Goal: Task Accomplishment & Management: Understand process/instructions

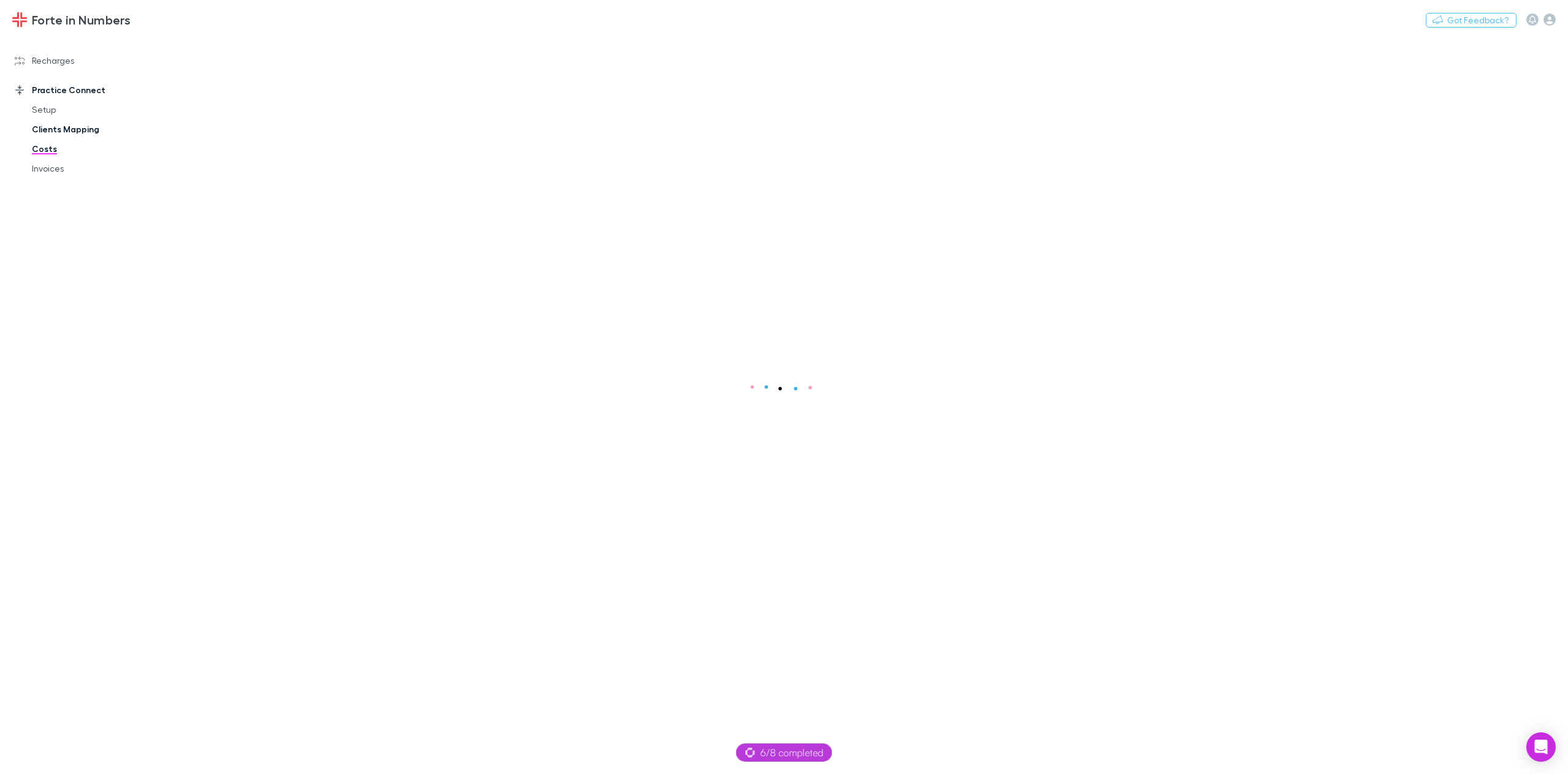
click at [56, 127] on link "Clients Mapping" at bounding box center [95, 129] width 152 height 20
click at [46, 152] on link "Costs" at bounding box center [95, 149] width 152 height 20
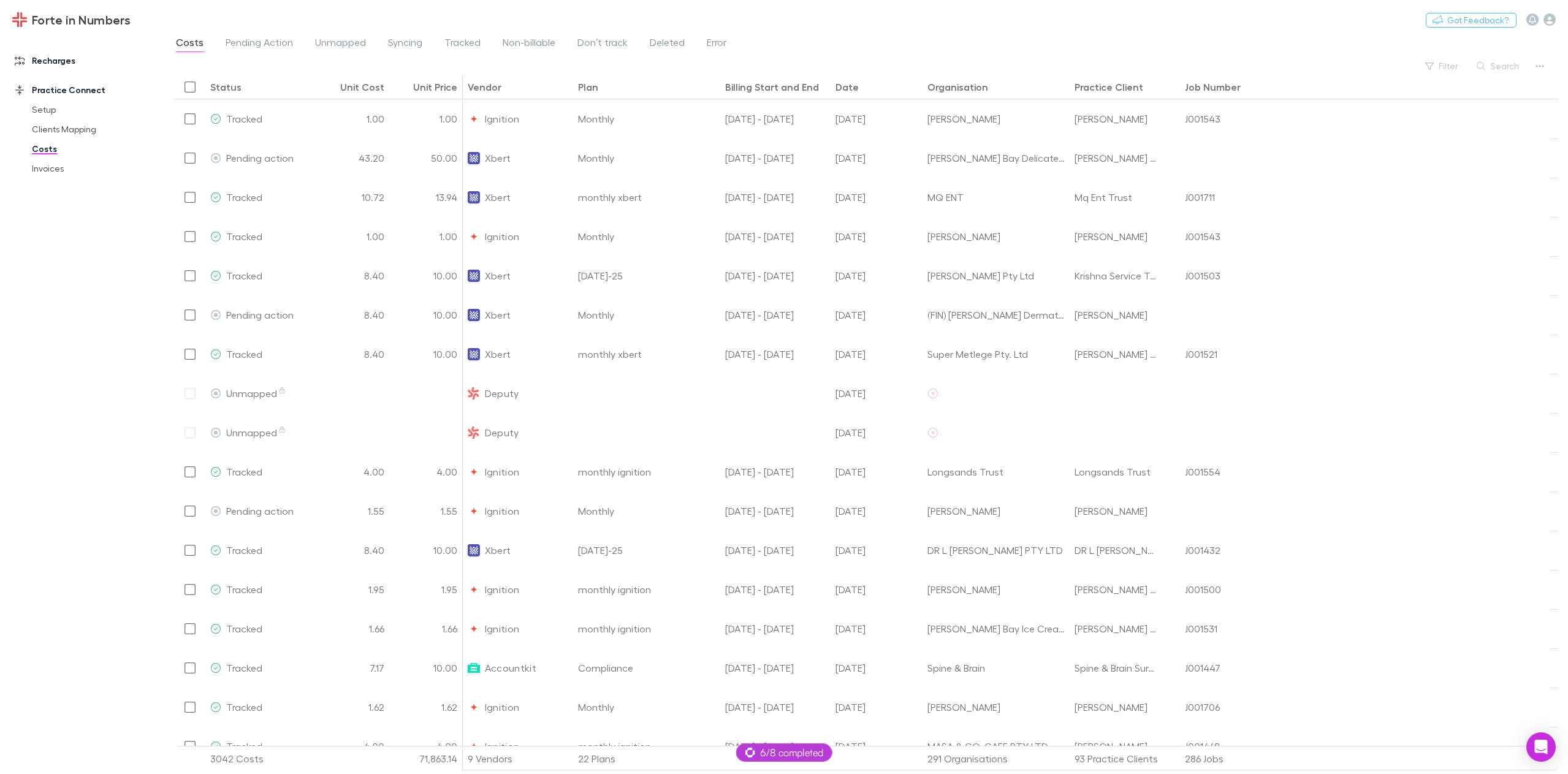
click at [46, 64] on link "Recharges" at bounding box center [86, 61] width 169 height 20
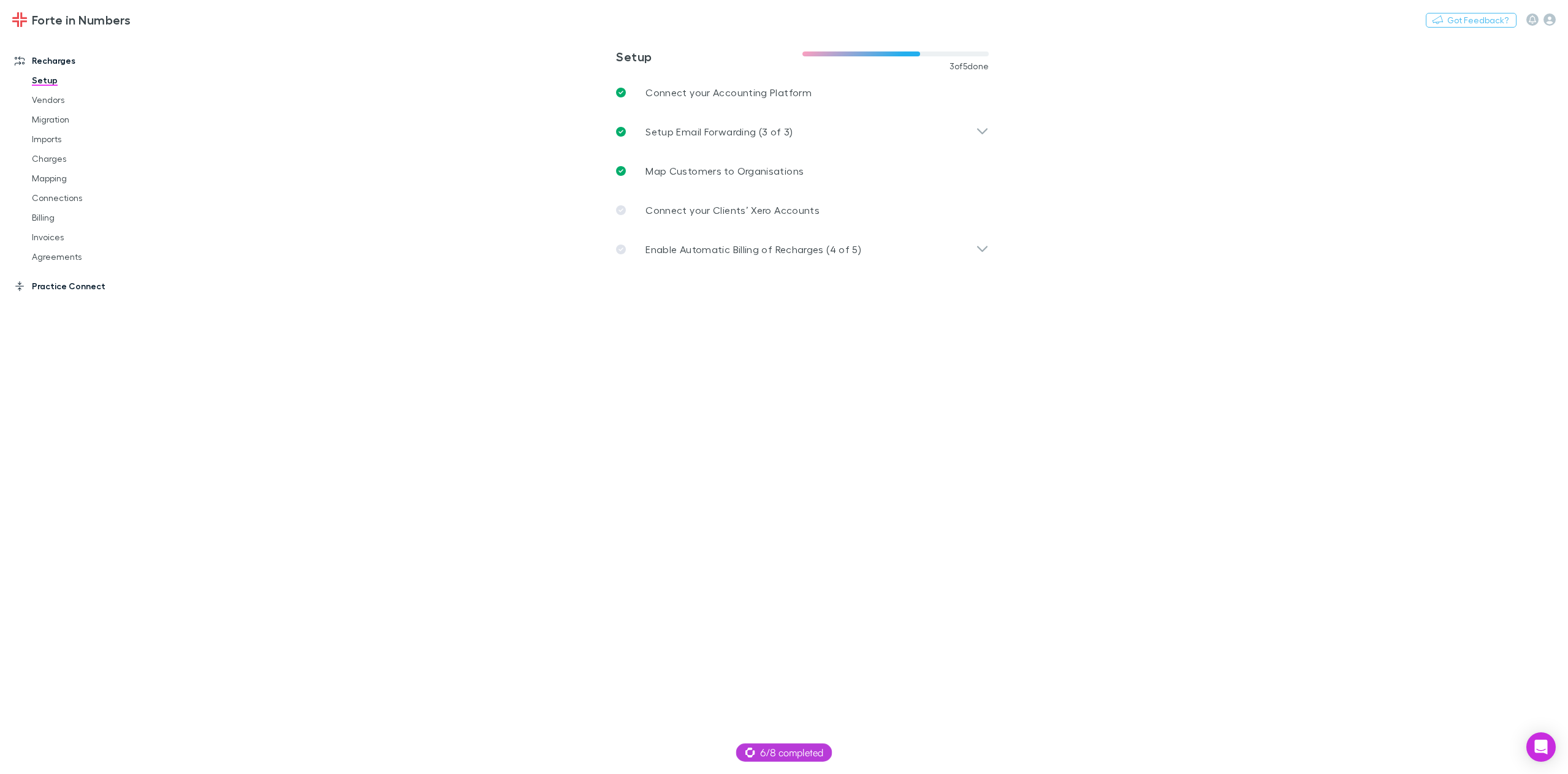
click at [53, 288] on link "Practice Connect" at bounding box center [86, 286] width 169 height 20
click at [54, 155] on link "Costs" at bounding box center [95, 149] width 152 height 20
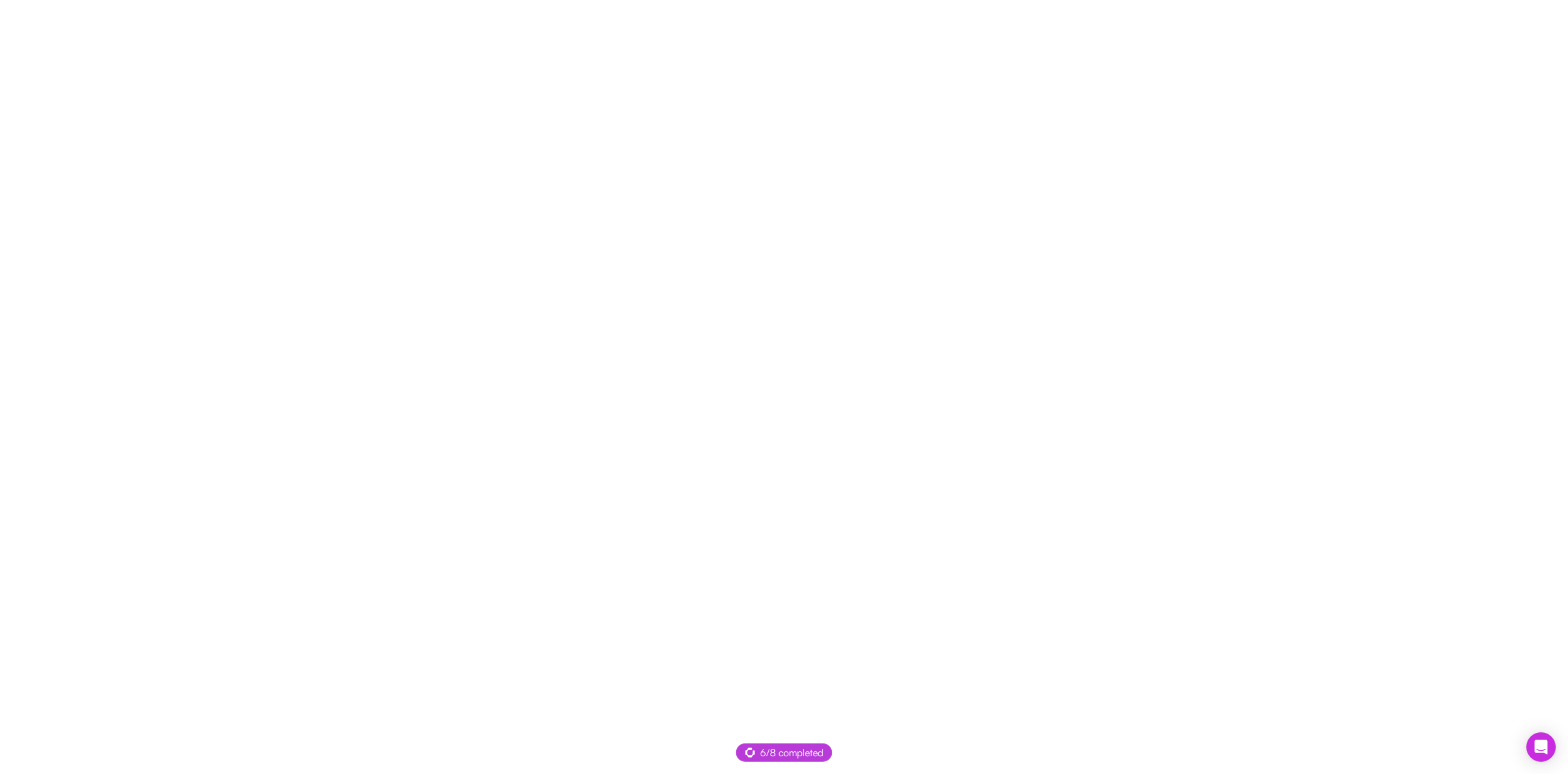
click at [567, 193] on div at bounding box center [784, 387] width 1568 height 774
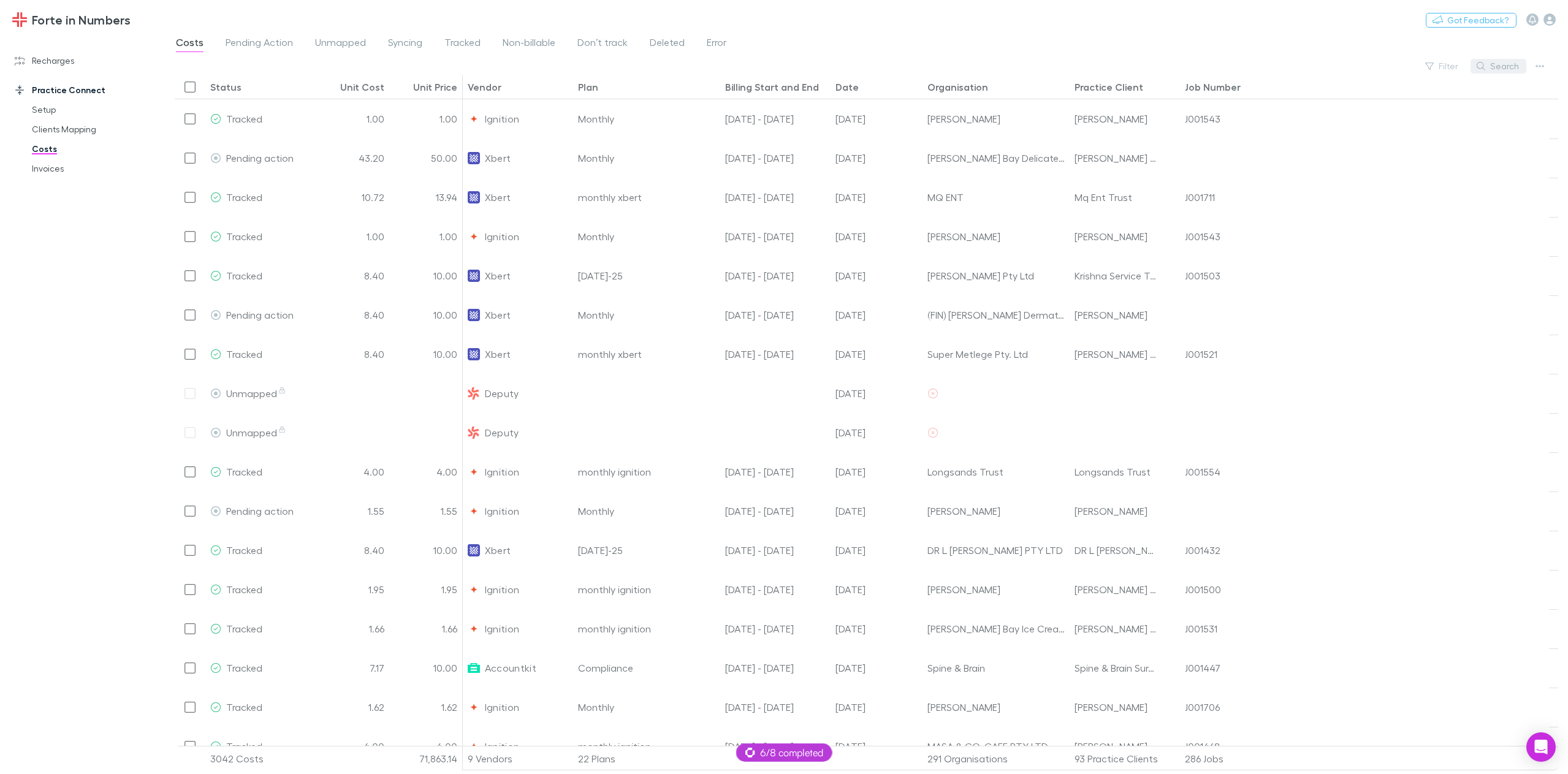
click at [1487, 68] on button "Search" at bounding box center [1498, 66] width 56 height 15
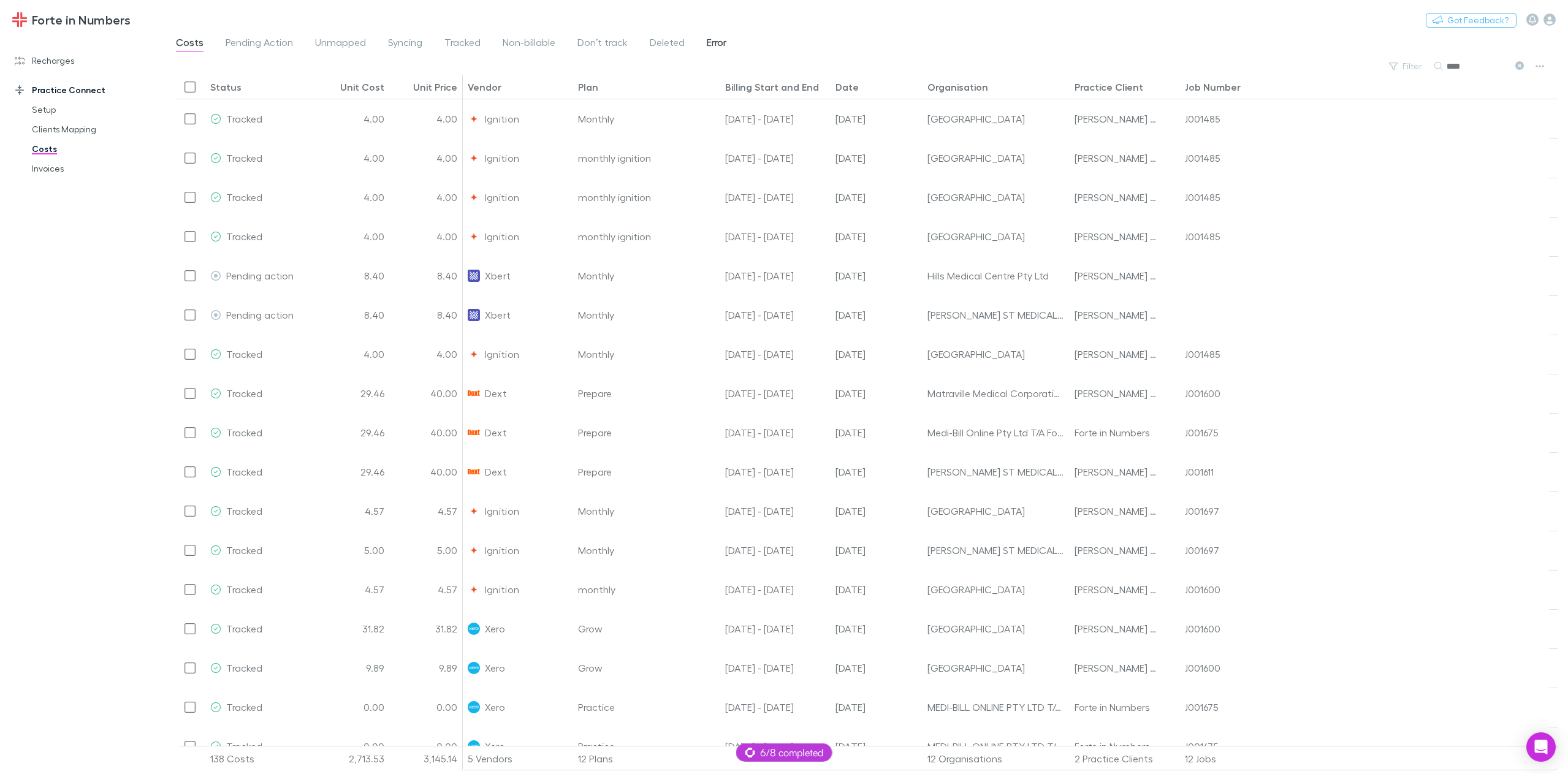
type input "****"
click at [709, 45] on span "Error" at bounding box center [716, 44] width 20 height 16
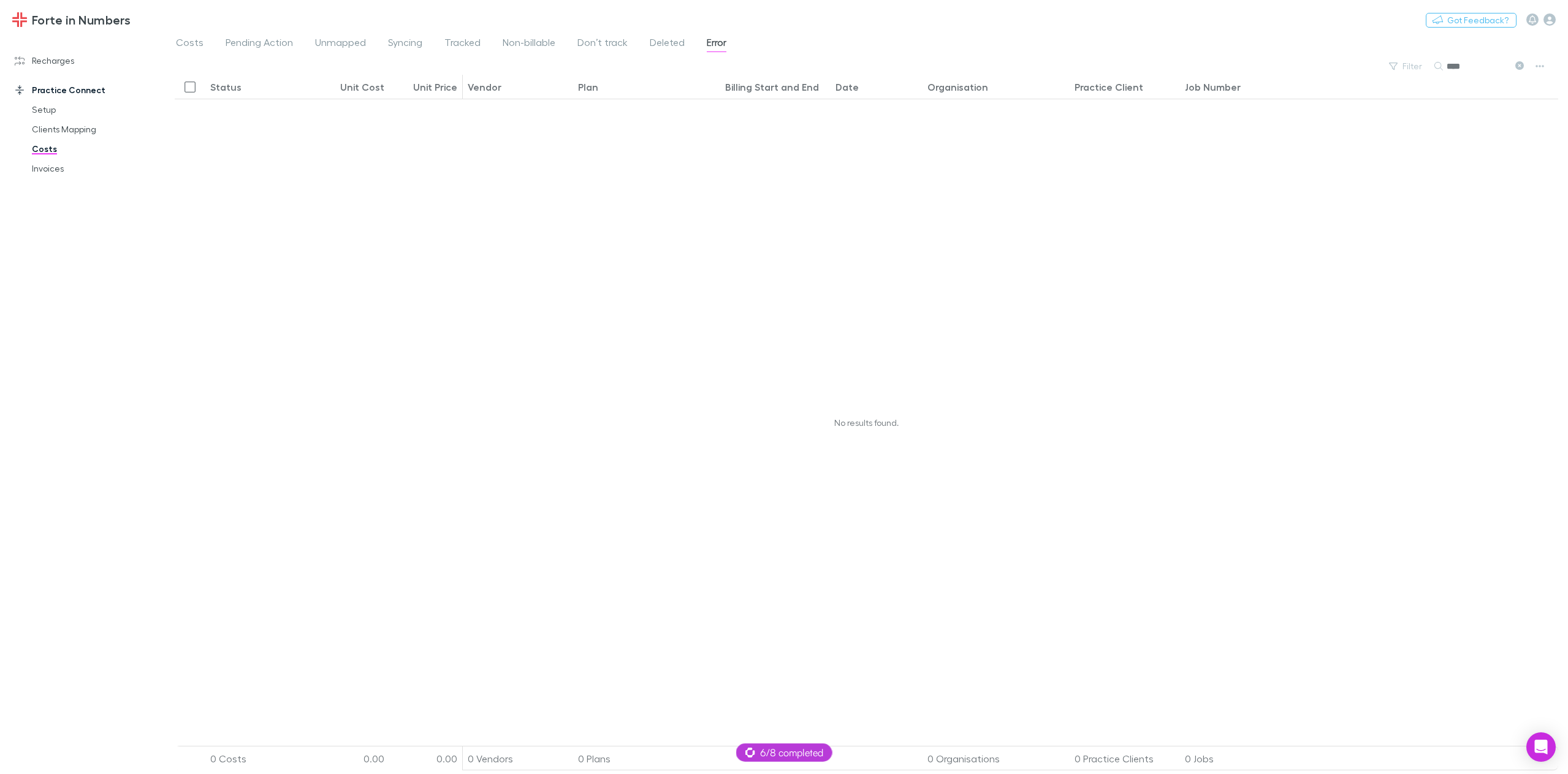
click at [1519, 68] on icon at bounding box center [1519, 65] width 9 height 9
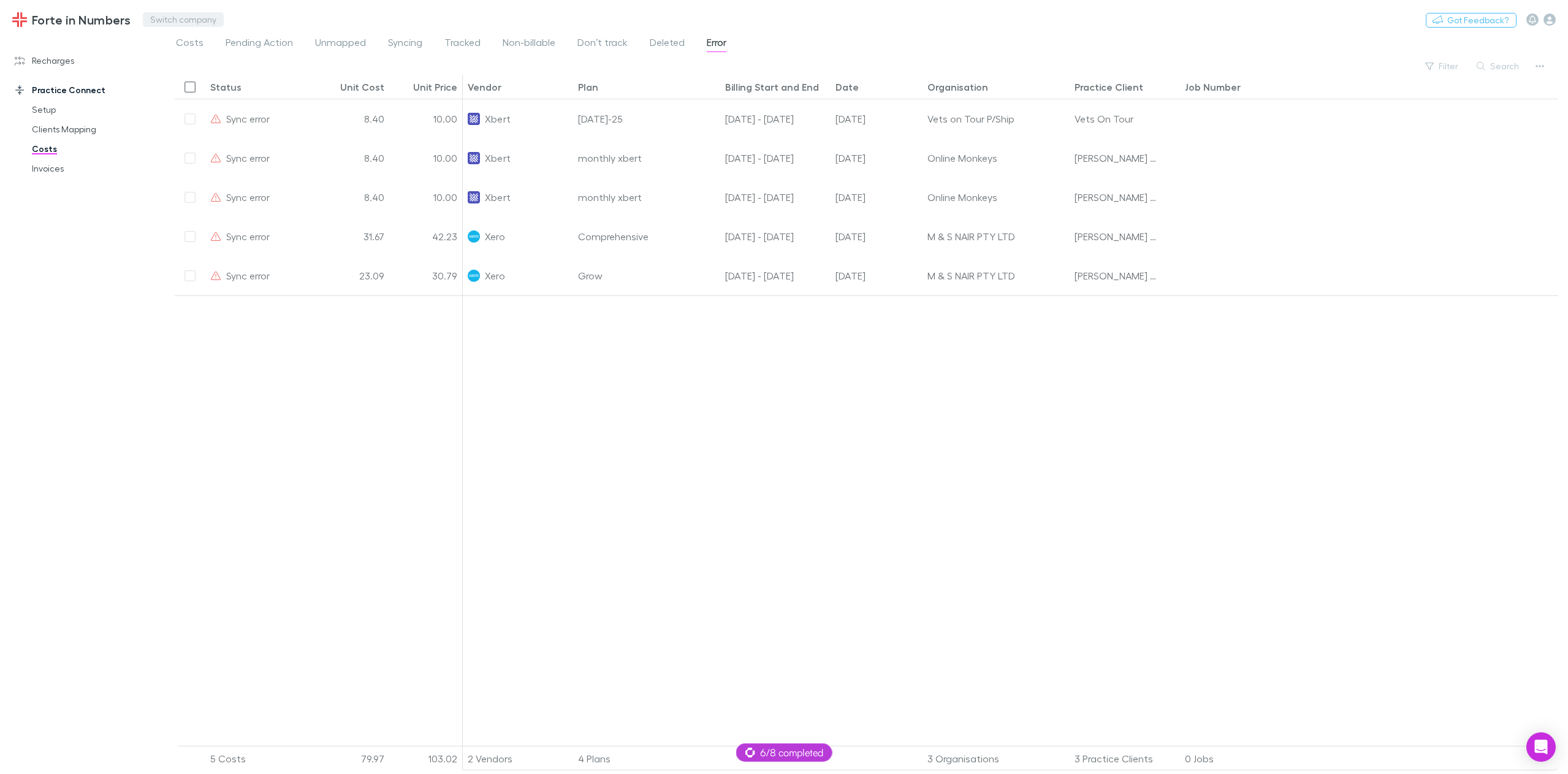
click at [156, 16] on button "Switch company" at bounding box center [183, 20] width 81 height 15
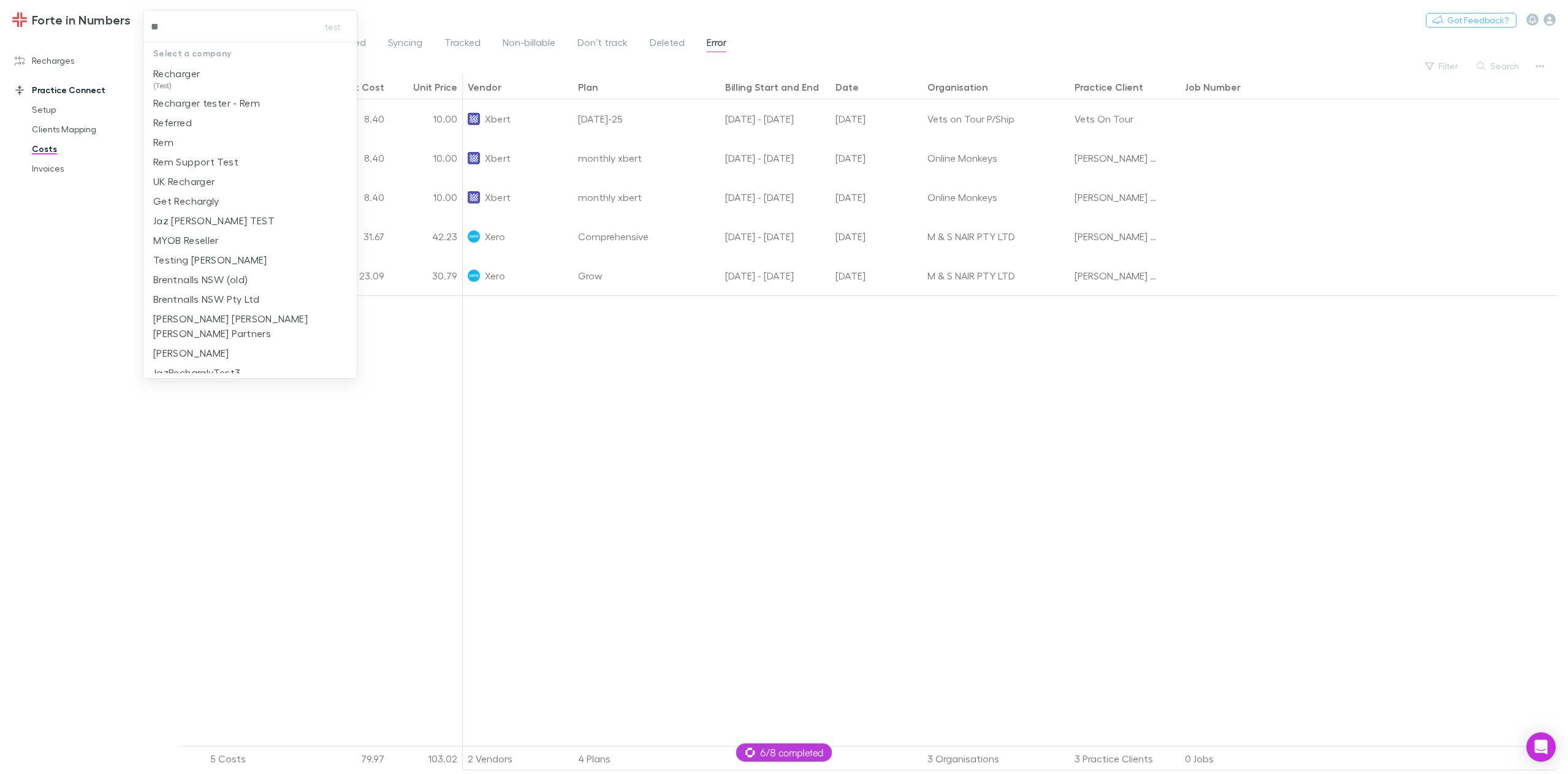
type input "***"
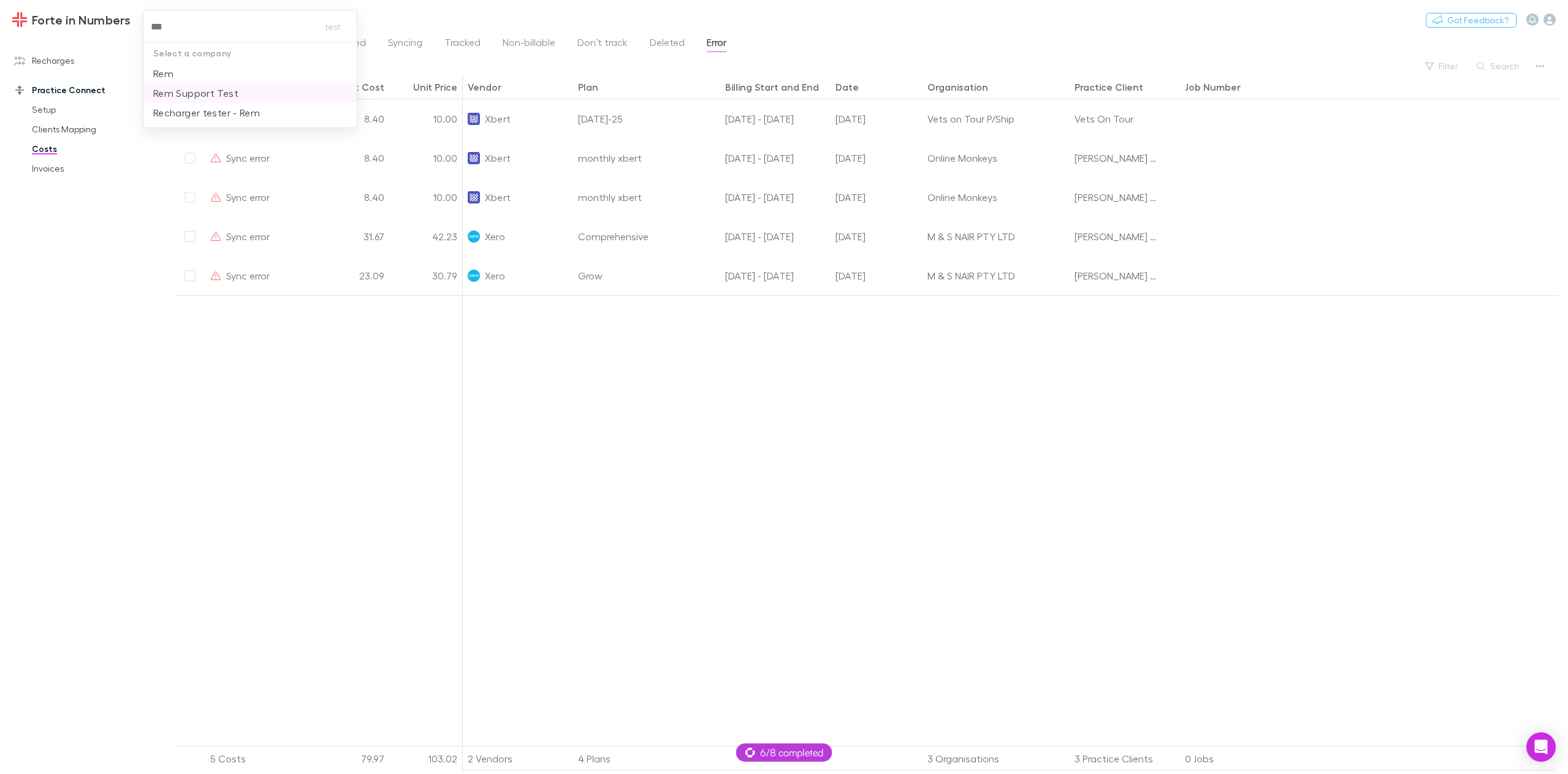
click at [217, 95] on p "Rem Support Test" at bounding box center [196, 93] width 85 height 15
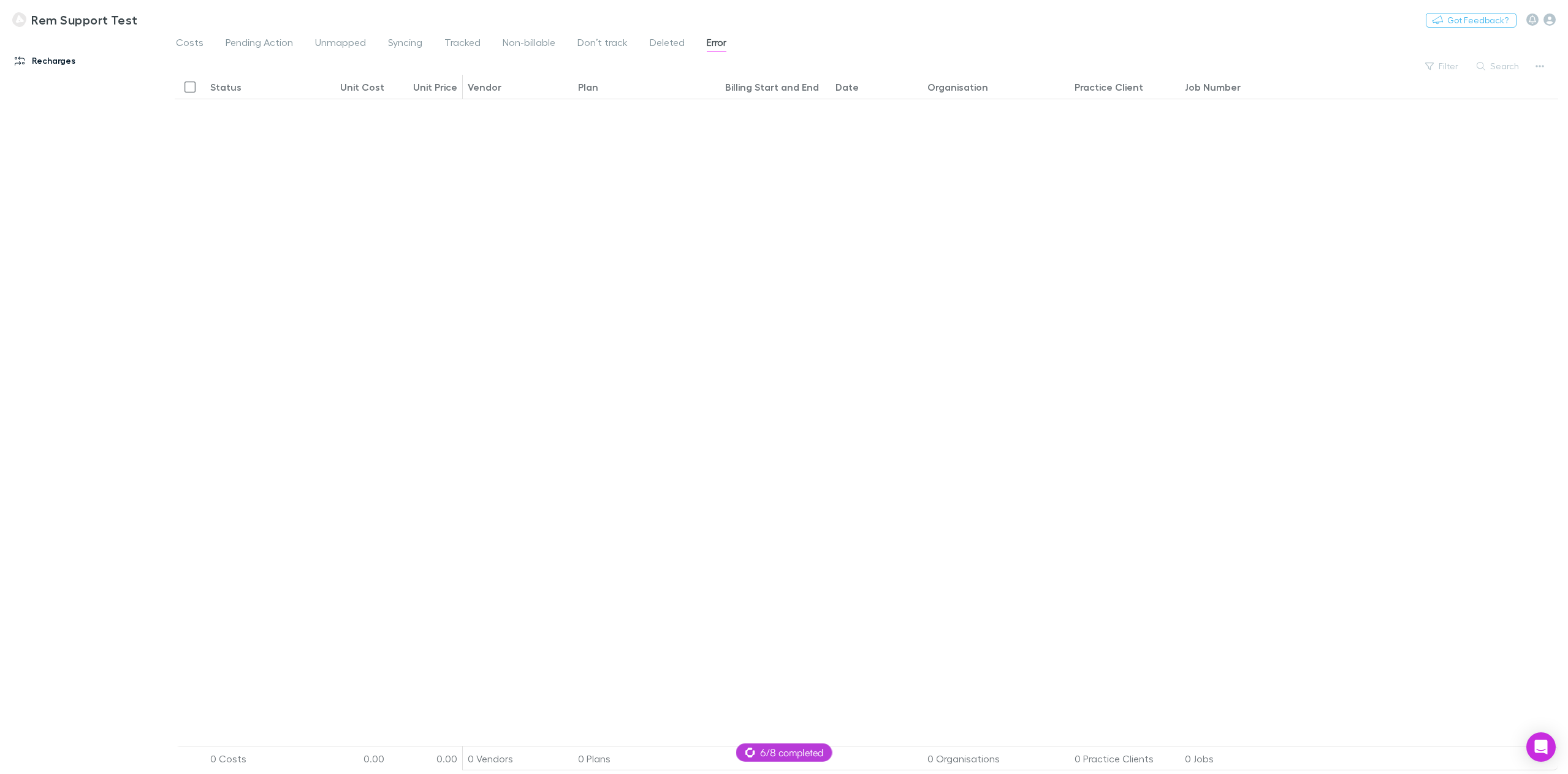
click at [54, 59] on link "Recharges" at bounding box center [86, 61] width 169 height 20
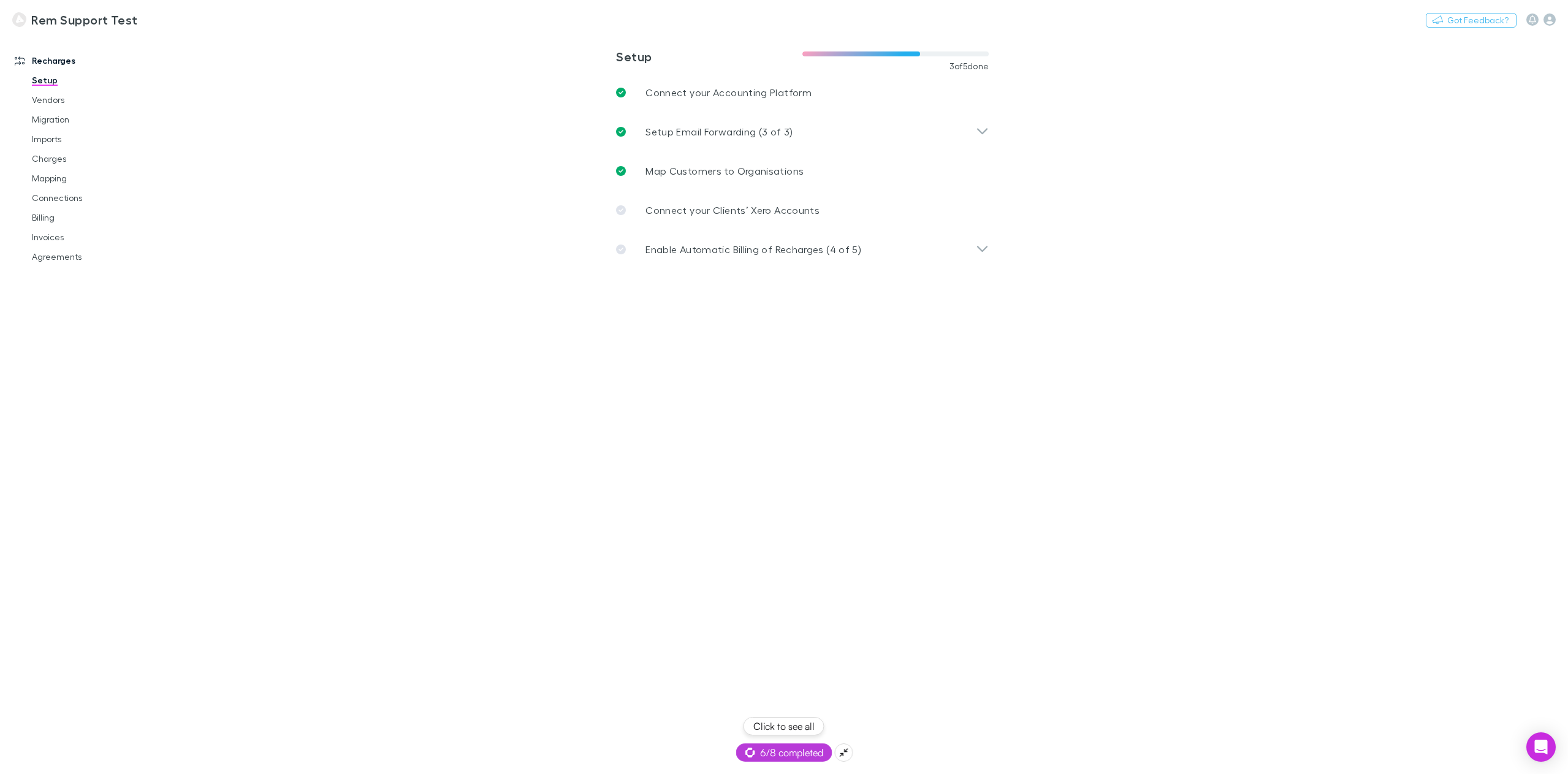
click at [773, 751] on span "6/8 completed" at bounding box center [784, 753] width 78 height 15
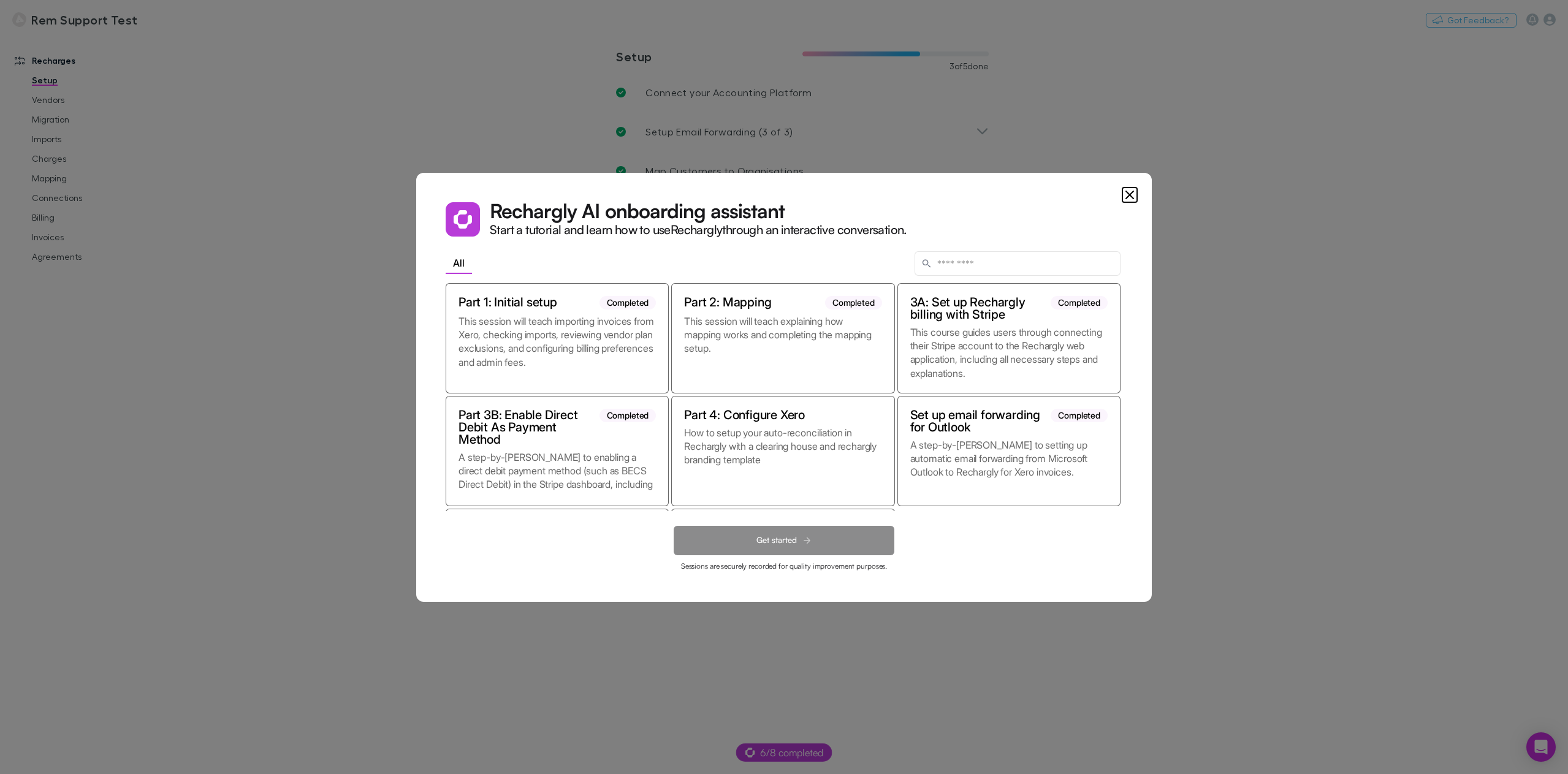
click at [416, 364] on dialog "Rechargly AI onboarding assistant Start a tutorial and learn how to use Recharg…" at bounding box center [784, 387] width 735 height 429
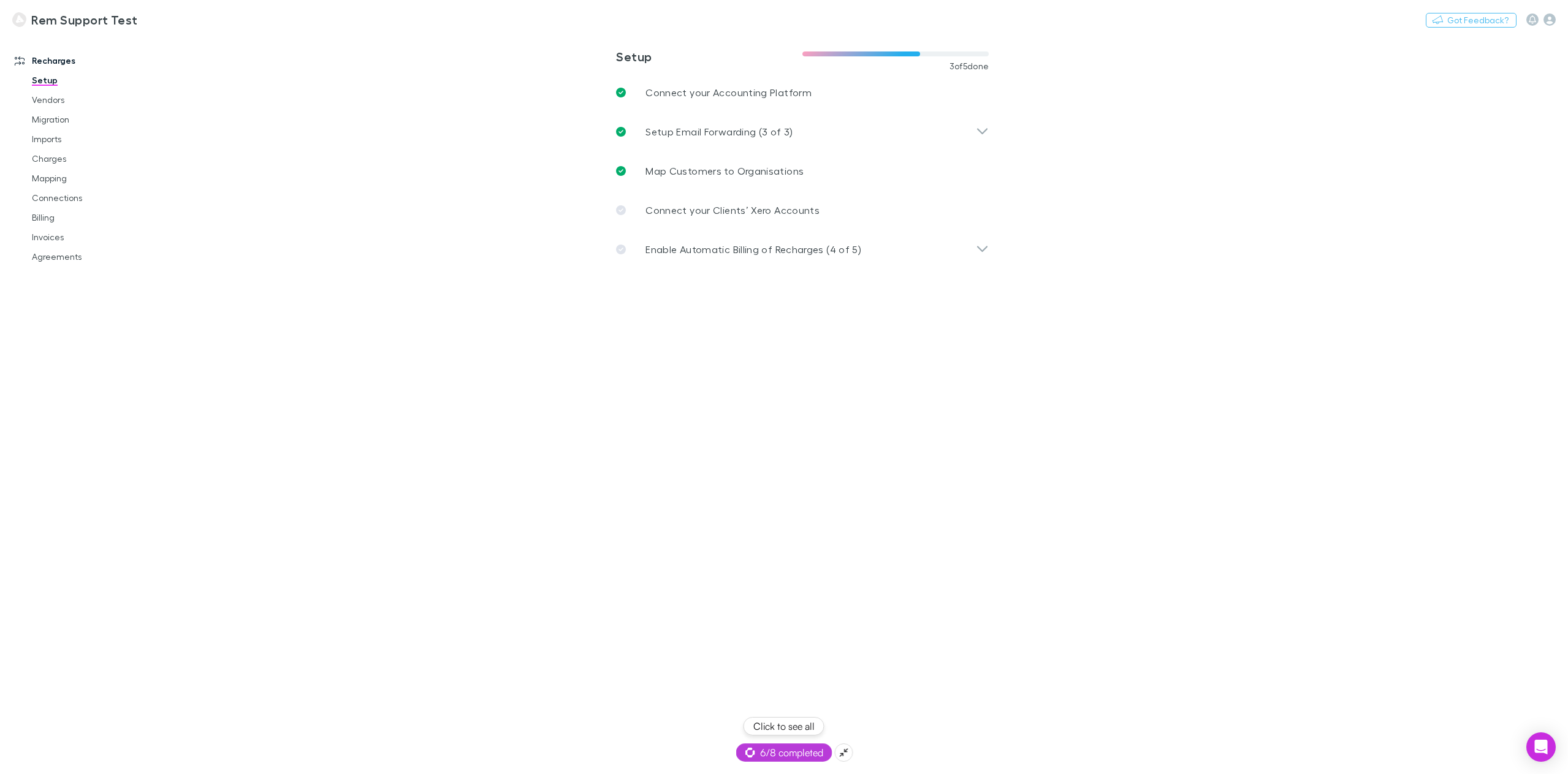
click at [789, 754] on span "6/8 completed" at bounding box center [784, 753] width 78 height 15
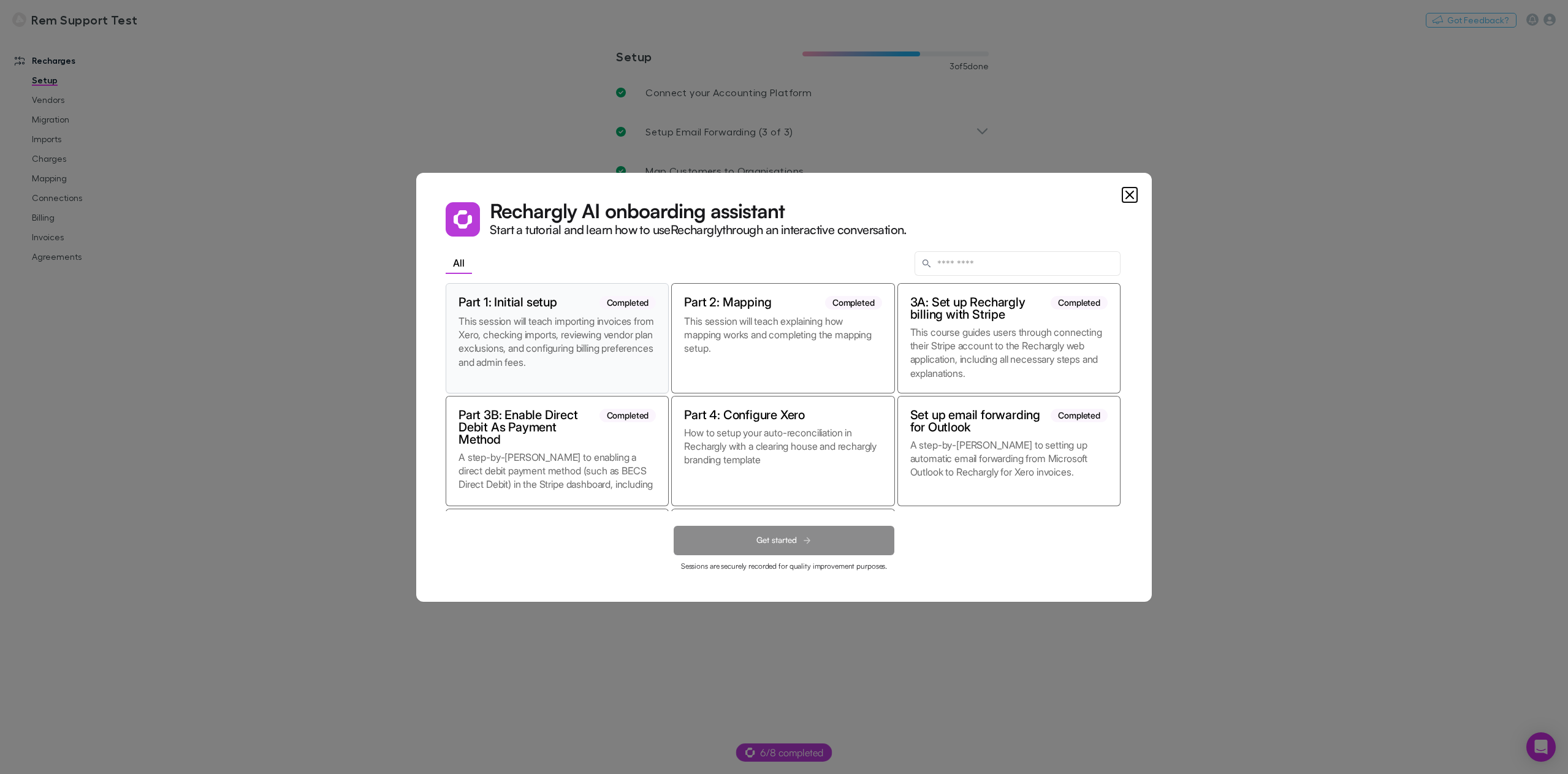
click at [575, 359] on p "This session will teach importing invoices from Xero, checking imports, reviewi…" at bounding box center [557, 347] width 197 height 66
click at [785, 539] on span "Get started" at bounding box center [776, 540] width 40 height 10
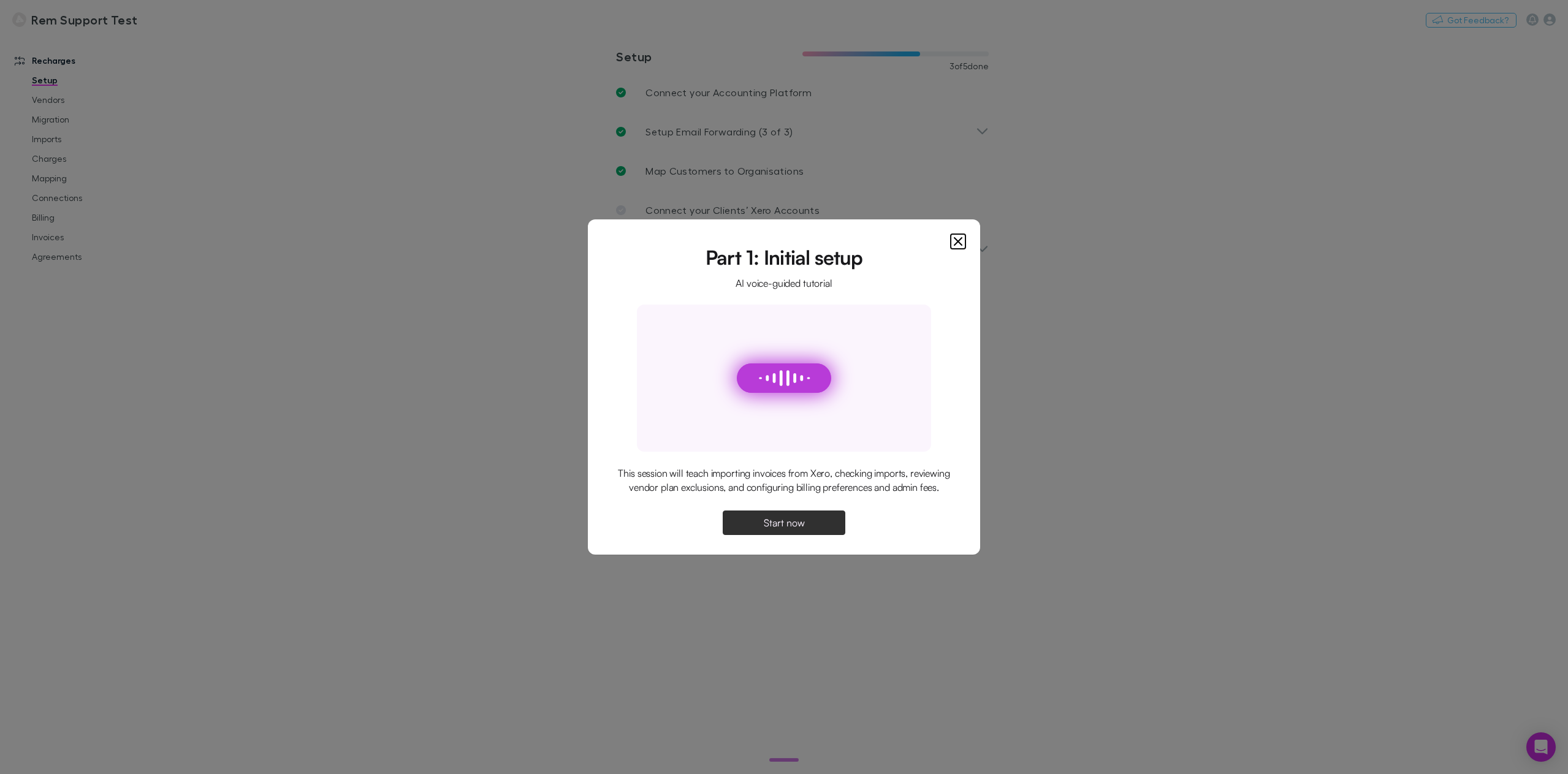
click at [793, 535] on button "Start now" at bounding box center [784, 523] width 123 height 24
click at [790, 521] on span "Continue" at bounding box center [784, 523] width 39 height 9
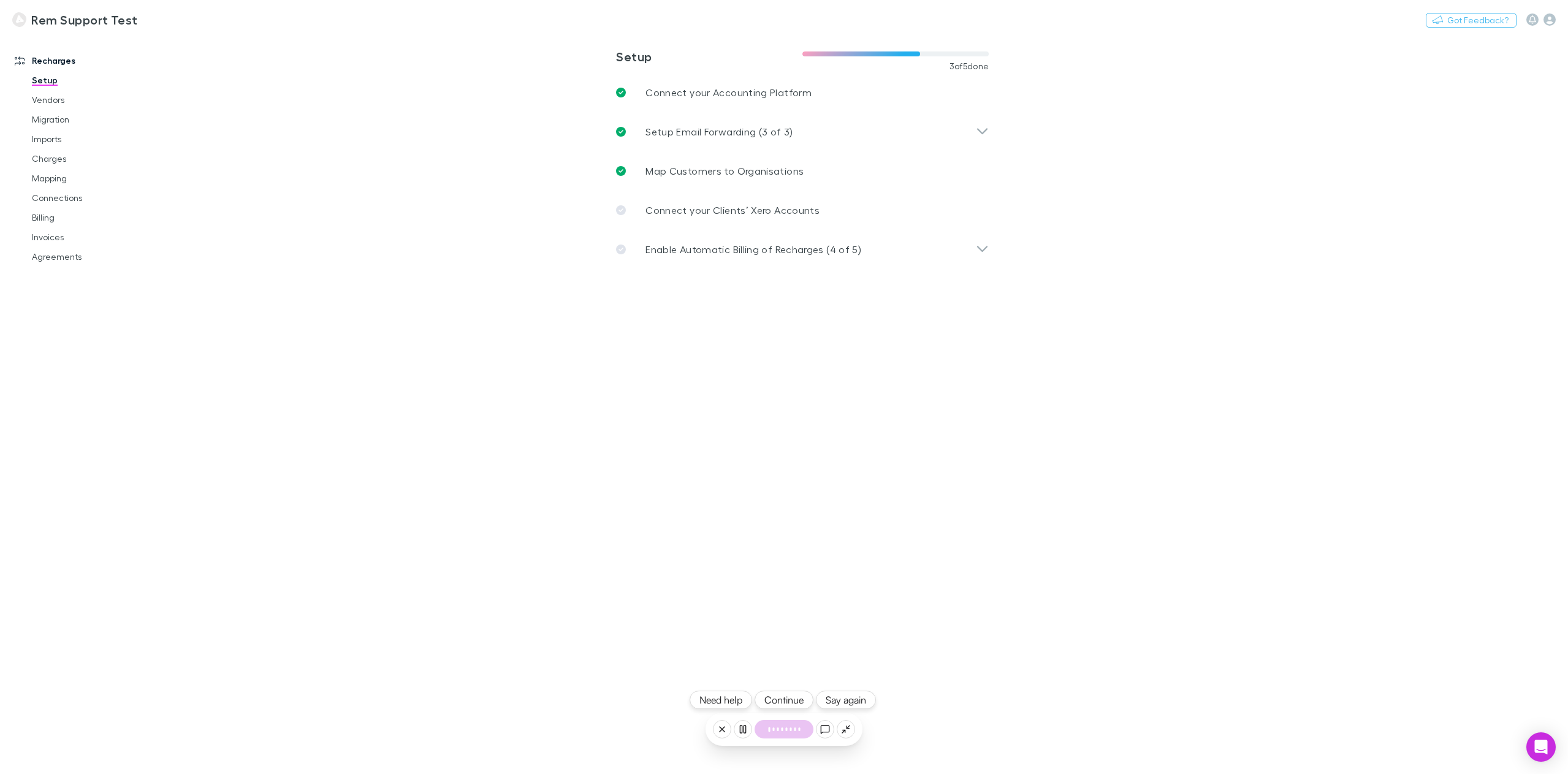
click at [797, 702] on button "Continue" at bounding box center [783, 699] width 59 height 18
click at [824, 735] on button at bounding box center [824, 729] width 18 height 18
type textarea "**********"
click at [53, 160] on link "Charges" at bounding box center [95, 159] width 152 height 20
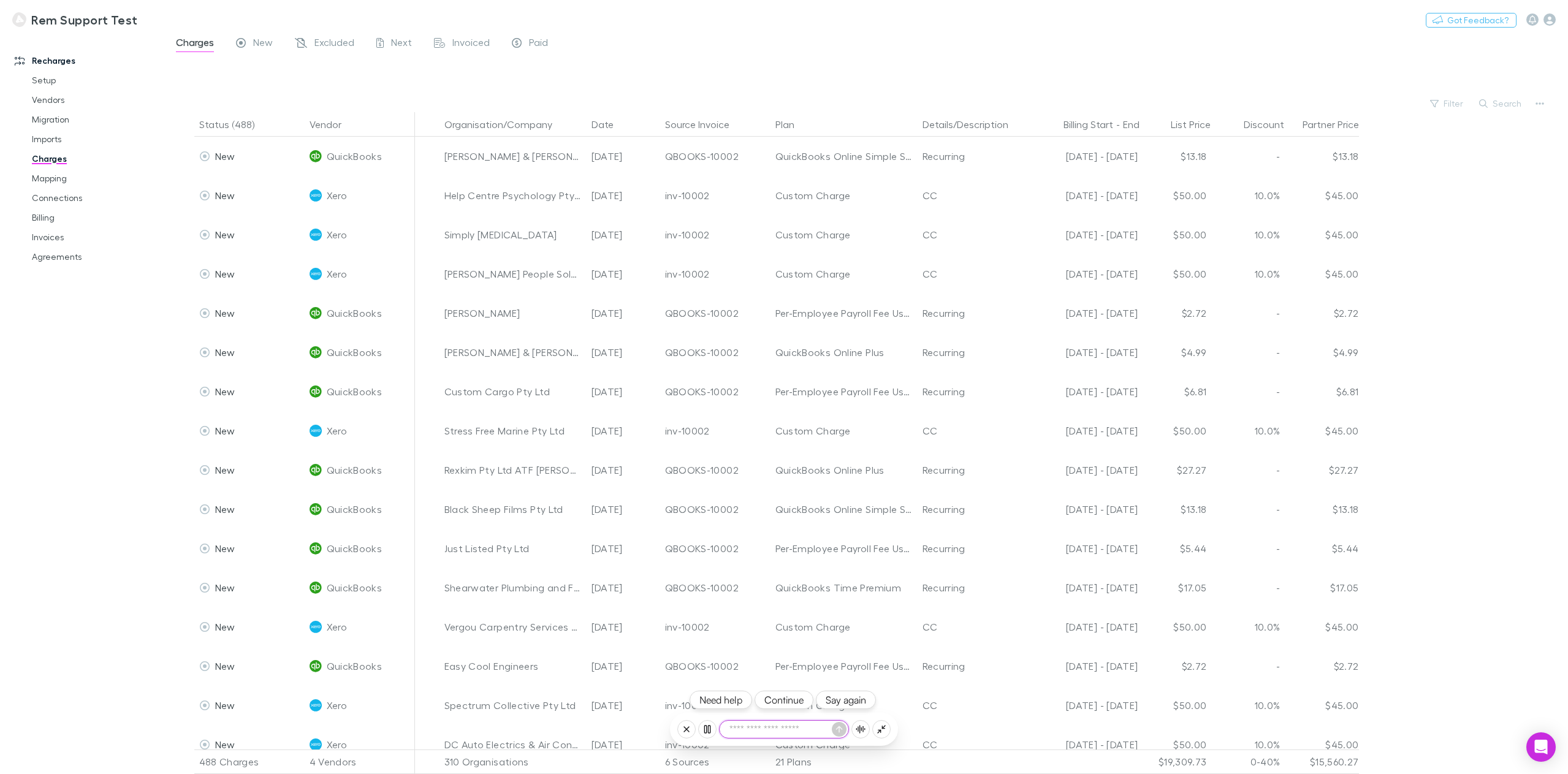
click at [794, 702] on button "Continue" at bounding box center [783, 699] width 59 height 18
click at [48, 160] on link "Charges" at bounding box center [95, 159] width 152 height 20
click at [247, 47] on div "New" at bounding box center [254, 44] width 37 height 16
click at [779, 703] on button "Continue" at bounding box center [783, 699] width 59 height 18
click at [782, 704] on button "Continue" at bounding box center [783, 699] width 59 height 18
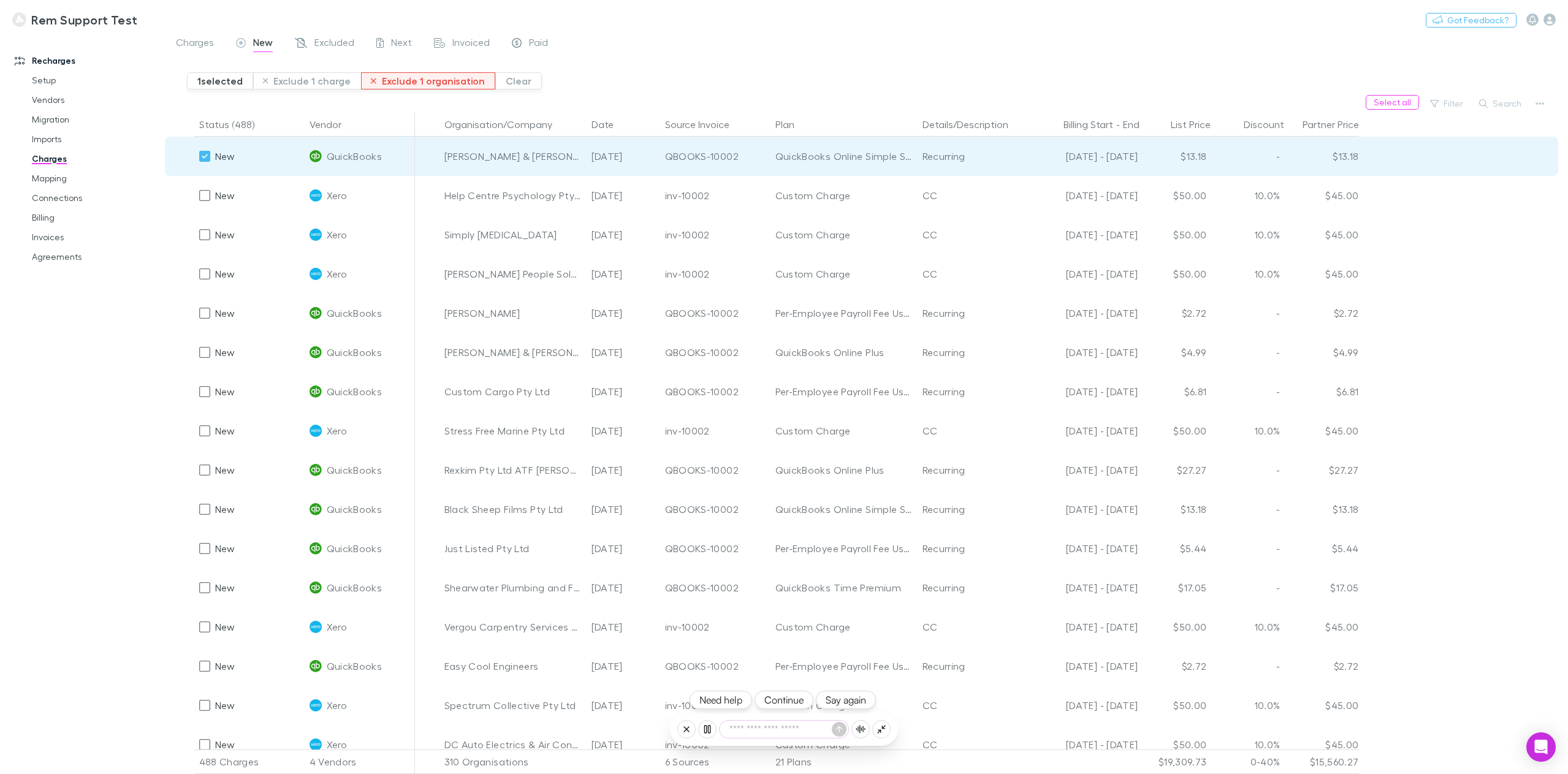
click at [416, 83] on button "Exclude 1 organisation" at bounding box center [428, 81] width 134 height 17
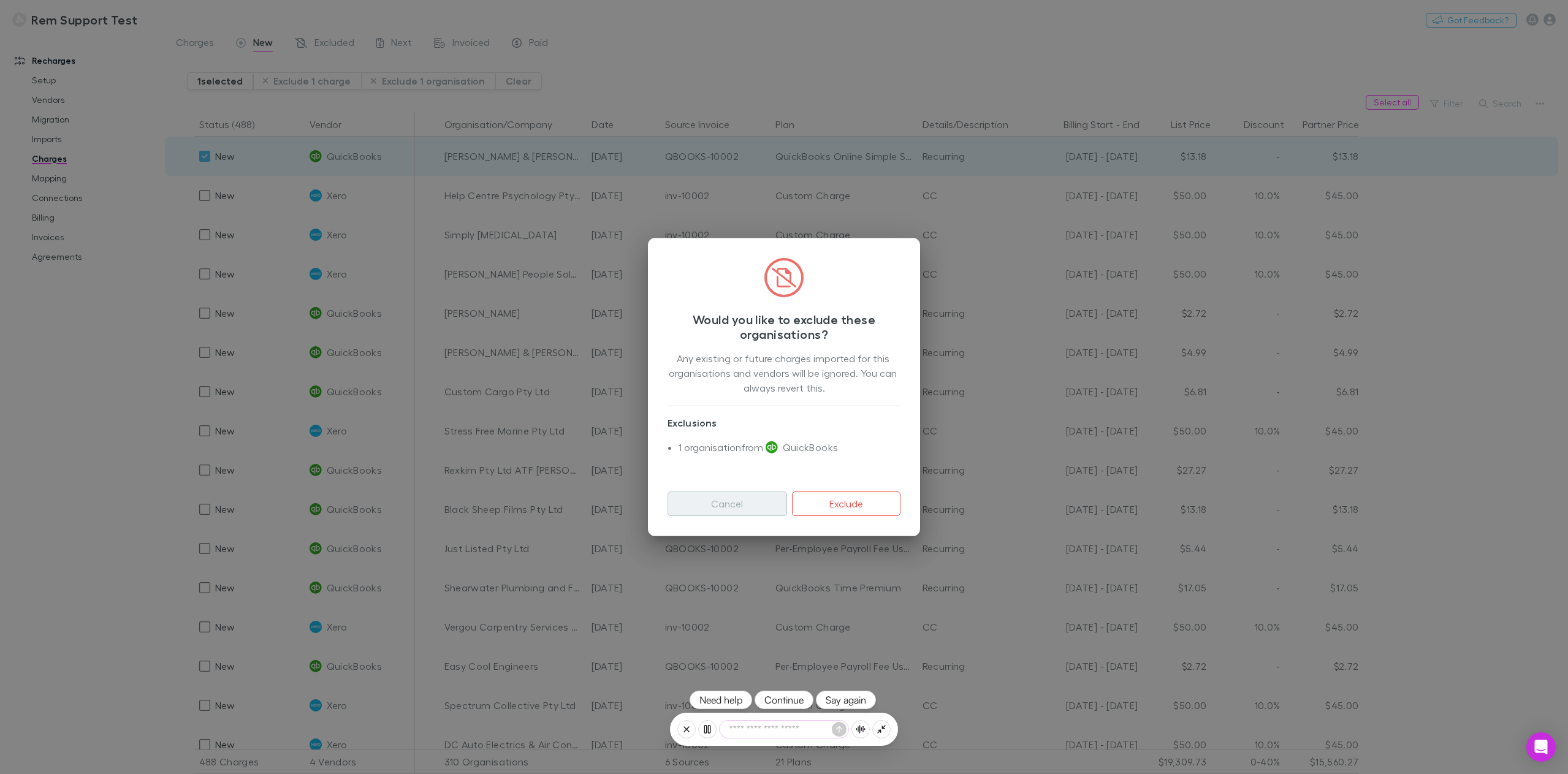
click at [718, 503] on button "Cancel" at bounding box center [727, 504] width 119 height 24
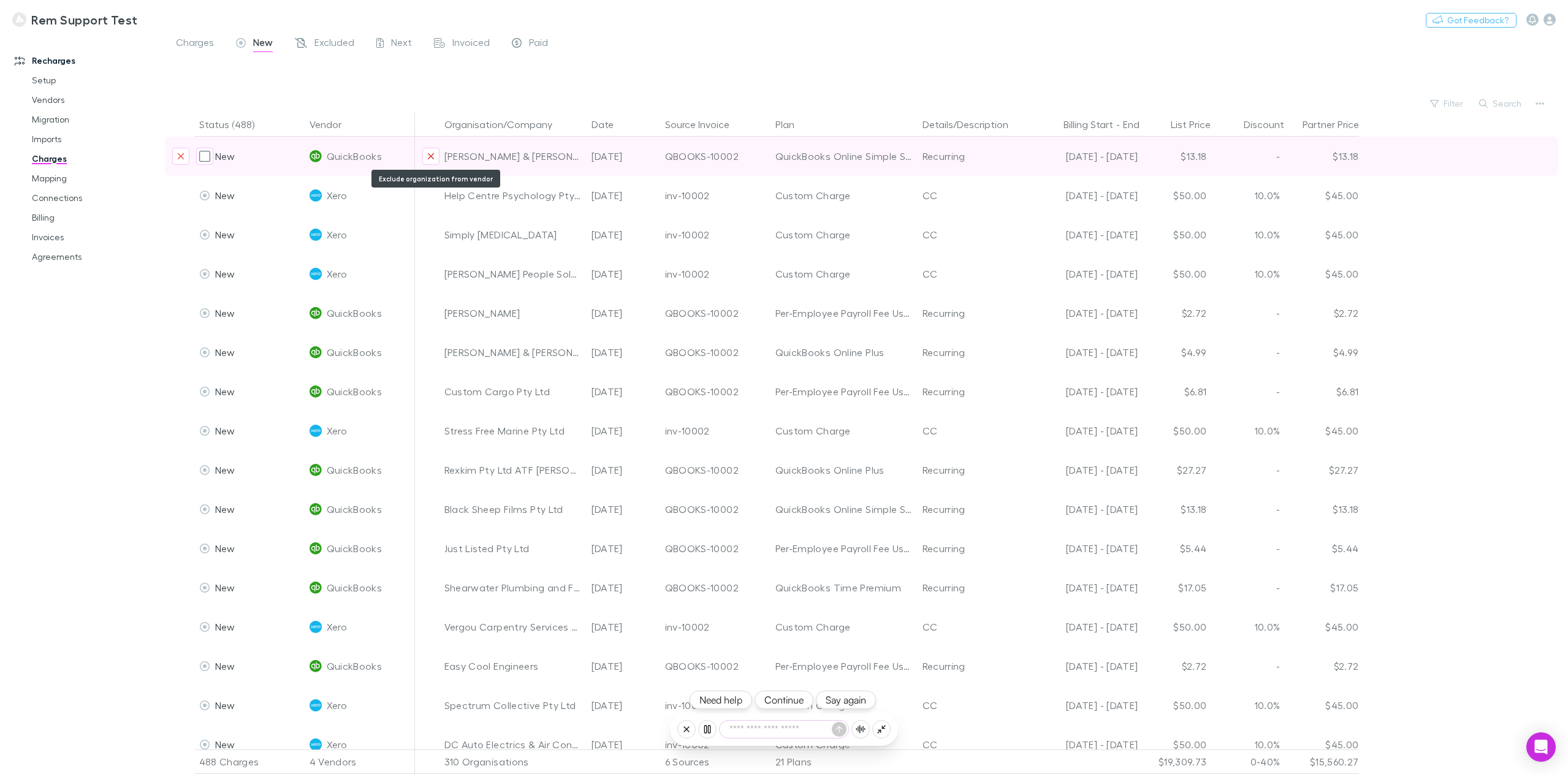
click at [432, 152] on icon "Exclude organization from vendor" at bounding box center [430, 156] width 7 height 9
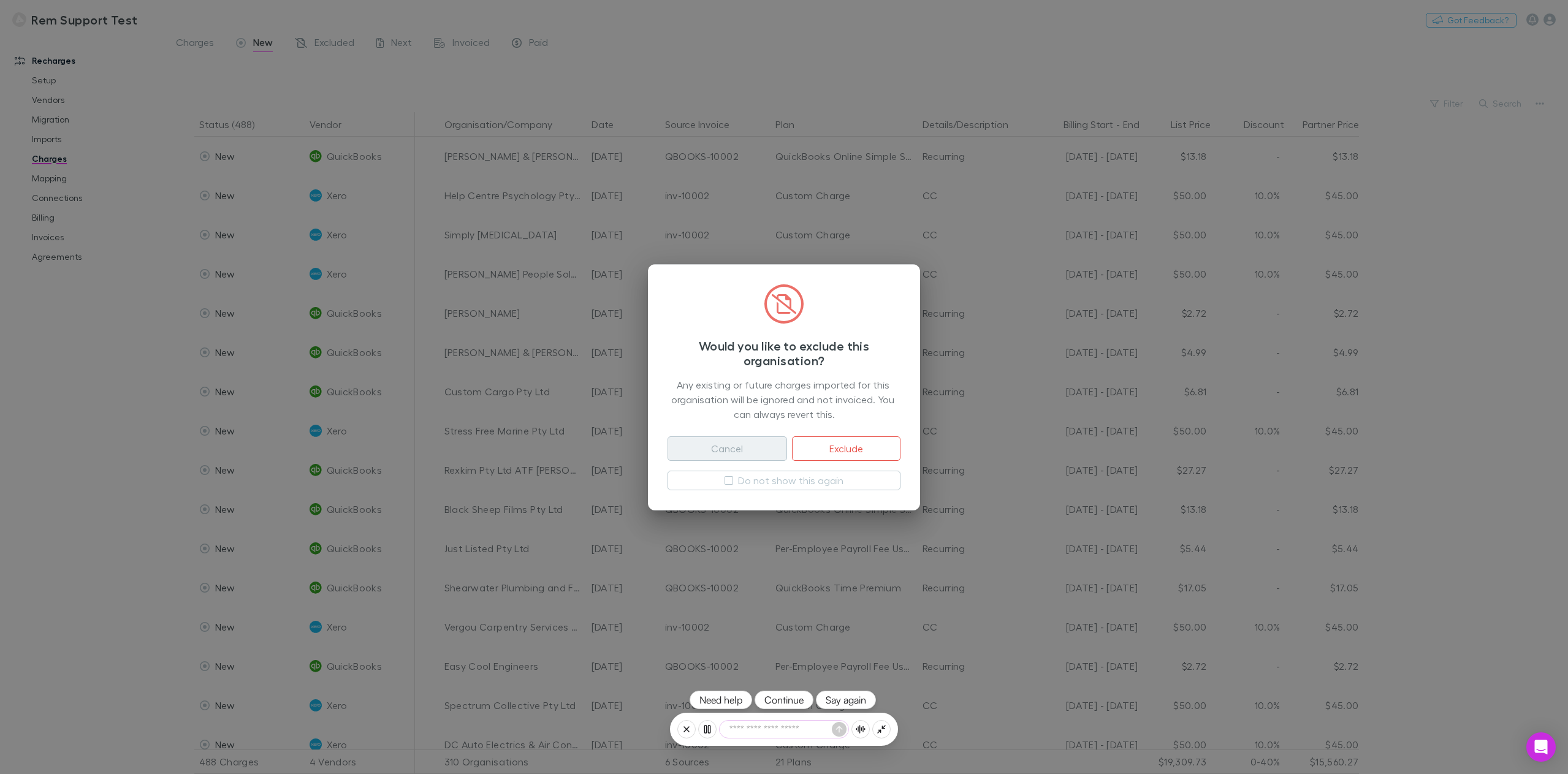
click at [742, 450] on button "Cancel" at bounding box center [727, 449] width 119 height 24
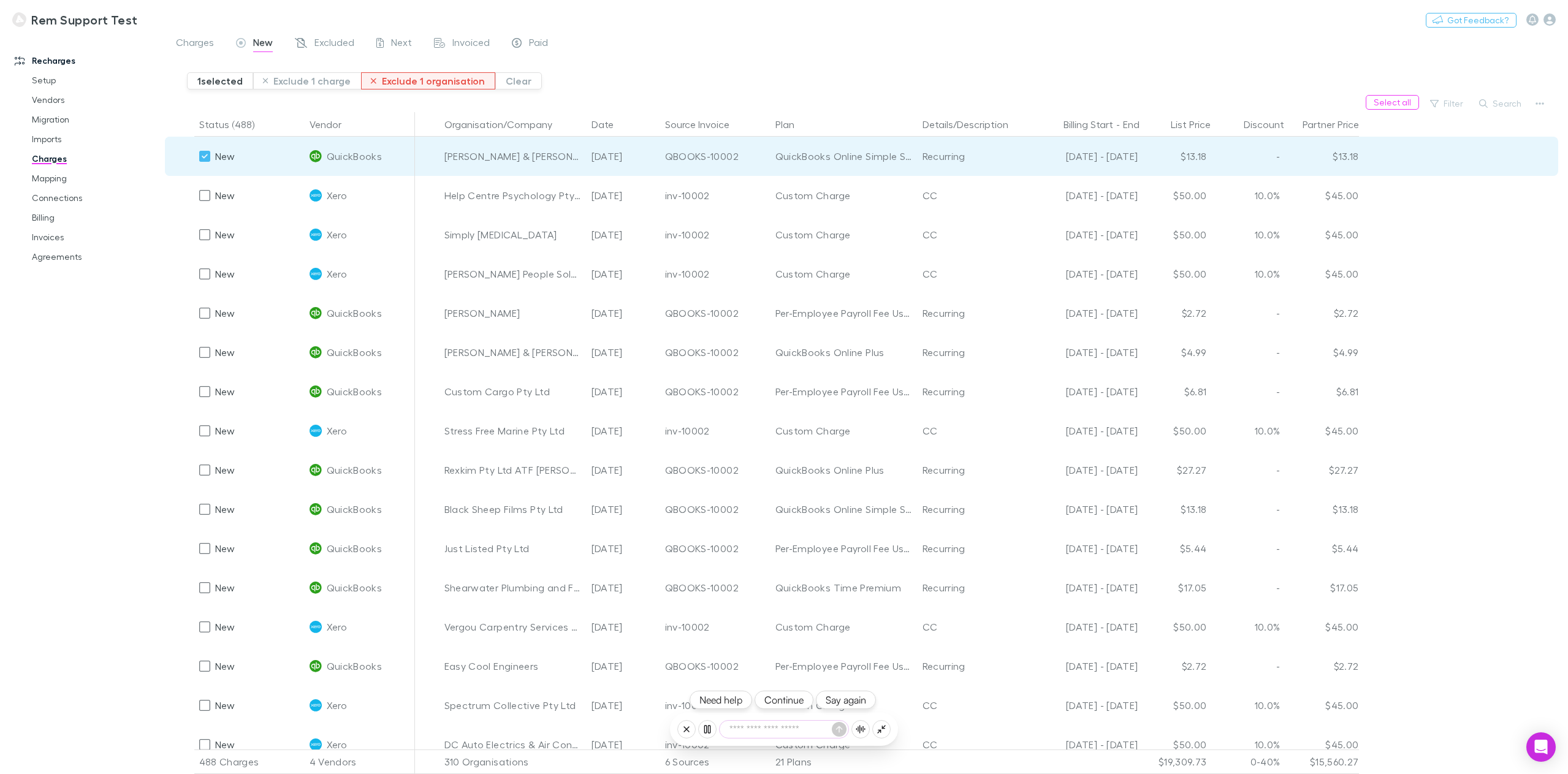
click at [397, 79] on button "Exclude 1 organisation" at bounding box center [428, 81] width 134 height 17
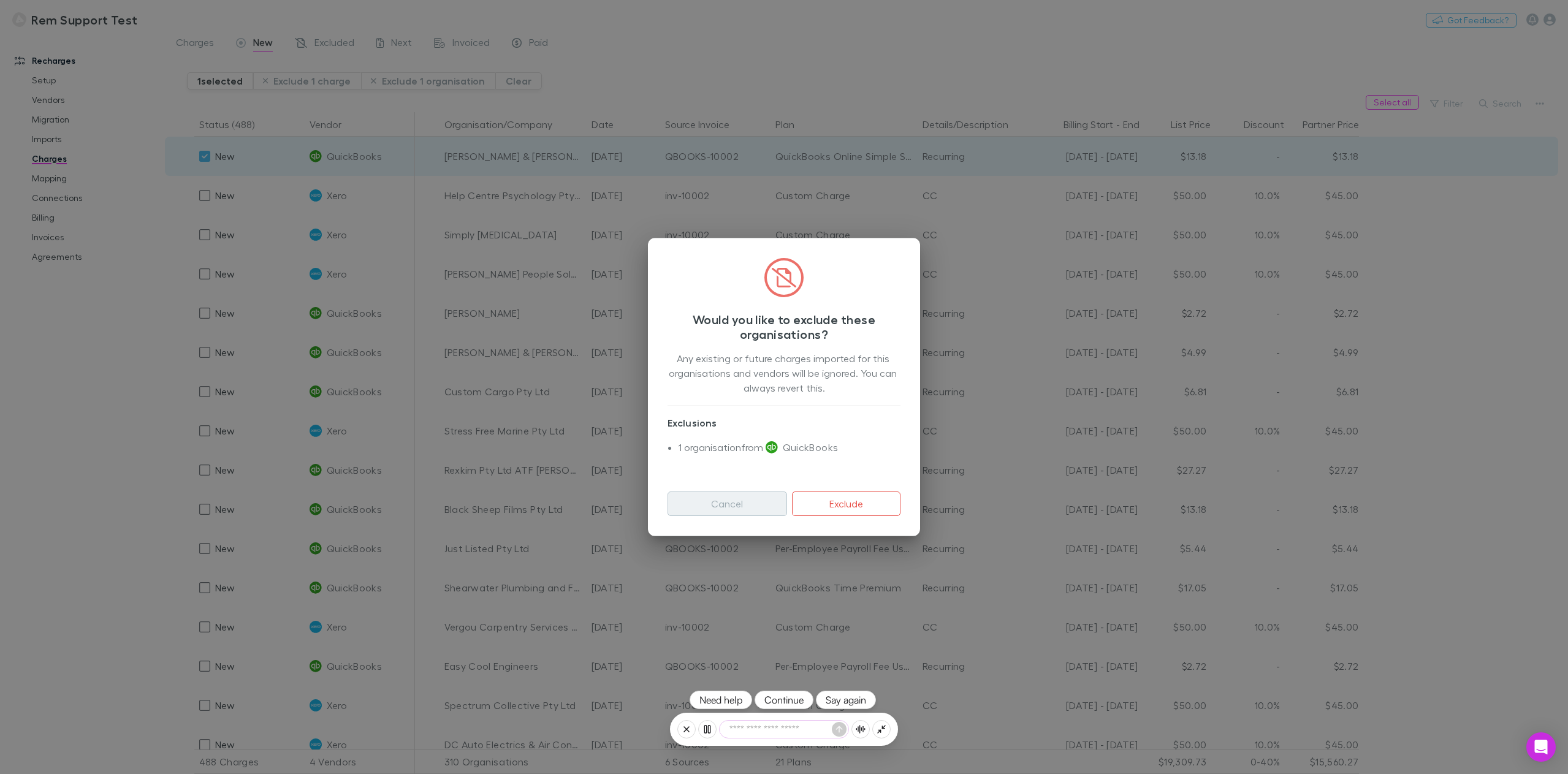
click at [736, 501] on button "Cancel" at bounding box center [727, 504] width 119 height 24
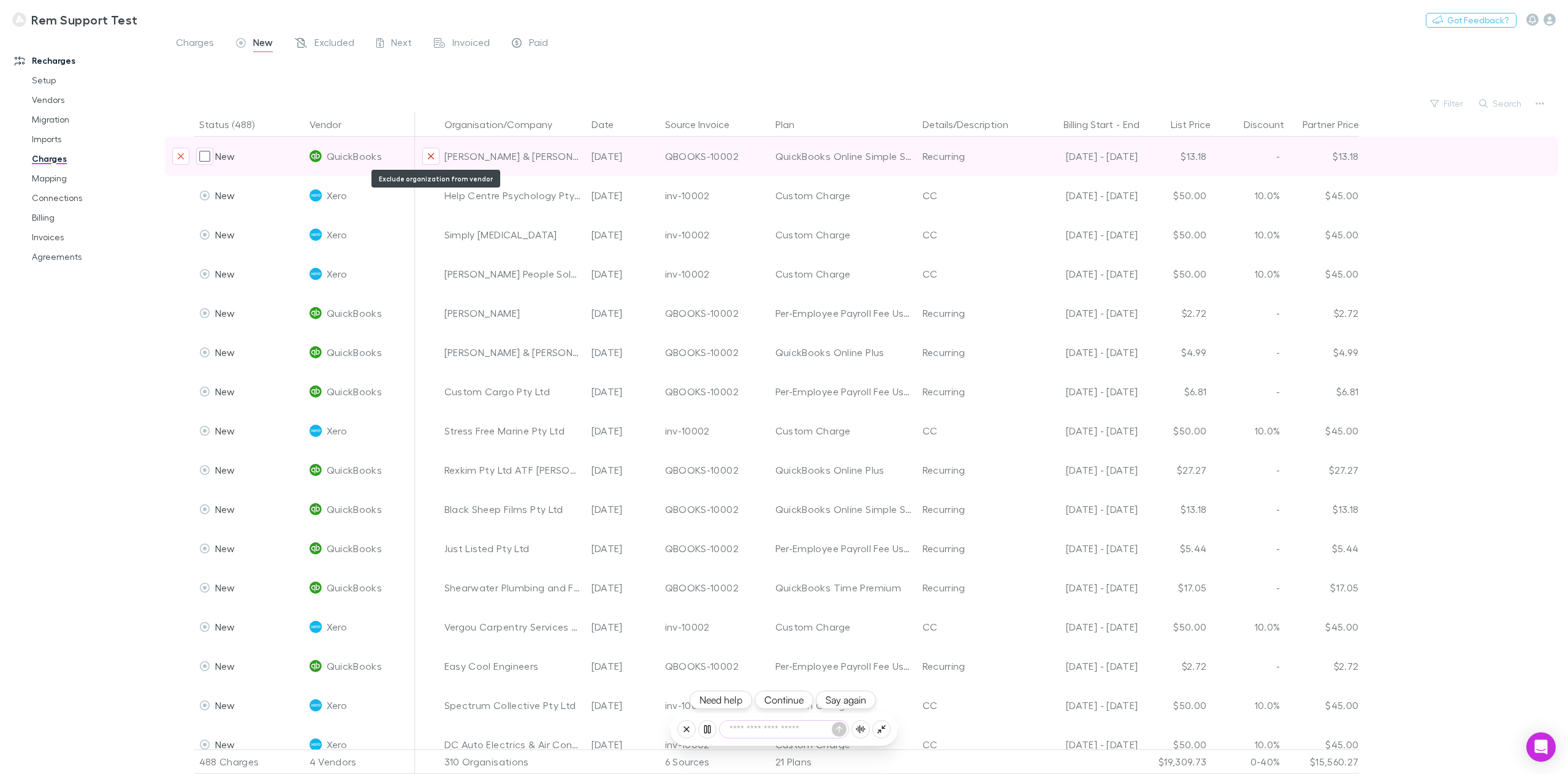
click at [428, 155] on icon "Exclude organization from vendor" at bounding box center [430, 156] width 7 height 9
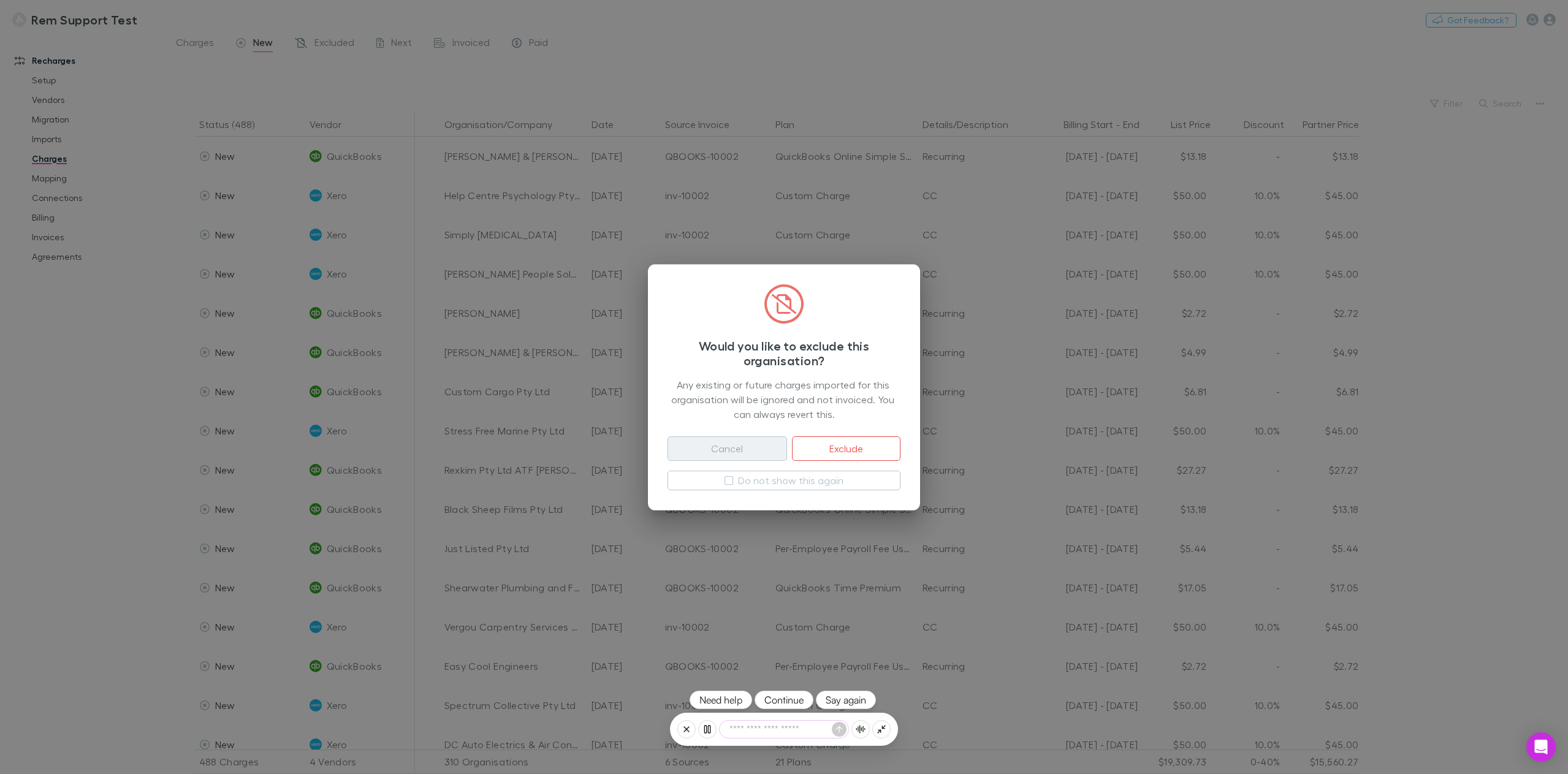
click at [724, 455] on button "Cancel" at bounding box center [727, 449] width 119 height 24
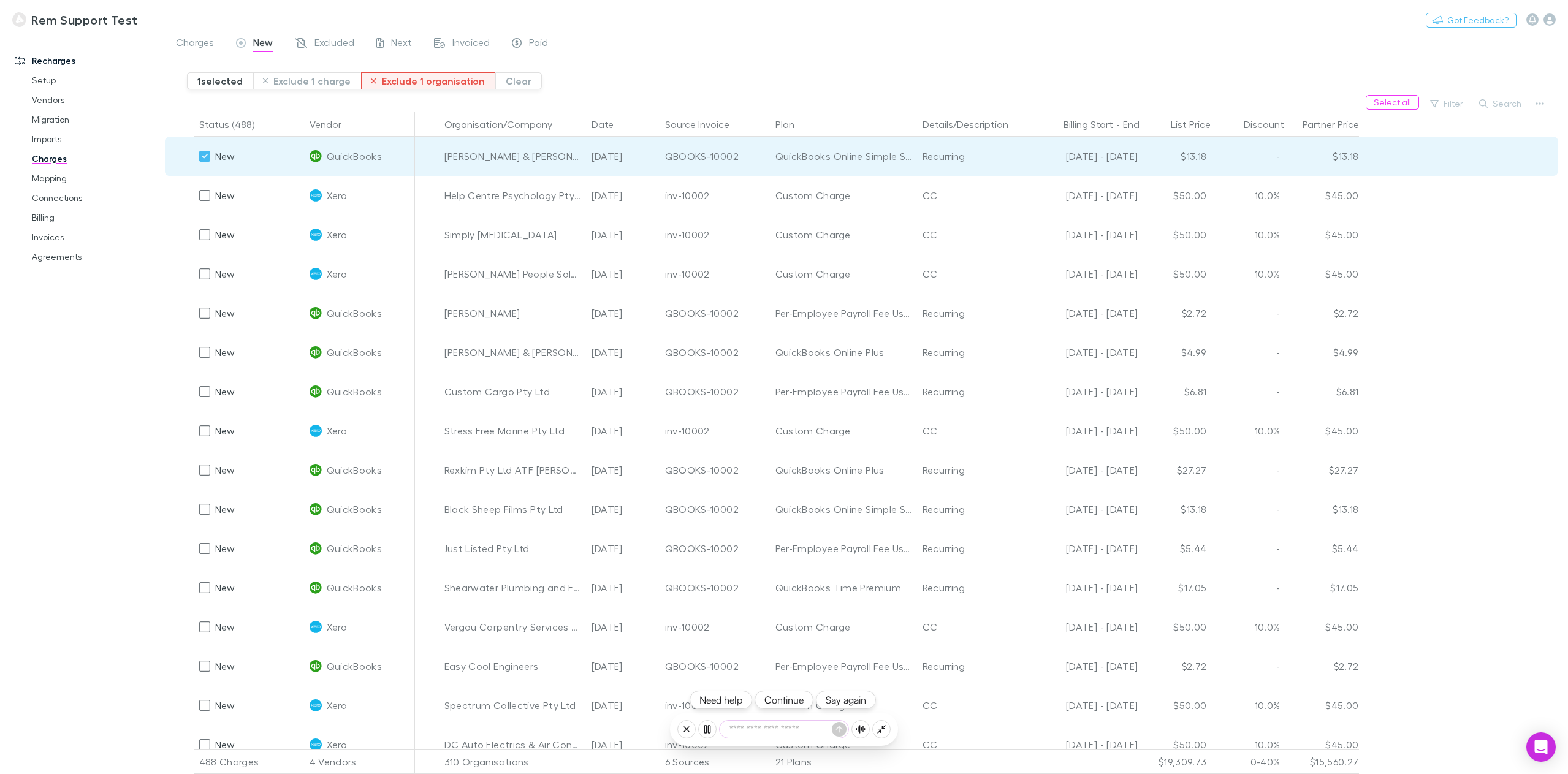
click at [406, 81] on button "Exclude 1 organisation" at bounding box center [428, 81] width 134 height 17
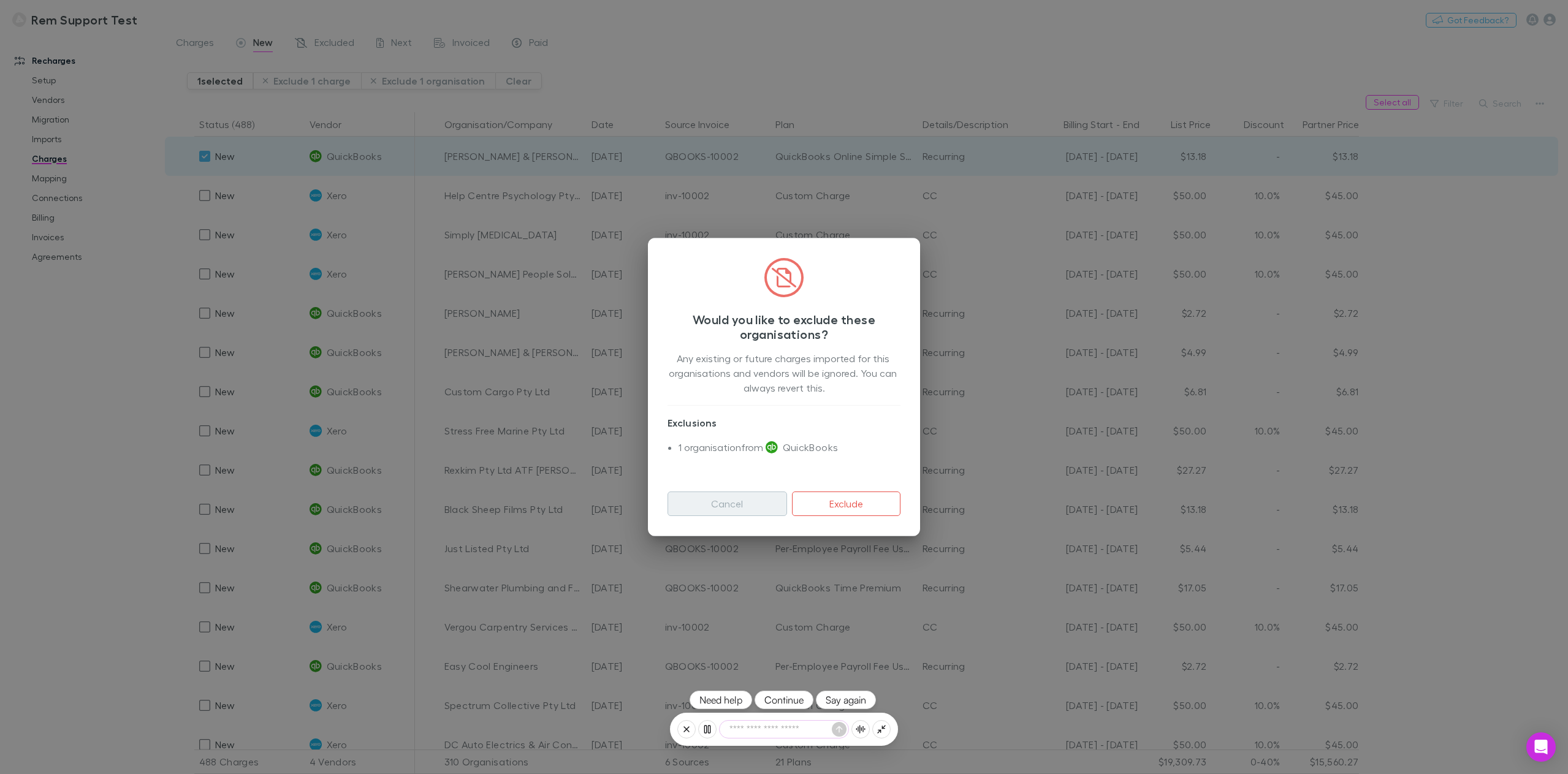
click at [715, 505] on button "Cancel" at bounding box center [727, 504] width 119 height 24
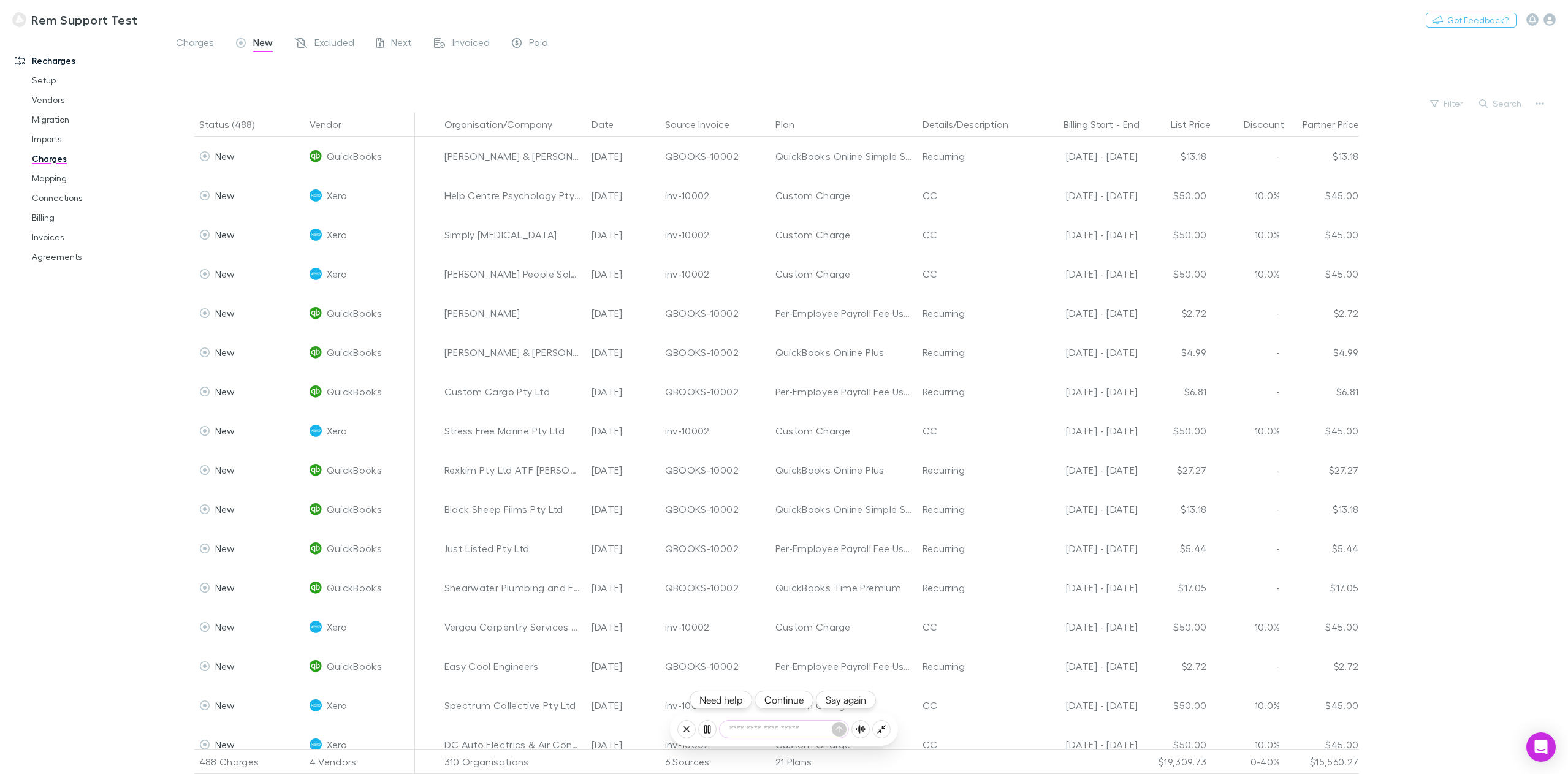
click at [795, 704] on button "Continue" at bounding box center [783, 699] width 59 height 18
click at [1542, 99] on icon "button" at bounding box center [1539, 104] width 9 height 9
click at [1456, 153] on p "Plan exclusions" at bounding box center [1464, 150] width 149 height 15
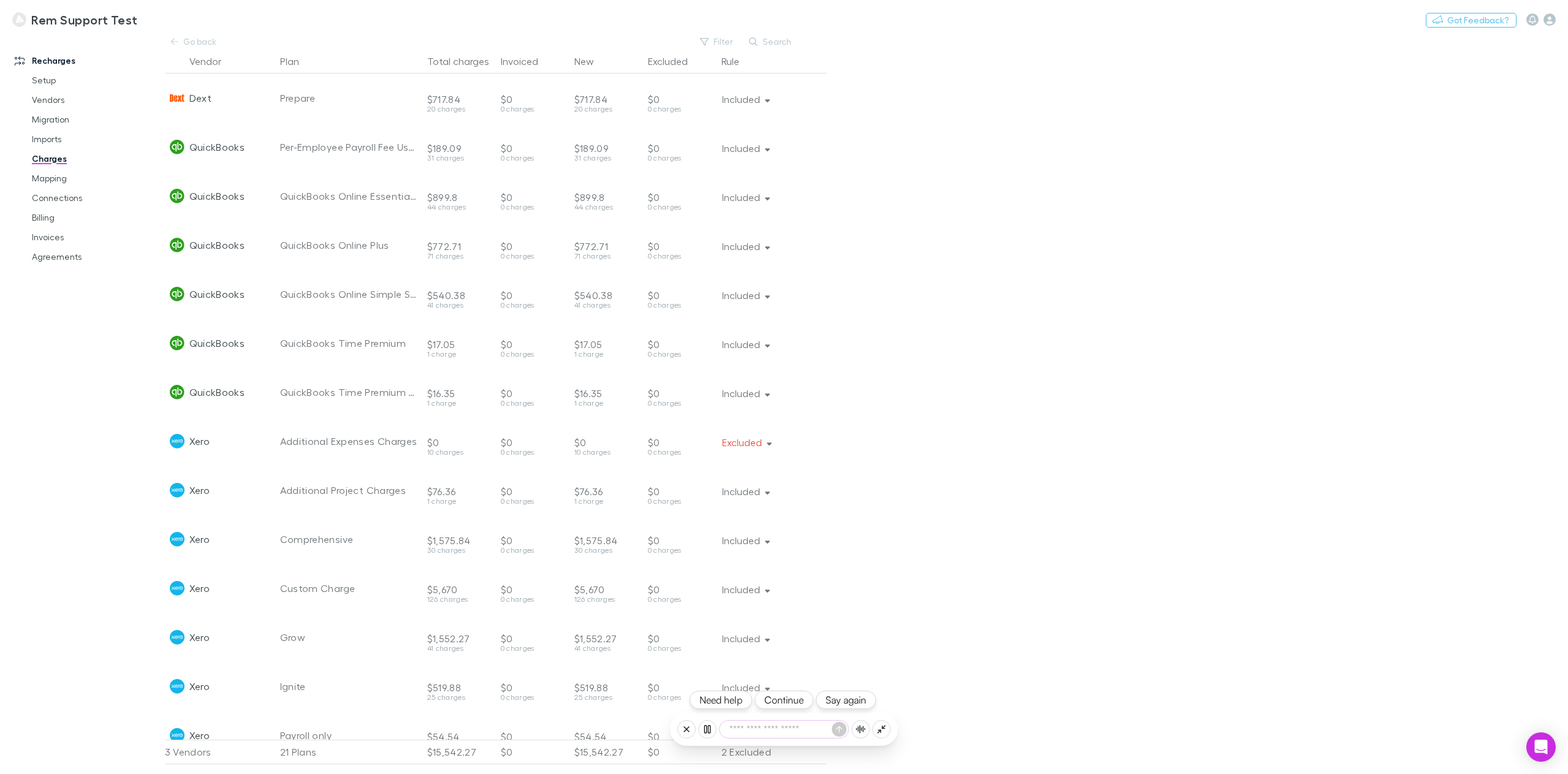
click at [784, 700] on button "Continue" at bounding box center [783, 699] width 59 height 18
click at [787, 702] on button "Continue" at bounding box center [783, 699] width 59 height 18
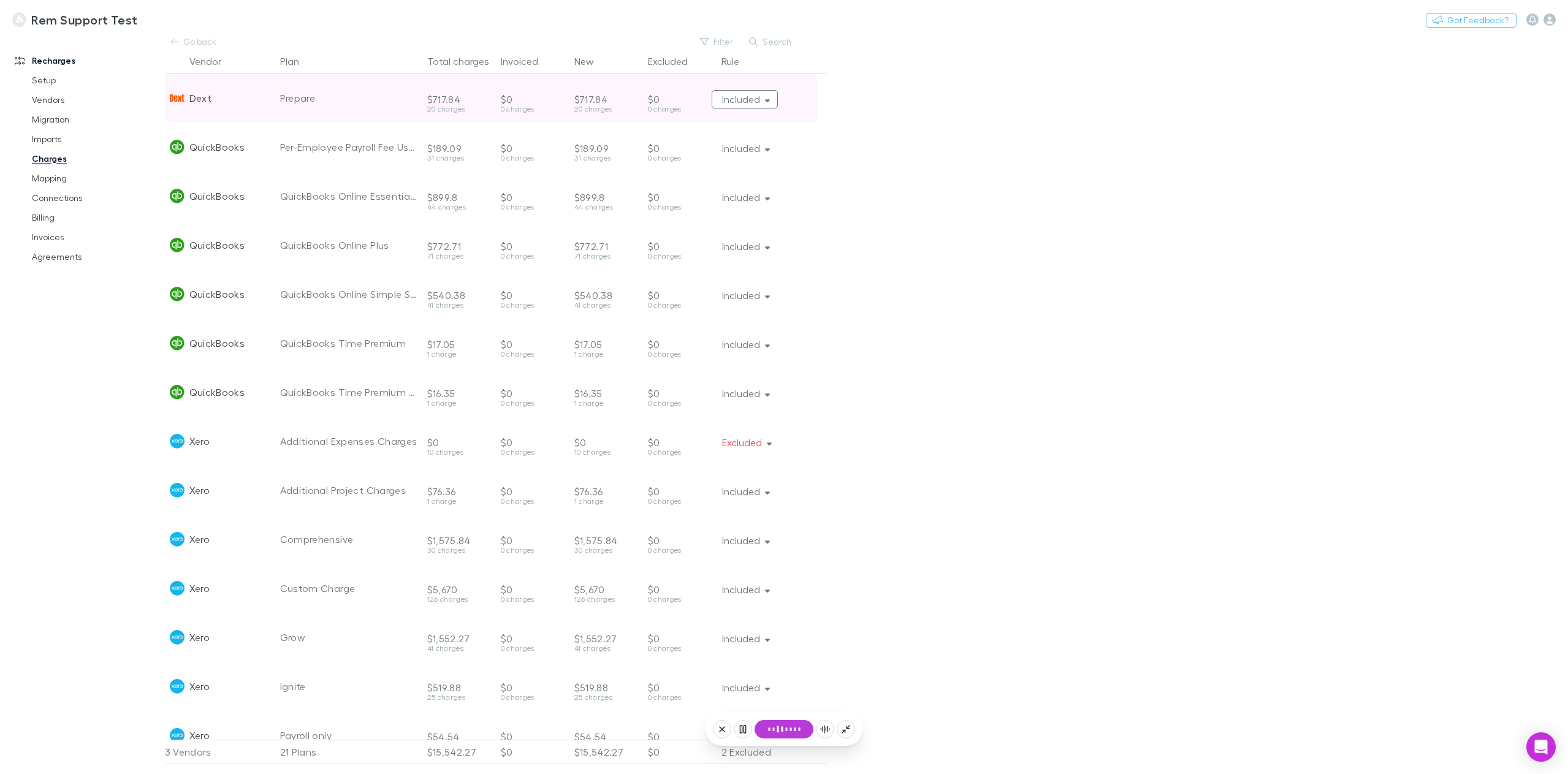
click at [768, 102] on icon "button" at bounding box center [768, 101] width 5 height 3
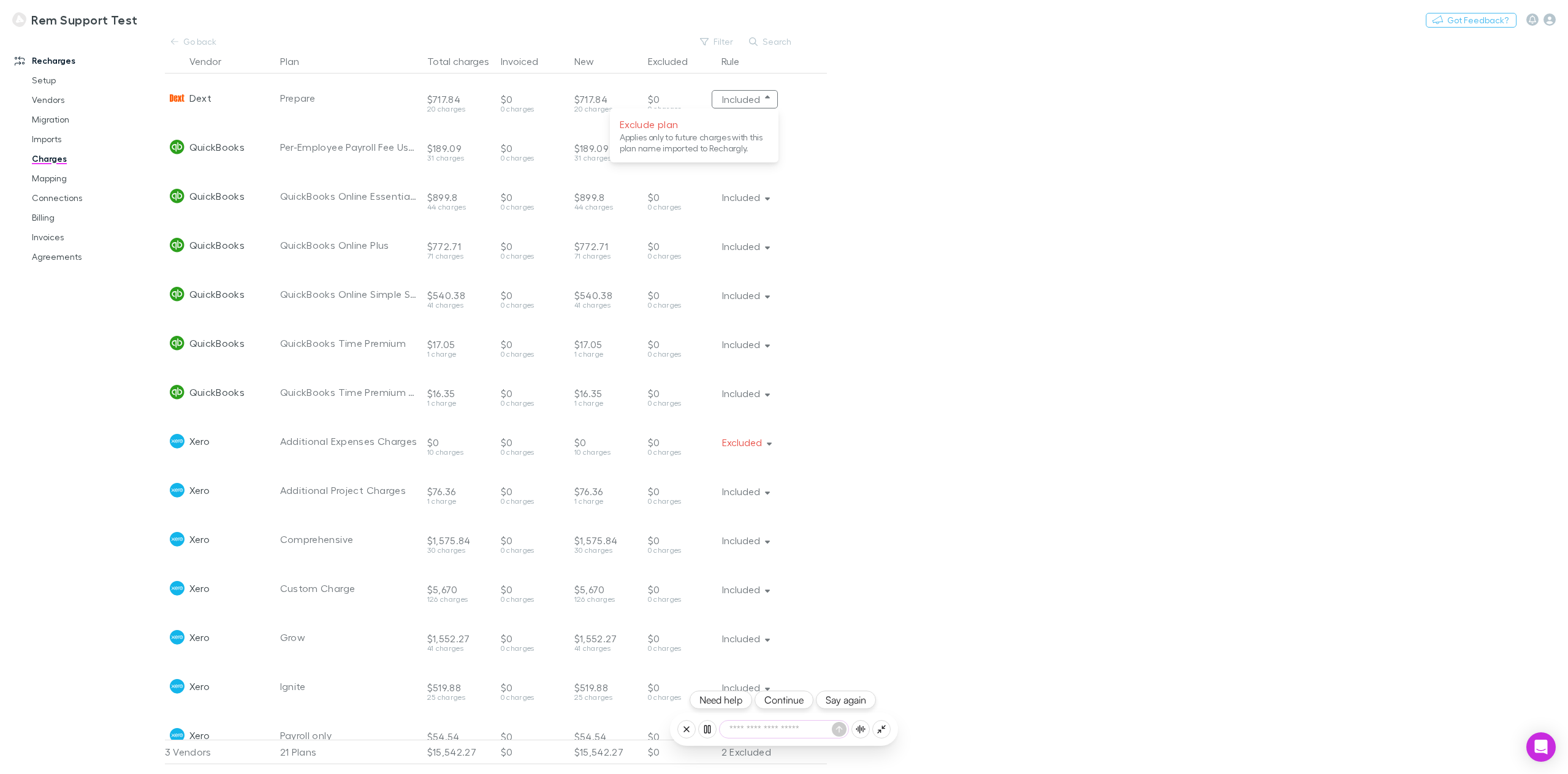
click at [776, 729] on textarea at bounding box center [784, 730] width 129 height 17
click at [775, 728] on textarea at bounding box center [784, 730] width 129 height 17
click at [914, 180] on div at bounding box center [784, 387] width 1568 height 774
click at [788, 729] on textarea at bounding box center [784, 730] width 129 height 17
type textarea "*******"
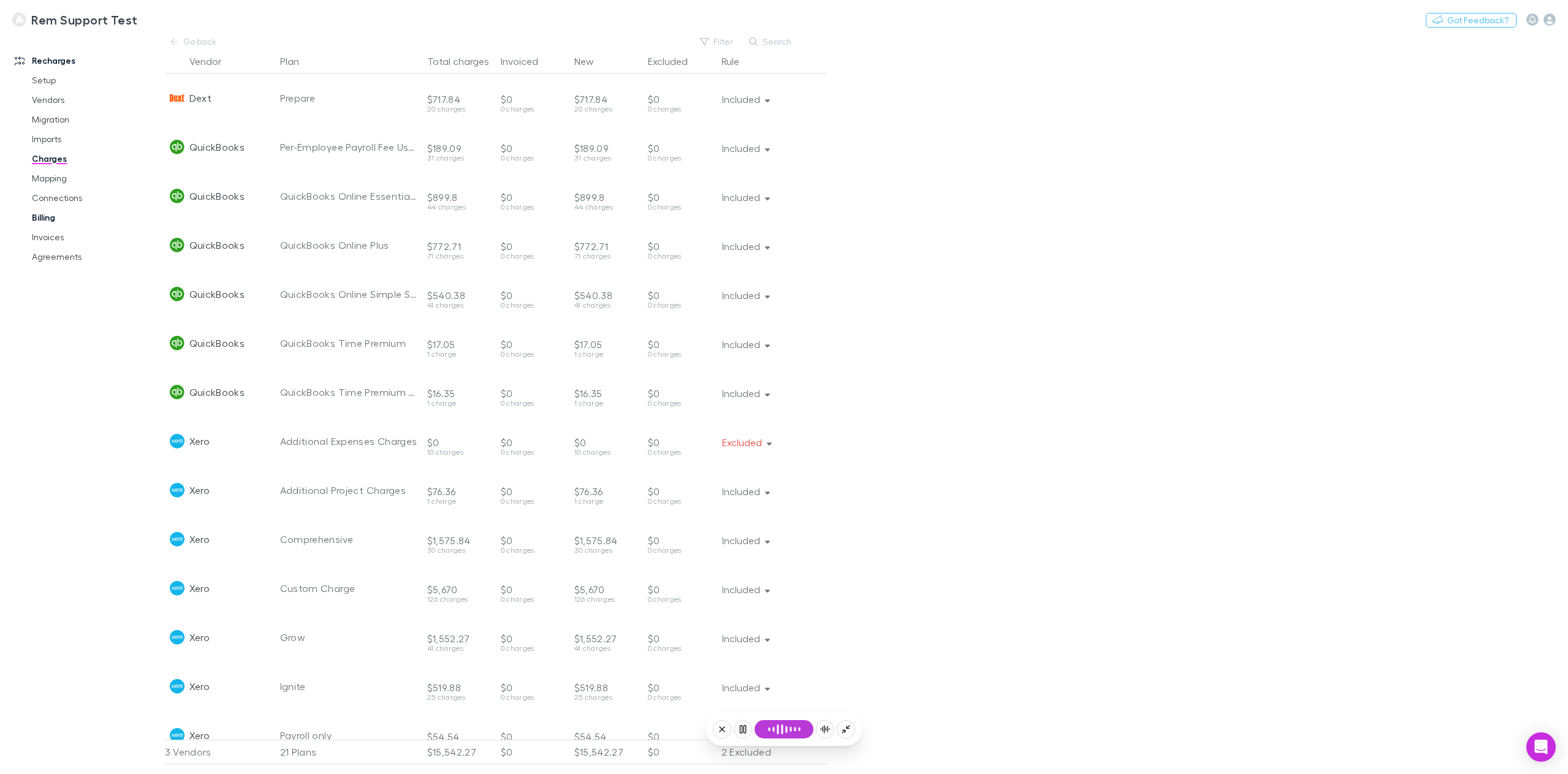
click at [35, 225] on link "Billing" at bounding box center [95, 217] width 152 height 20
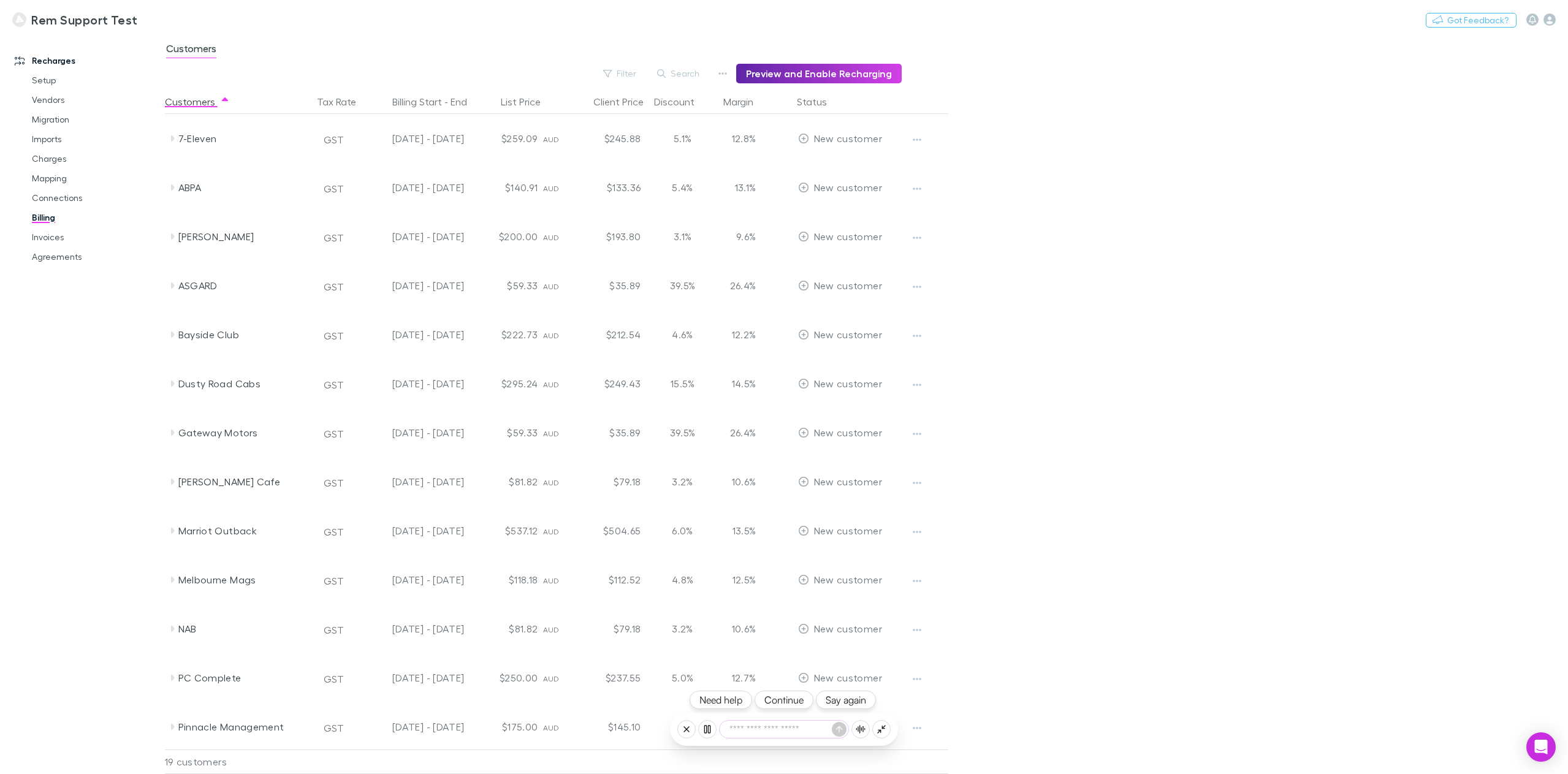
click at [788, 699] on button "Continue" at bounding box center [783, 699] width 59 height 18
click at [724, 68] on icon "button" at bounding box center [722, 73] width 9 height 9
click at [790, 705] on button "Continue" at bounding box center [783, 699] width 59 height 18
click at [785, 702] on button "Continue" at bounding box center [783, 699] width 59 height 18
click at [777, 732] on textarea at bounding box center [784, 730] width 129 height 17
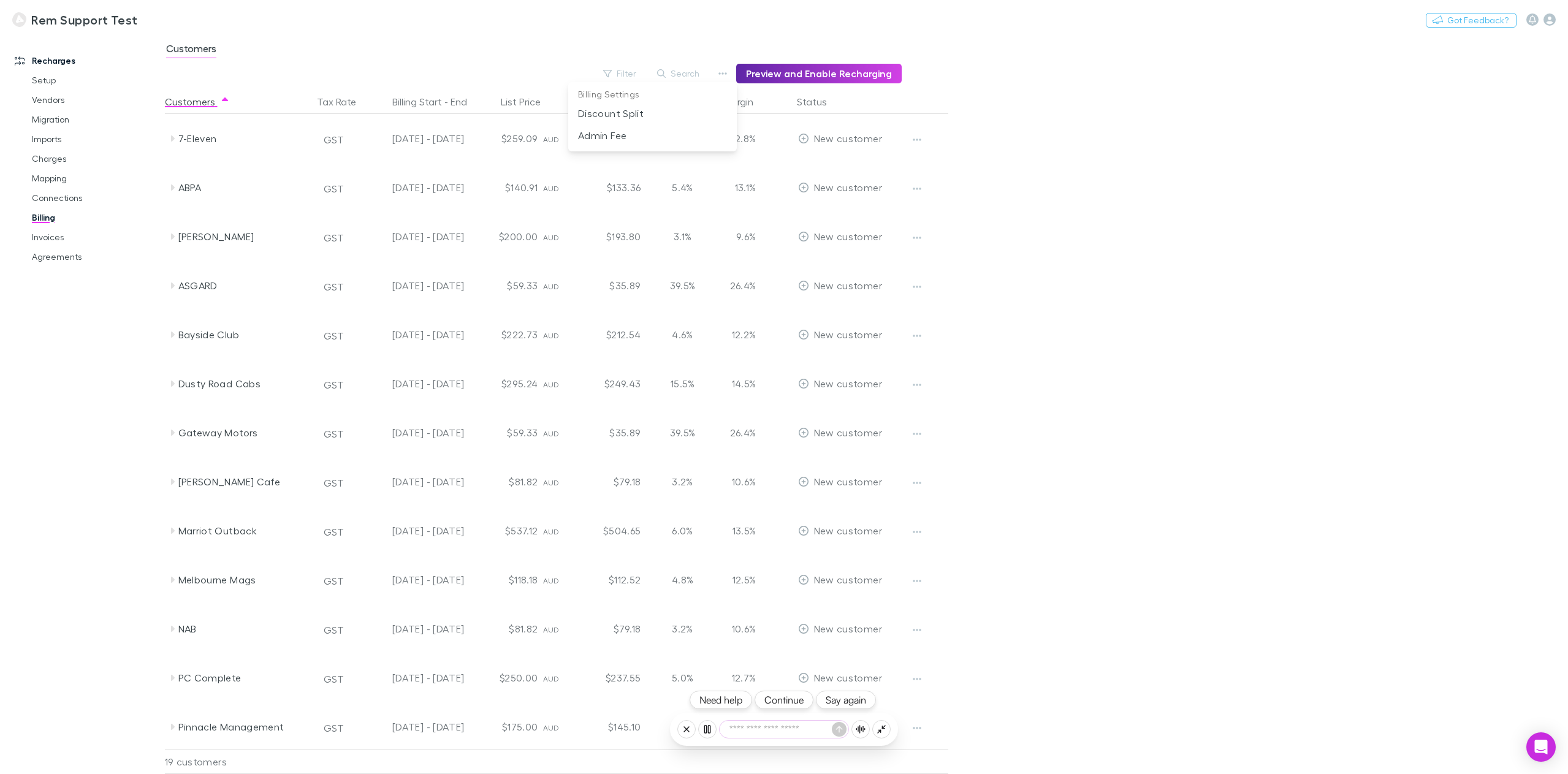
click at [773, 729] on textarea at bounding box center [784, 730] width 129 height 17
click at [767, 728] on textarea at bounding box center [784, 730] width 129 height 17
click at [1152, 545] on div at bounding box center [784, 387] width 1568 height 774
drag, startPoint x: 763, startPoint y: 740, endPoint x: 763, endPoint y: 732, distance: 8.0
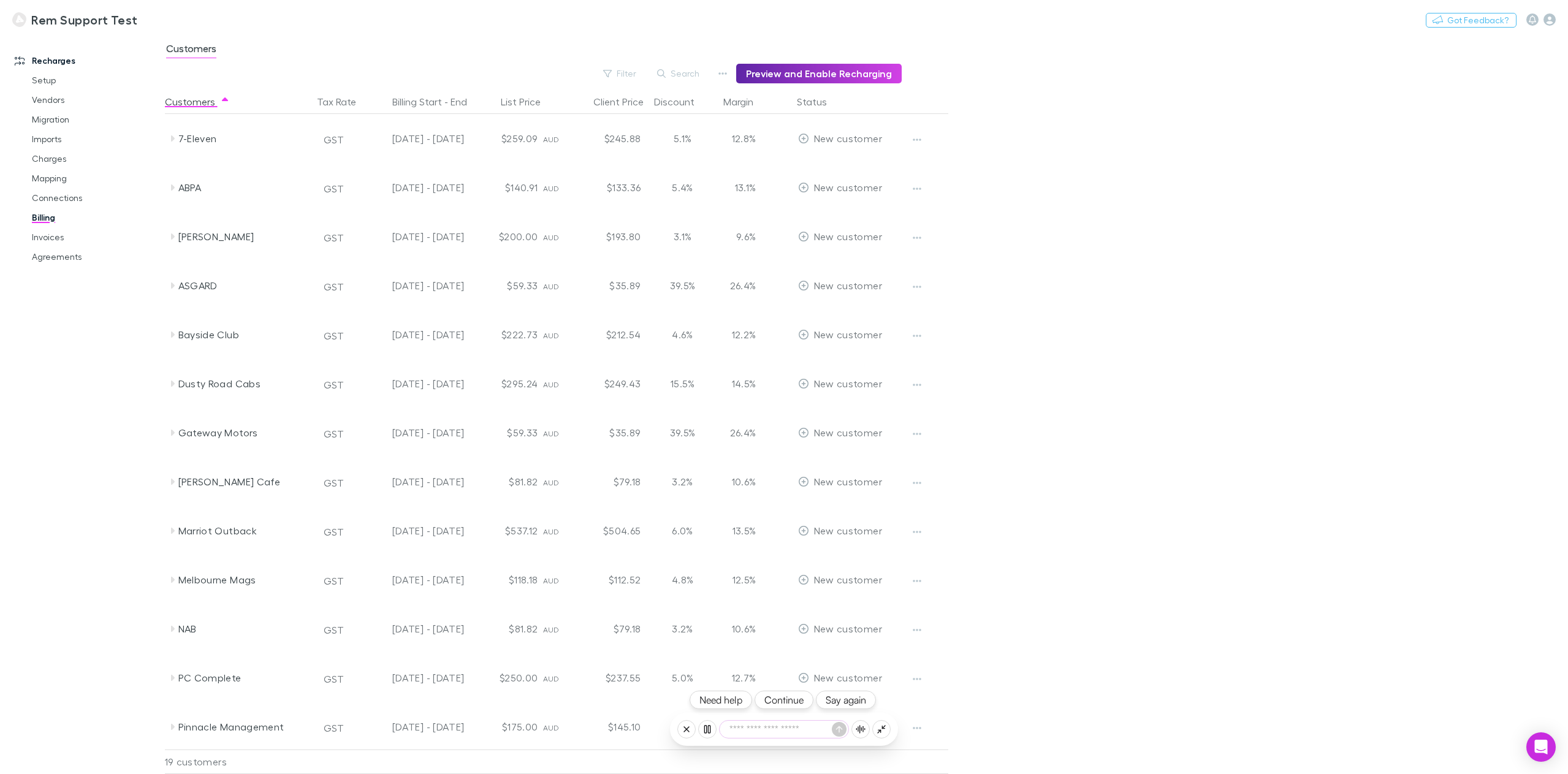
click at [763, 739] on div "Need help Continue Say again" at bounding box center [784, 729] width 228 height 33
click at [766, 729] on textarea at bounding box center [784, 730] width 129 height 17
type textarea "********"
click at [783, 699] on button "Continue" at bounding box center [783, 699] width 59 height 18
click at [782, 695] on button "Continue" at bounding box center [783, 699] width 59 height 18
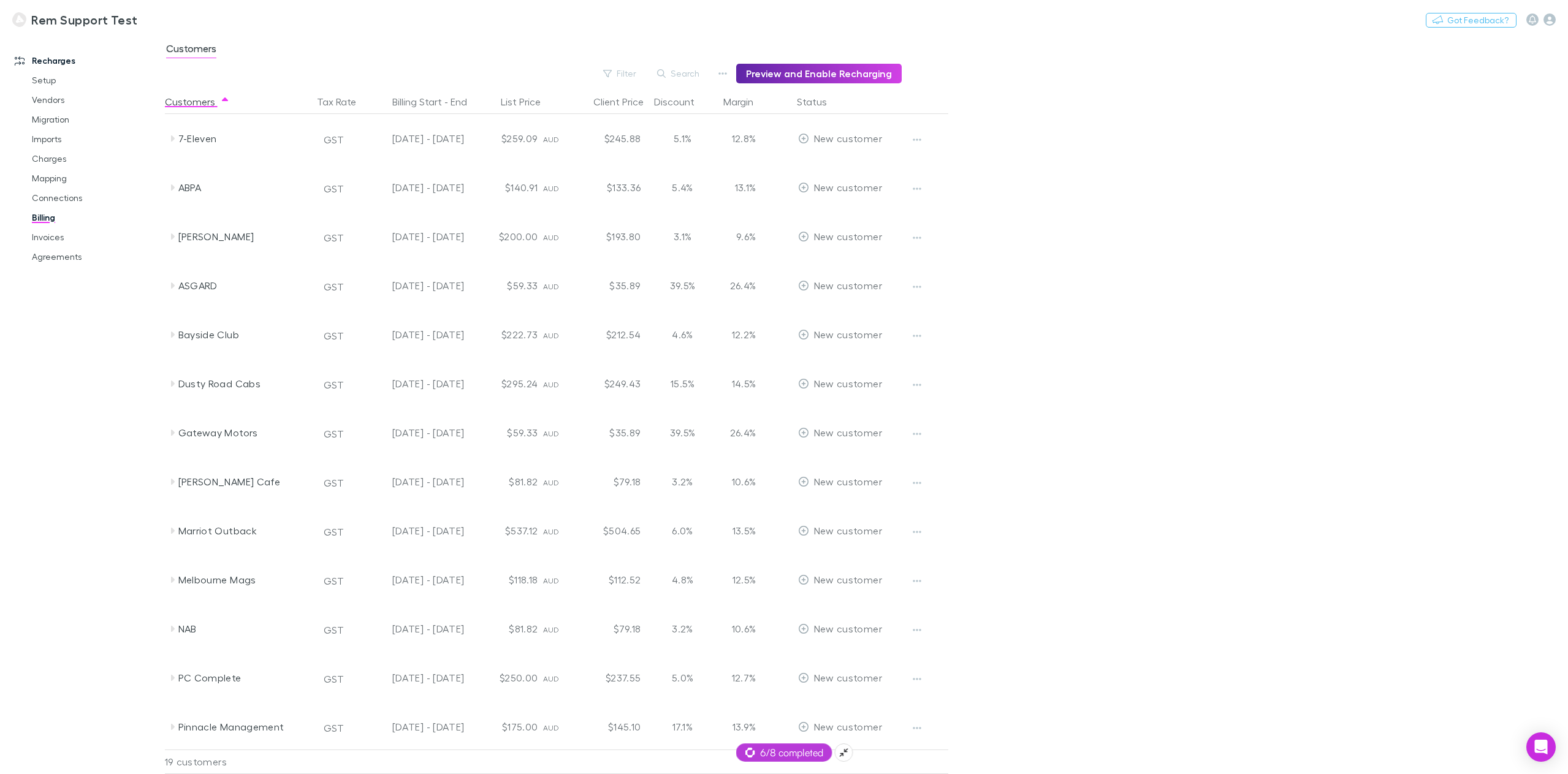
click at [774, 751] on span "6/8 completed" at bounding box center [784, 753] width 78 height 15
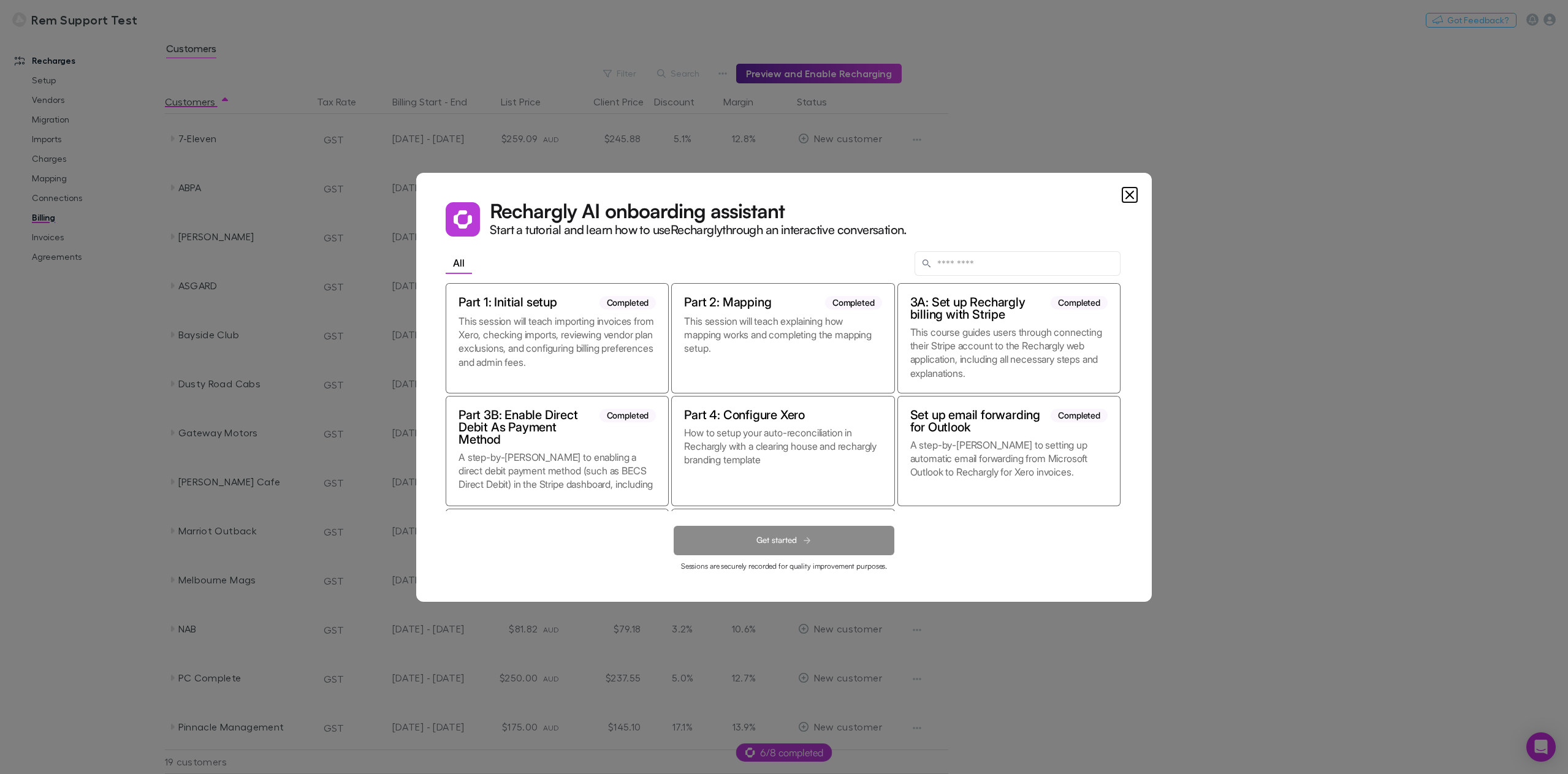
click at [1129, 195] on icon "Close" at bounding box center [1129, 194] width 7 height 7
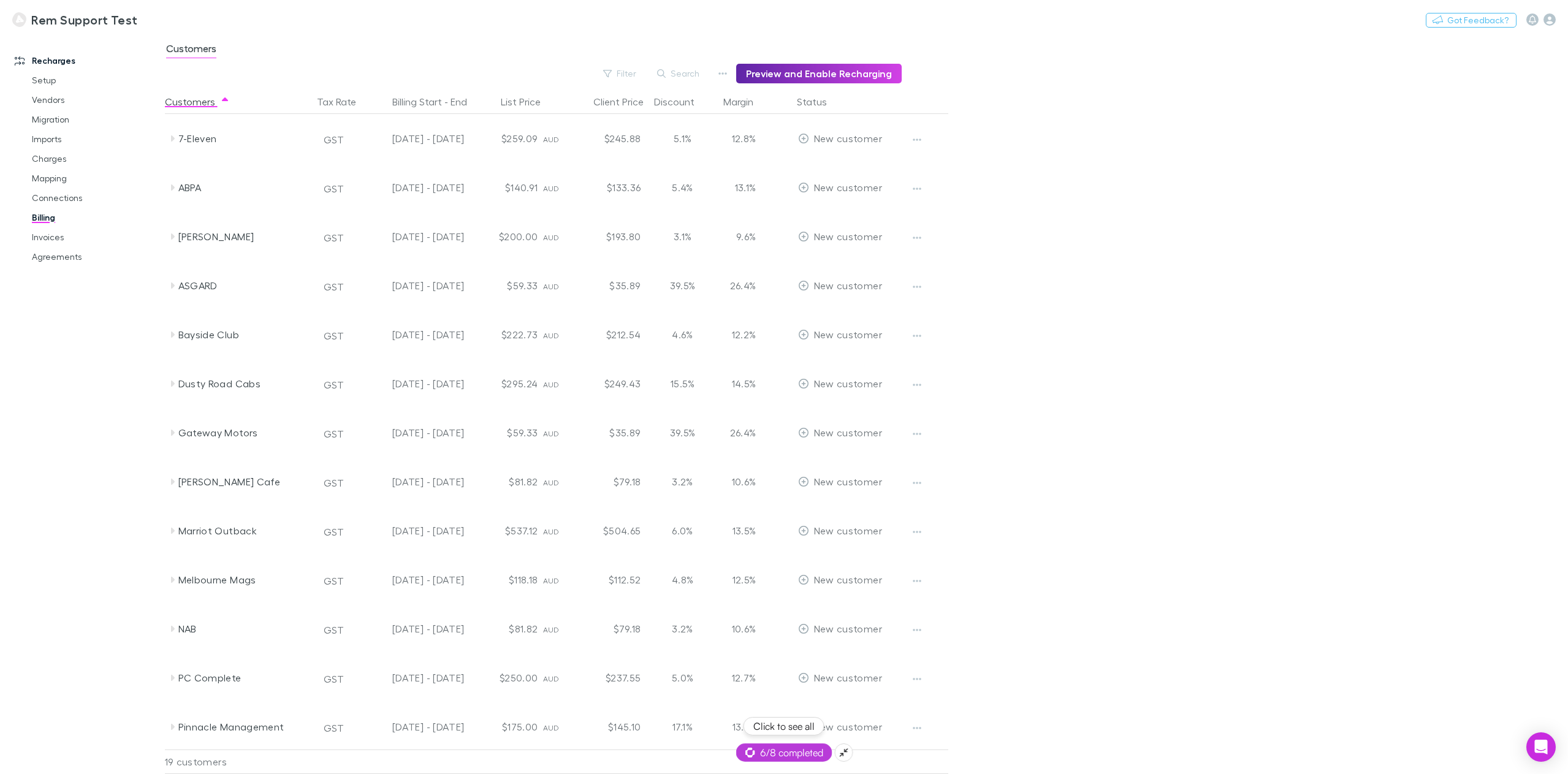
click at [784, 750] on span "6/8 completed" at bounding box center [784, 753] width 78 height 15
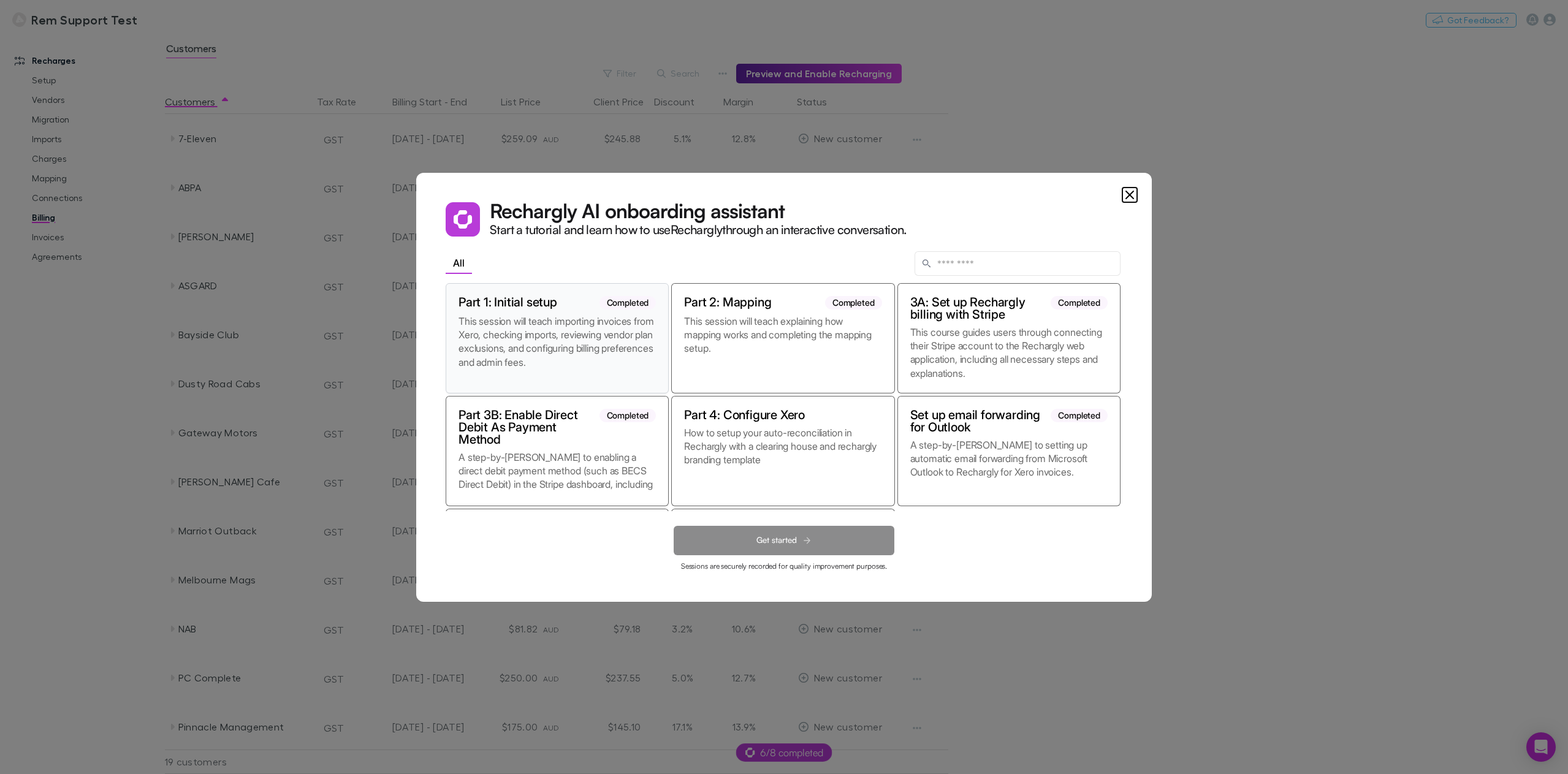
click at [599, 350] on p "This session will teach importing invoices from Xero, checking imports, reviewi…" at bounding box center [557, 347] width 197 height 66
click at [799, 546] on button "Get started" at bounding box center [783, 540] width 221 height 29
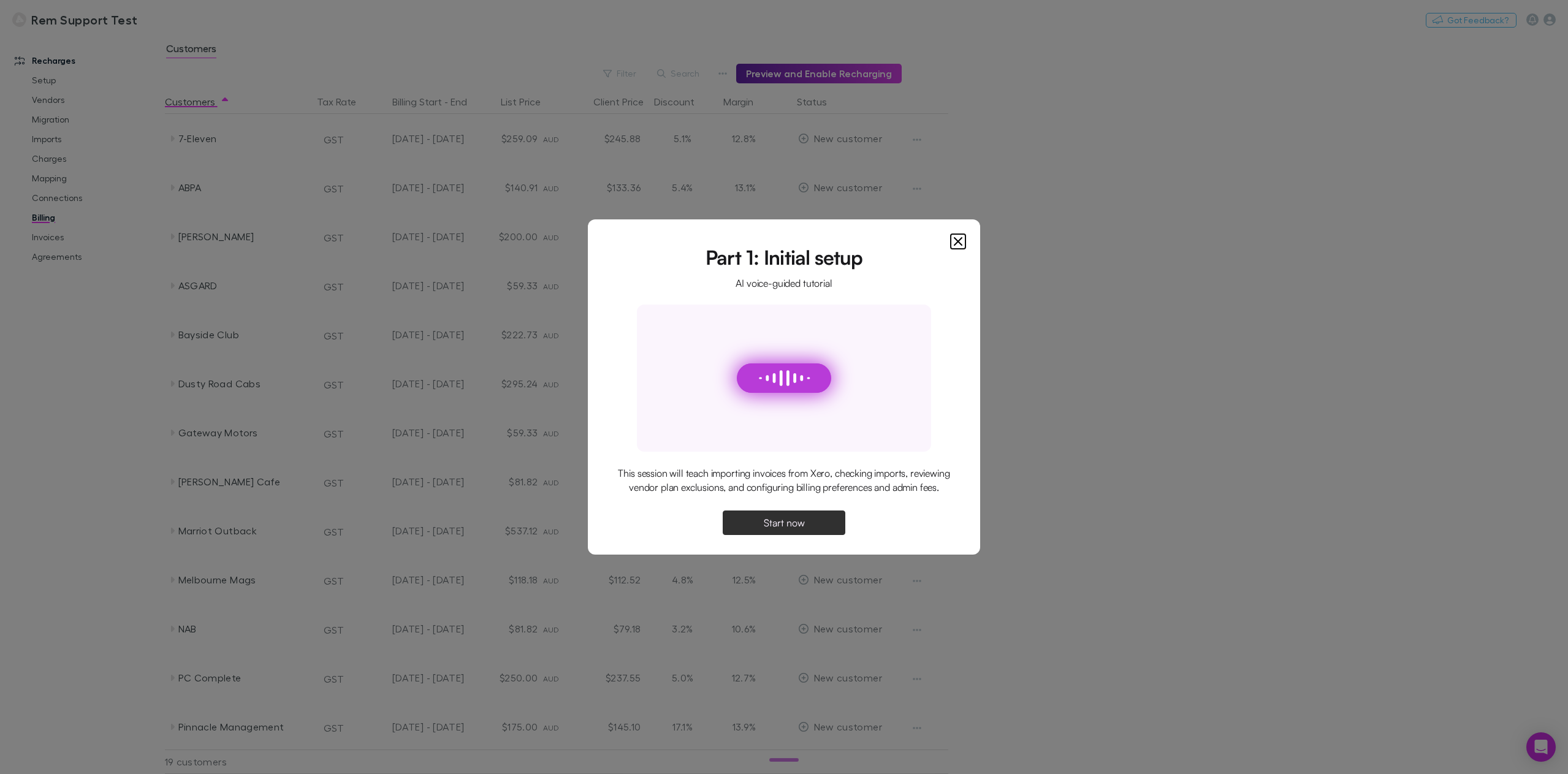
click at [790, 528] on span "Start now" at bounding box center [784, 523] width 41 height 9
click at [803, 515] on button "Continue" at bounding box center [784, 523] width 123 height 24
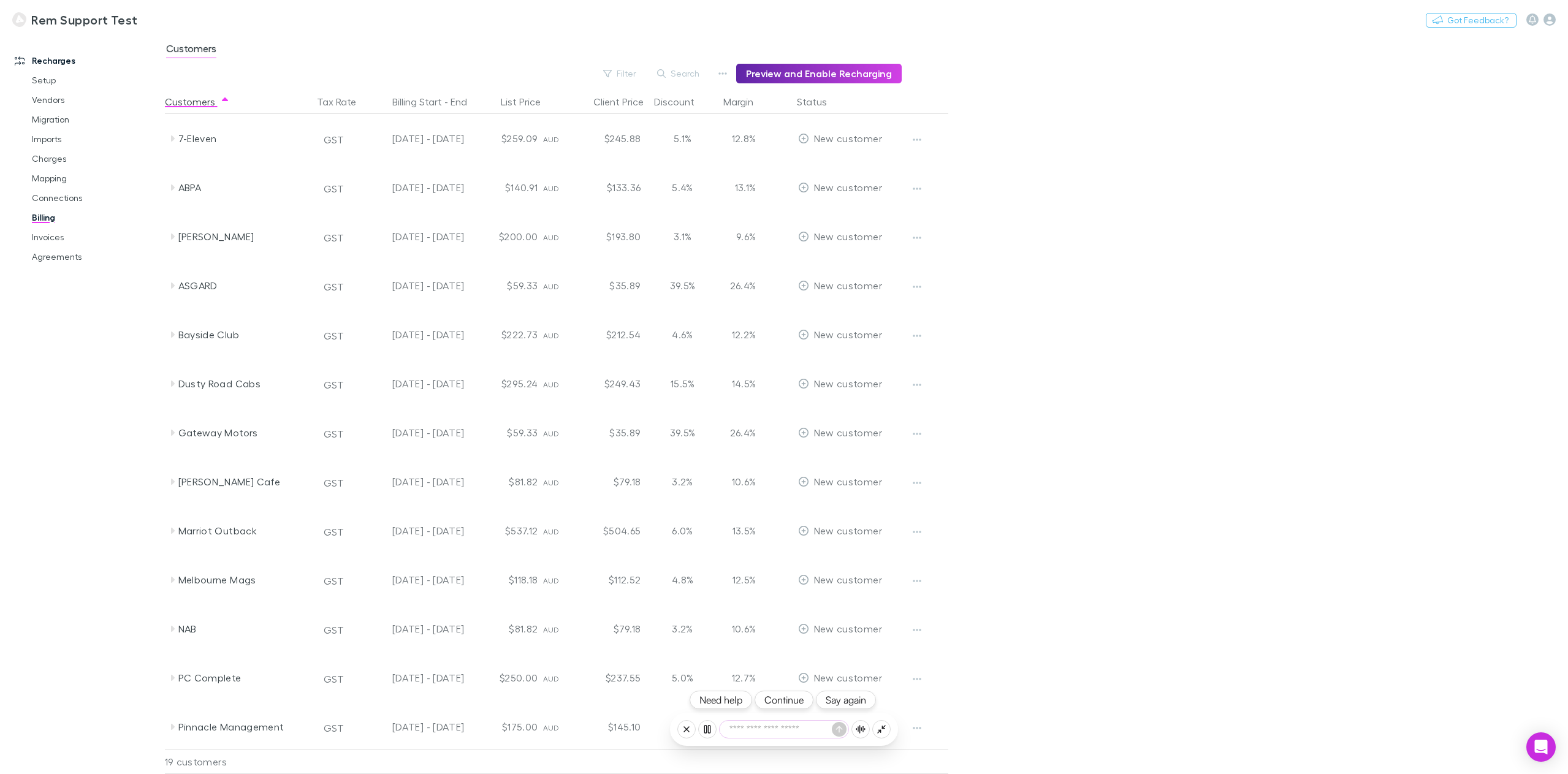
click at [792, 727] on textarea at bounding box center [784, 730] width 129 height 17
type textarea "**********"
click at [786, 724] on textarea at bounding box center [784, 730] width 129 height 17
type textarea "**********"
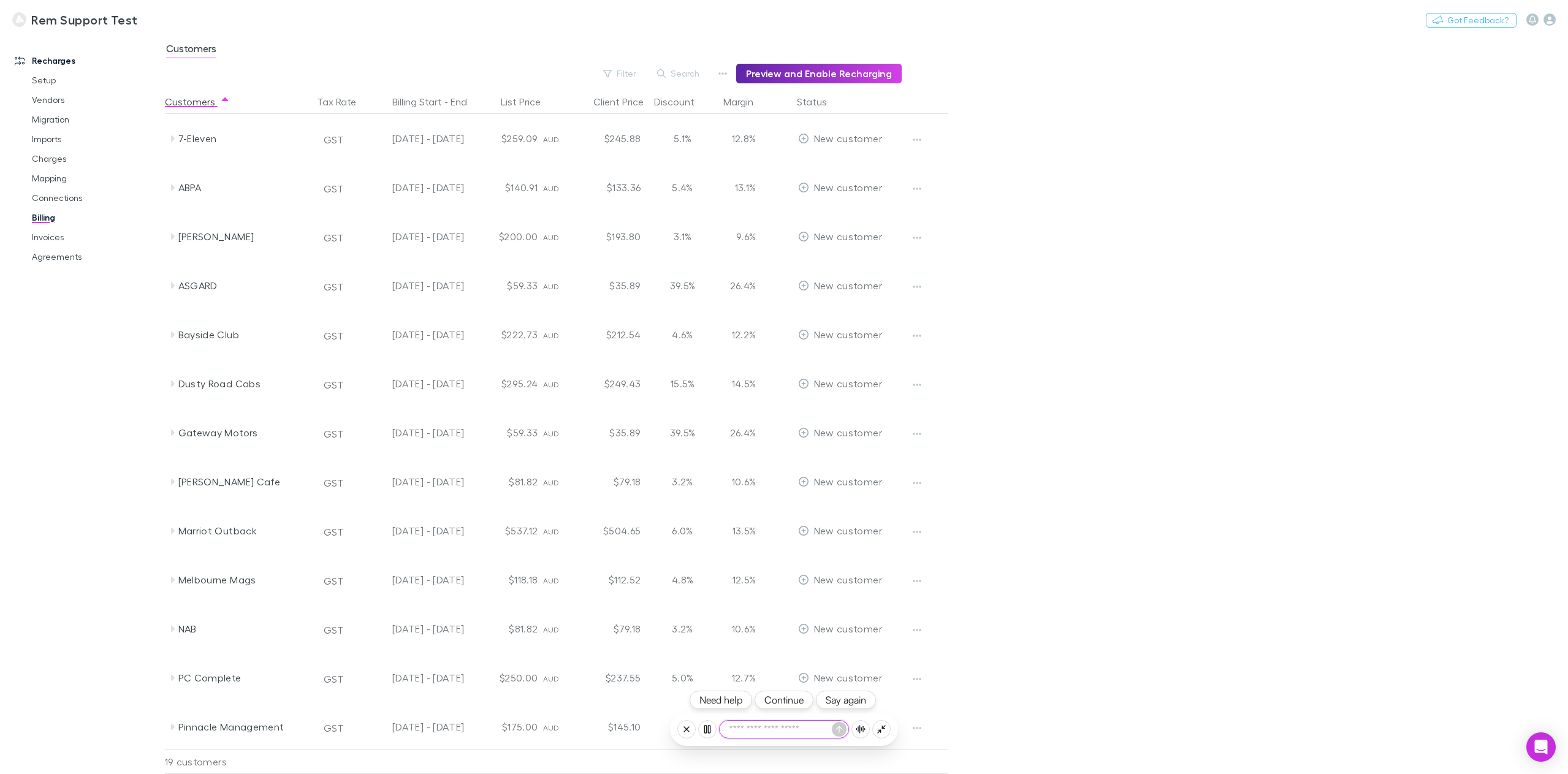
click at [777, 729] on textarea at bounding box center [784, 730] width 129 height 17
type textarea "**********"
click at [720, 728] on icon at bounding box center [722, 729] width 5 height 5
click at [745, 732] on icon at bounding box center [742, 729] width 9 height 9
click at [782, 684] on button "Yes, let's wrap up" at bounding box center [784, 680] width 167 height 27
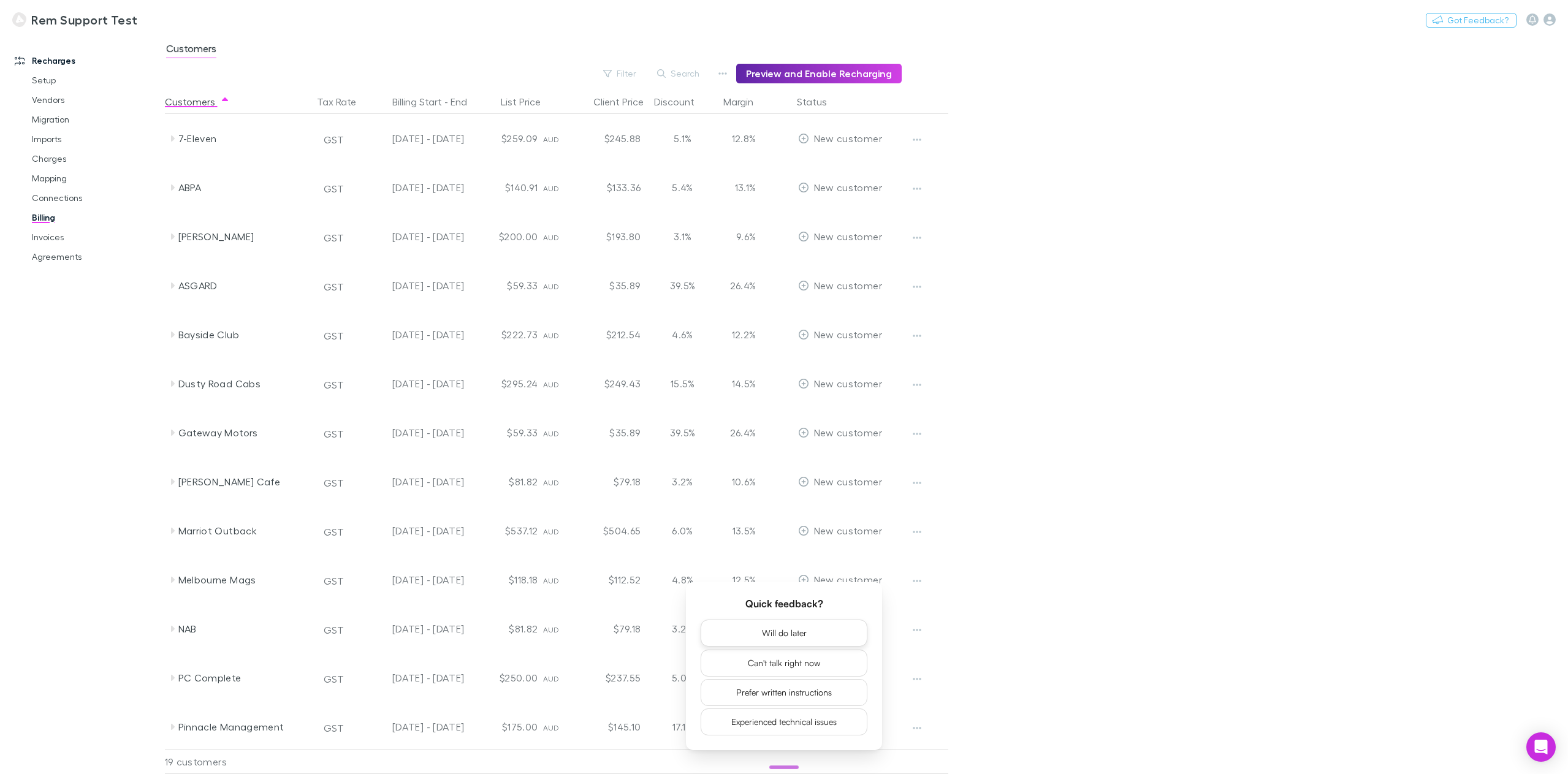
click at [802, 632] on button "Will do later" at bounding box center [784, 633] width 167 height 27
click at [775, 754] on span "6/8 completed" at bounding box center [784, 753] width 78 height 15
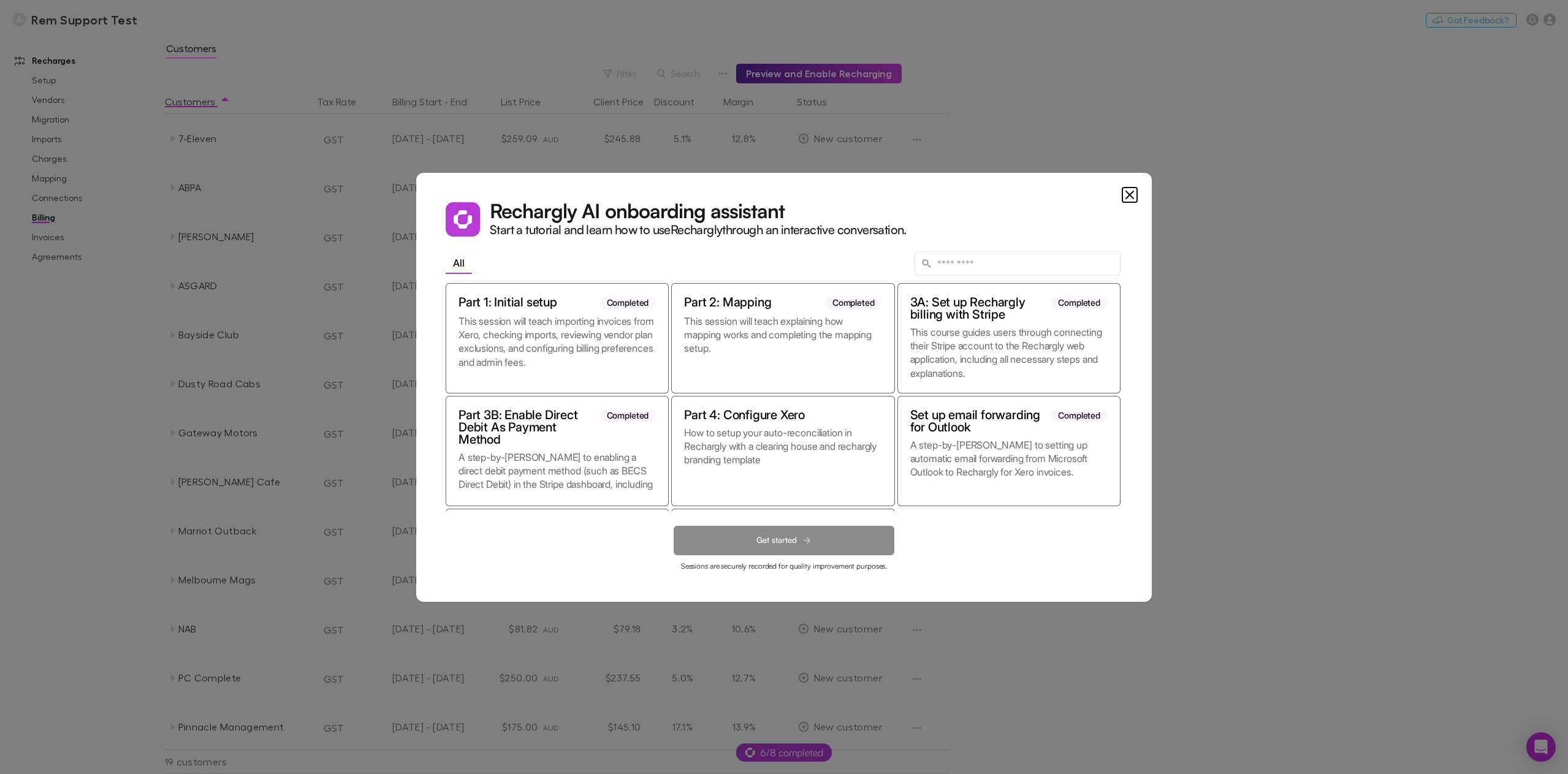
click at [1131, 196] on icon "Close" at bounding box center [1130, 195] width 15 height 15
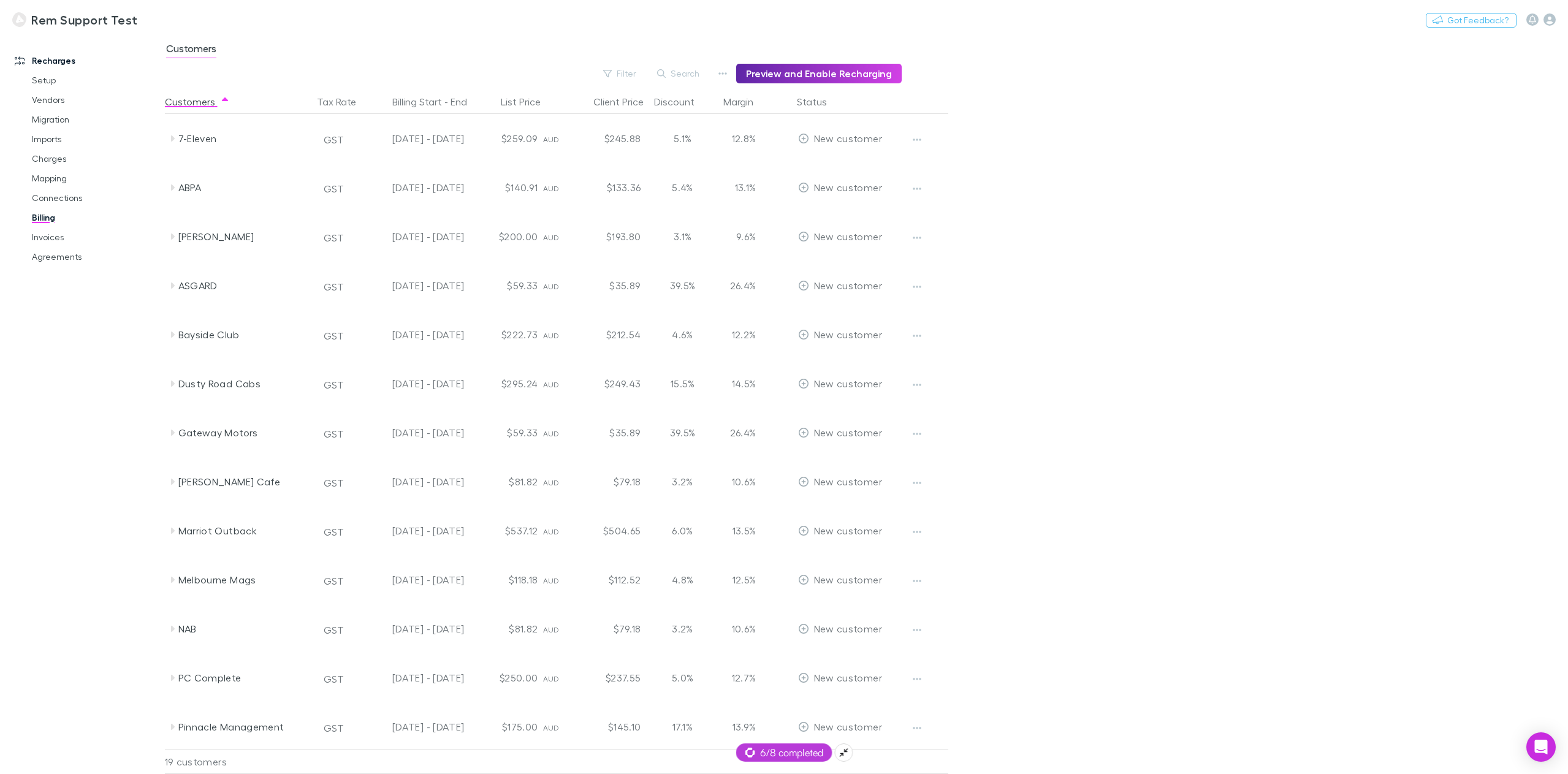
click at [804, 761] on div "6/8 completed" at bounding box center [784, 752] width 96 height 18
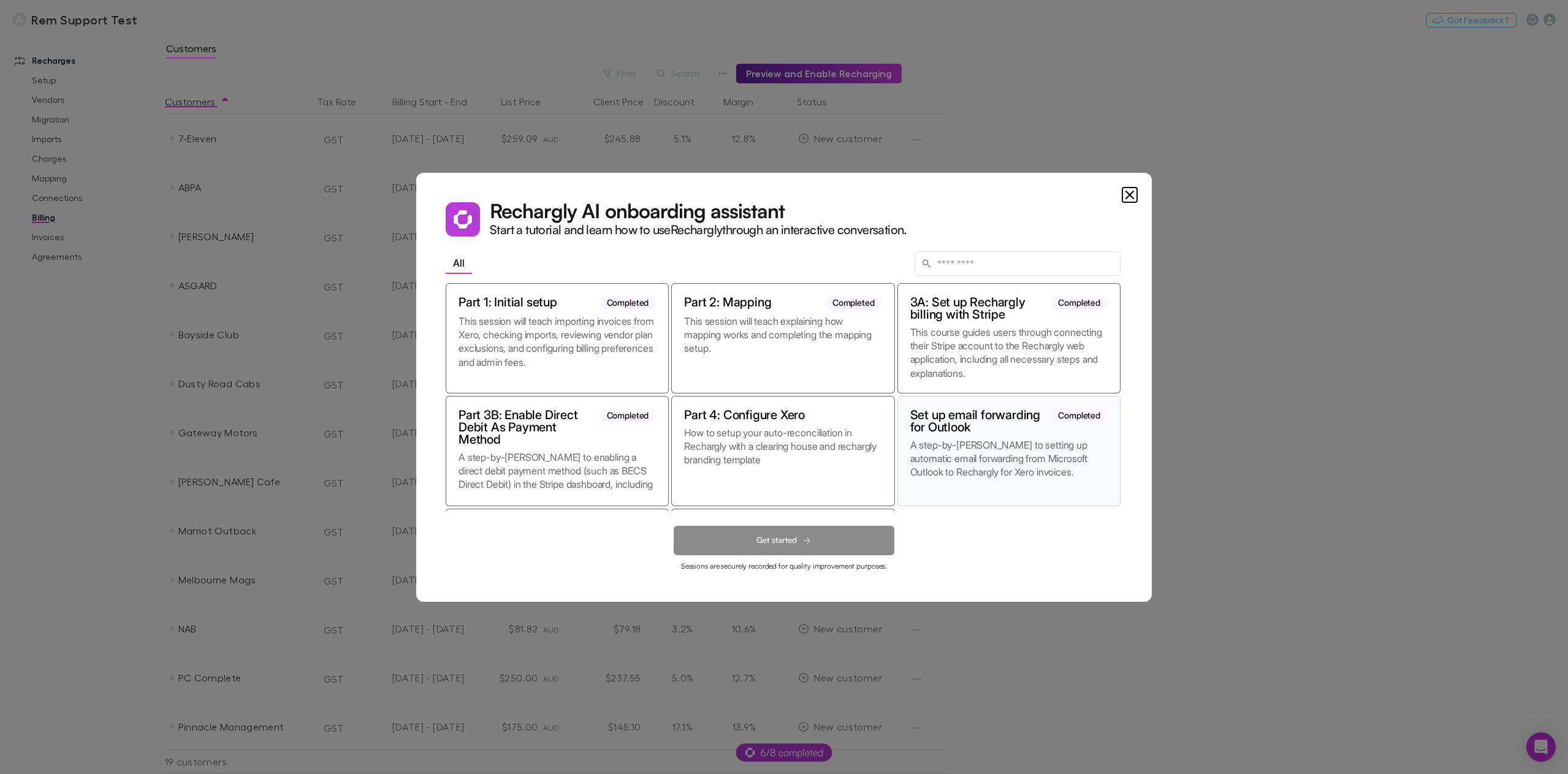
click at [995, 457] on p "A step-by-[PERSON_NAME] to setting up automatic email forwarding from Microsoft…" at bounding box center [1009, 466] width 197 height 55
click at [793, 347] on p "This session will teach explaining how mapping works and completing the mapping…" at bounding box center [782, 347] width 197 height 66
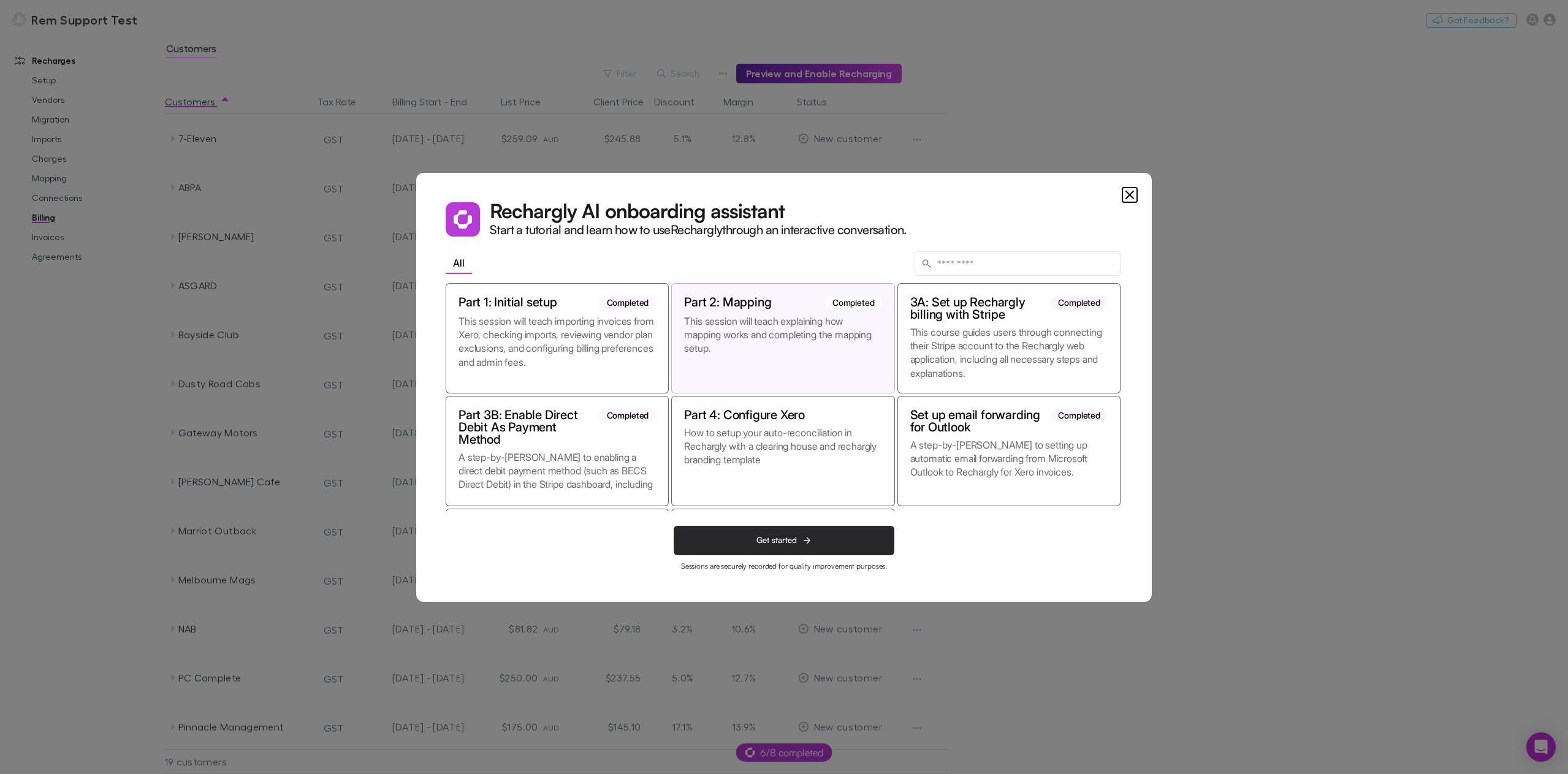
click at [827, 541] on button "Get started" at bounding box center [783, 540] width 221 height 29
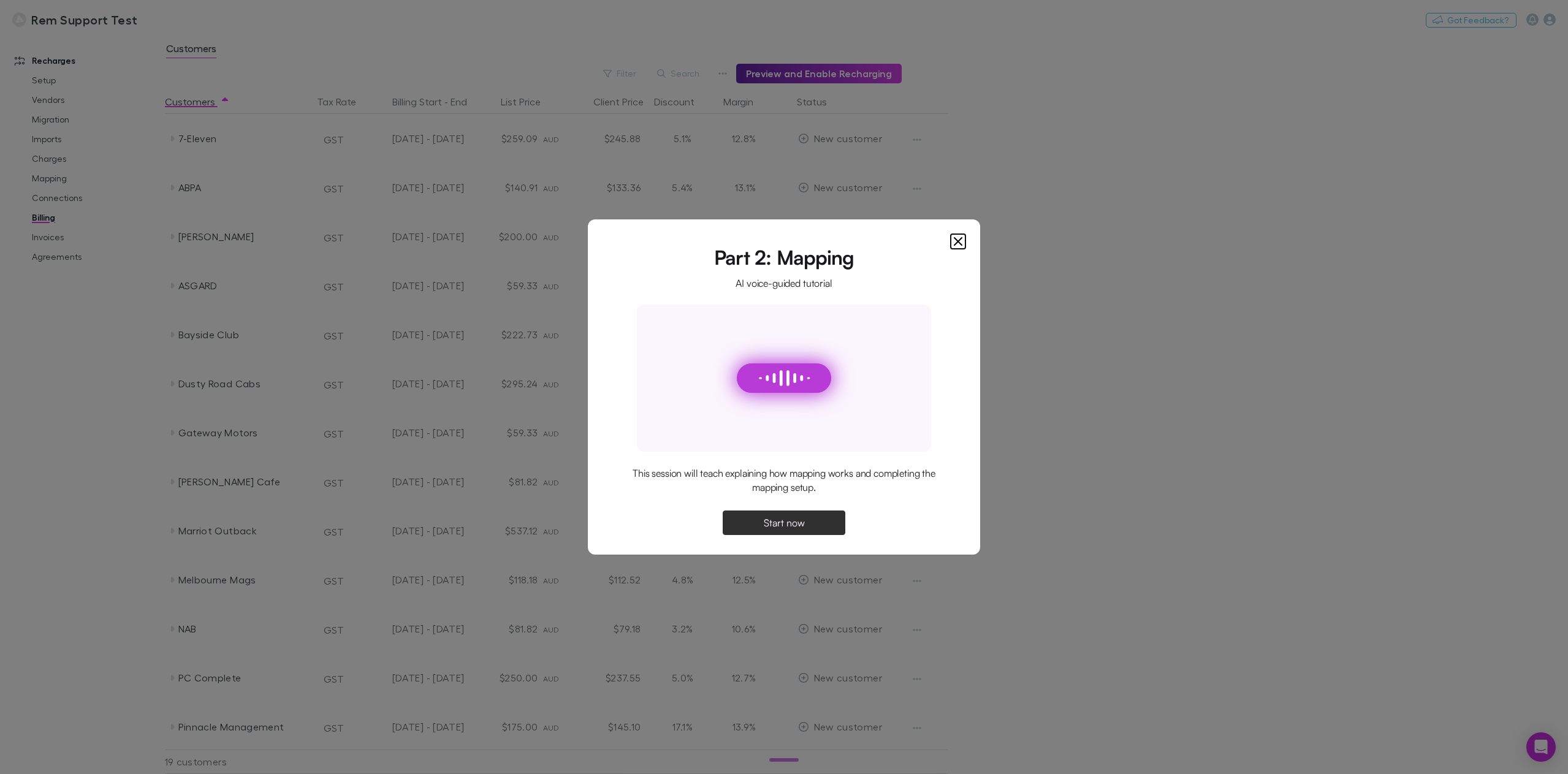
click at [783, 515] on button "Start now" at bounding box center [784, 523] width 123 height 24
click at [797, 530] on button "Continue" at bounding box center [784, 523] width 123 height 24
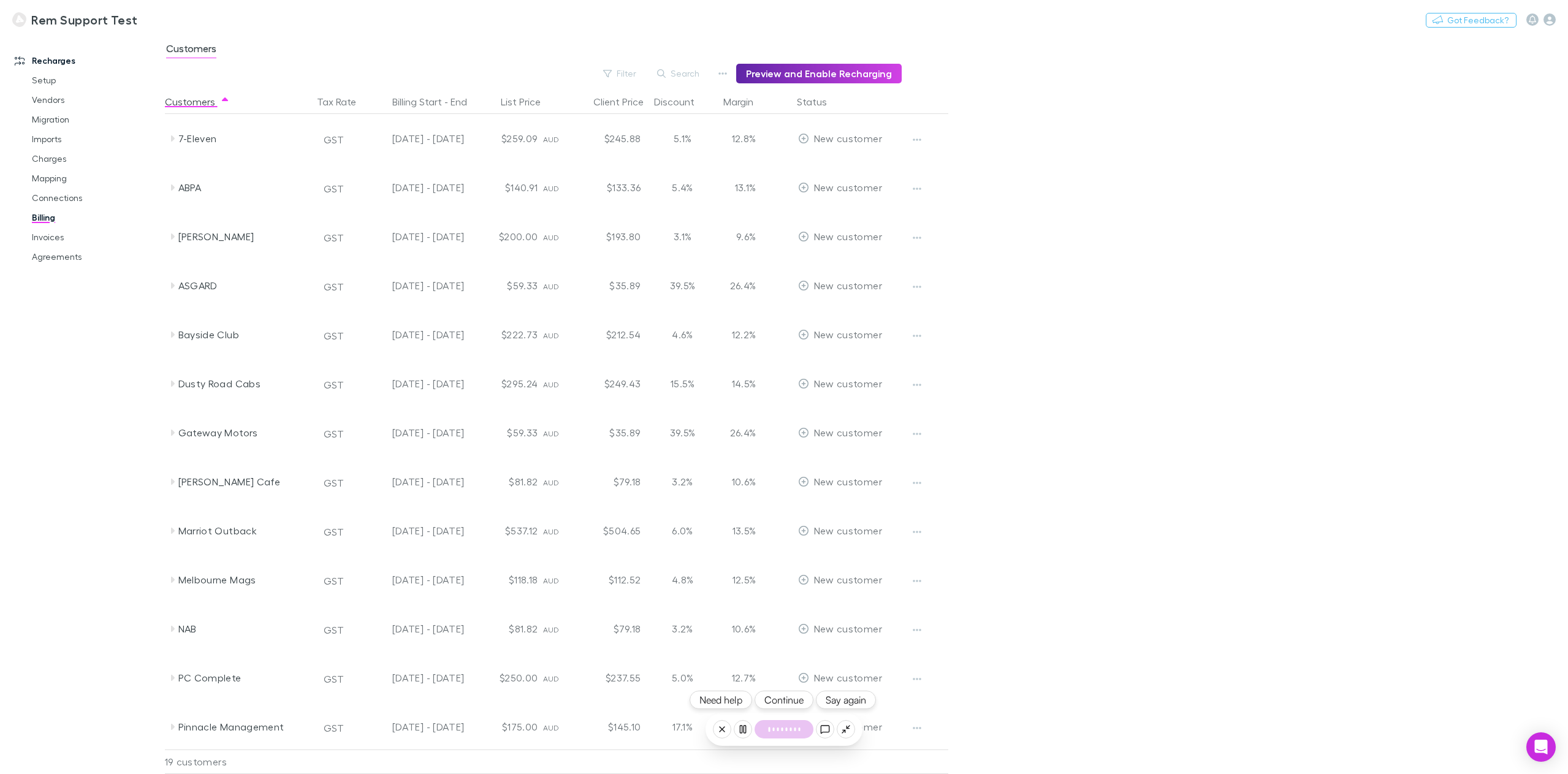
click at [785, 697] on button "Continue" at bounding box center [783, 699] width 59 height 18
click at [51, 176] on link "Mapping" at bounding box center [95, 178] width 152 height 20
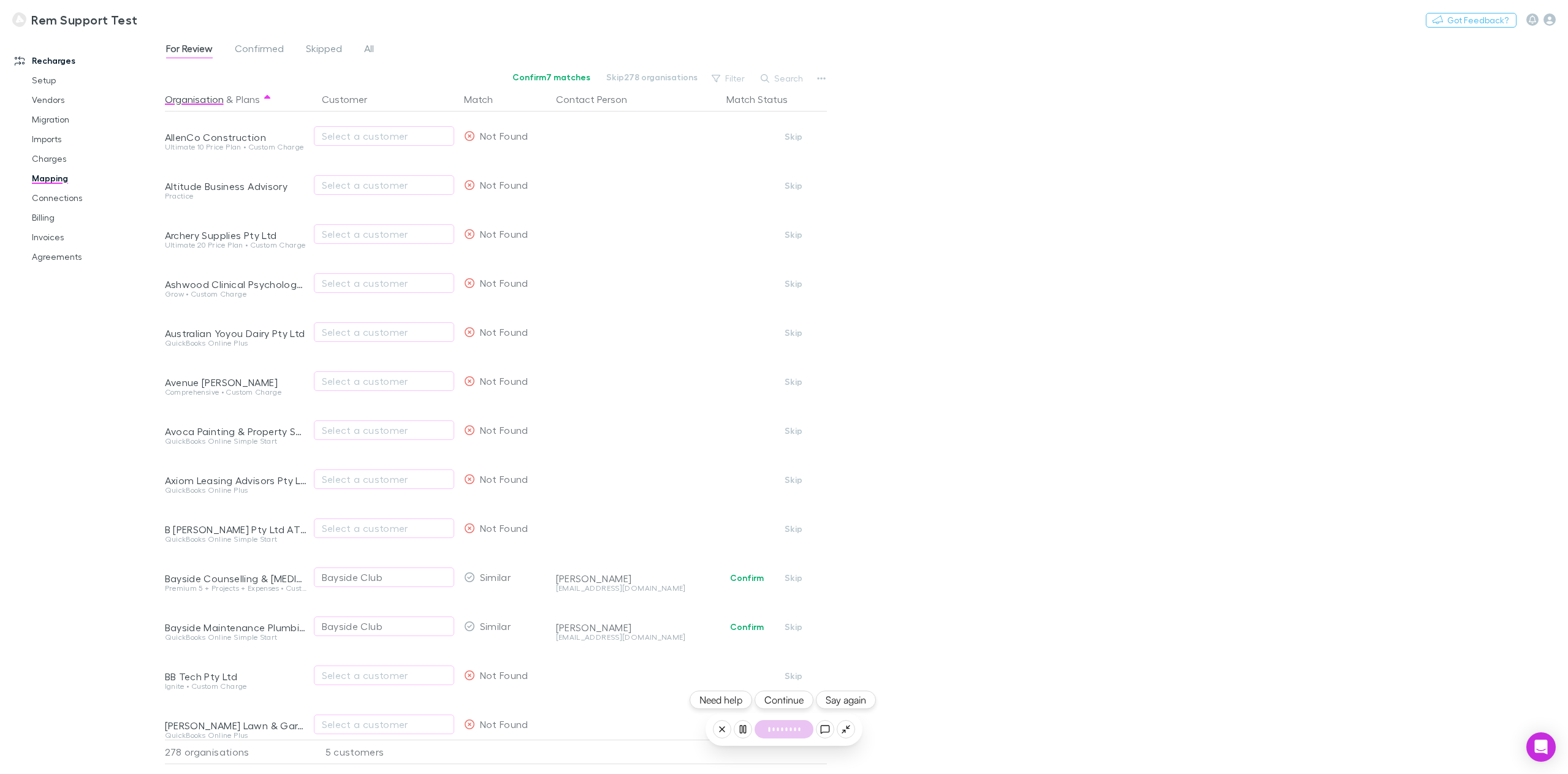
click at [788, 700] on button "Continue" at bounding box center [783, 699] width 59 height 18
click at [788, 701] on button "Continue" at bounding box center [783, 699] width 59 height 18
click at [790, 706] on button "Continue" at bounding box center [783, 699] width 59 height 18
click at [788, 706] on button "Continue" at bounding box center [783, 699] width 59 height 18
click at [479, 96] on div "Match" at bounding box center [485, 99] width 43 height 24
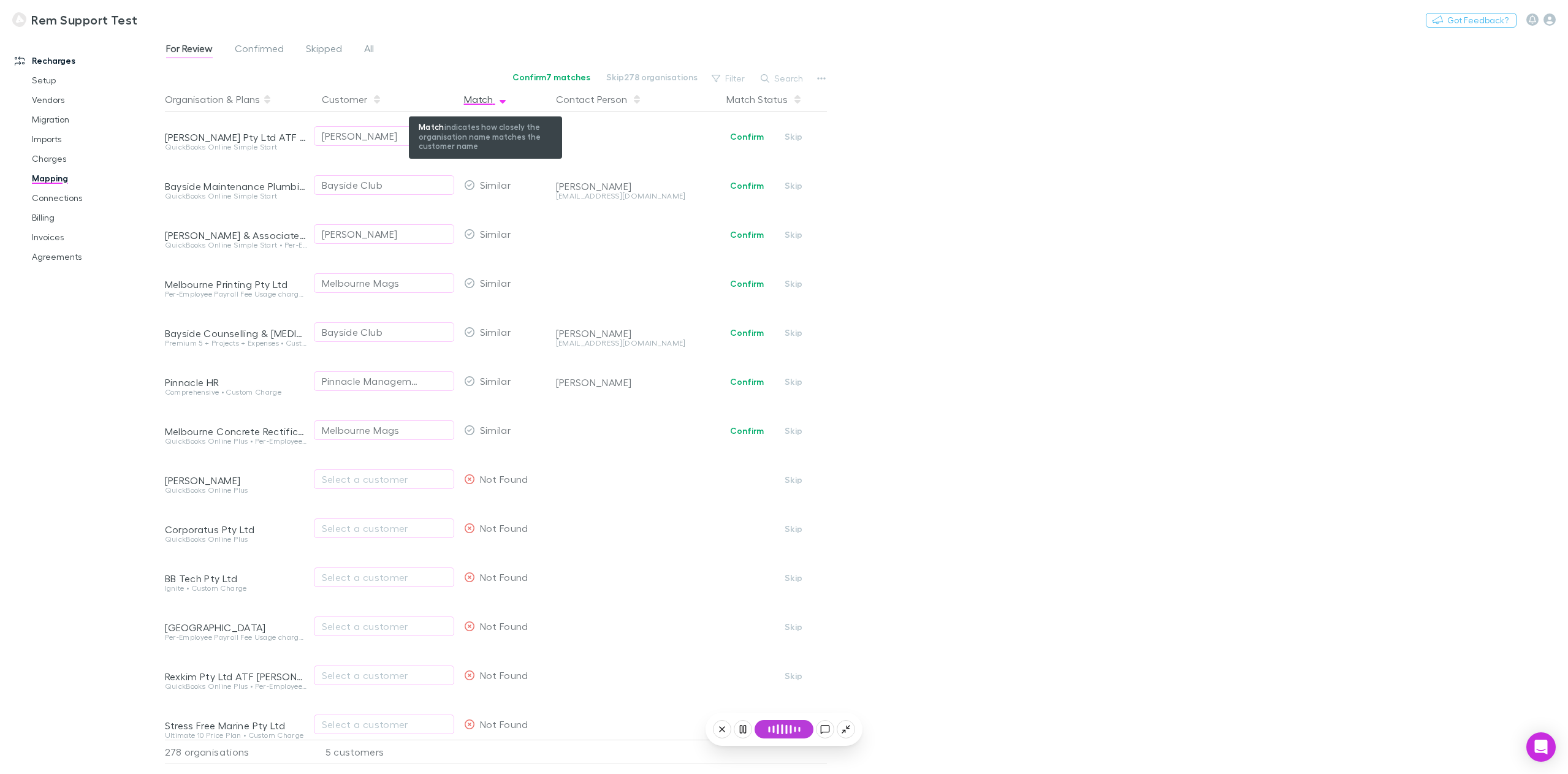
click at [478, 97] on div "Match" at bounding box center [485, 99] width 43 height 24
click at [498, 101] on span "button" at bounding box center [503, 99] width 9 height 9
click at [726, 74] on button "Filter" at bounding box center [728, 79] width 46 height 15
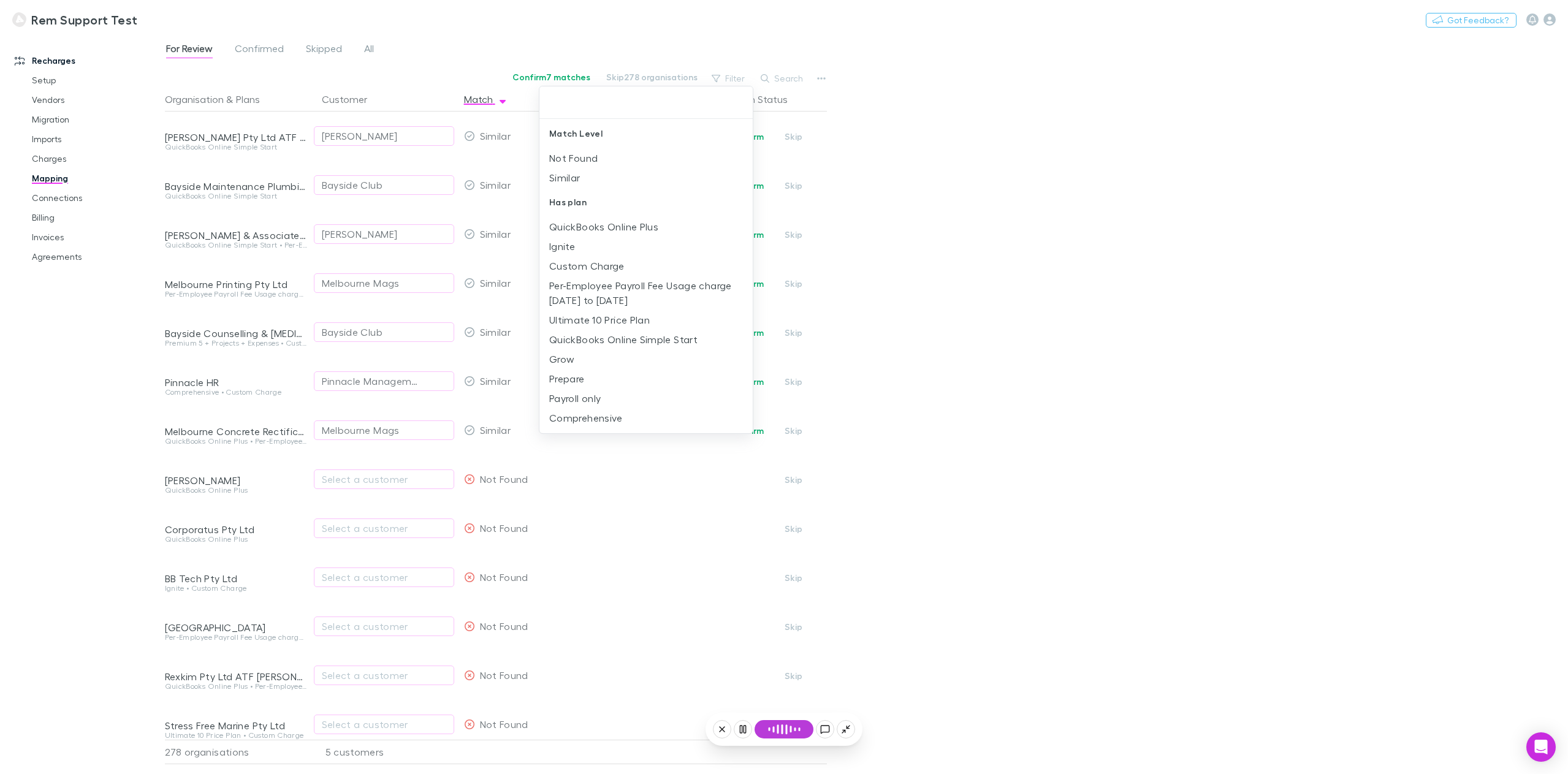
click at [1048, 230] on div at bounding box center [784, 387] width 1568 height 774
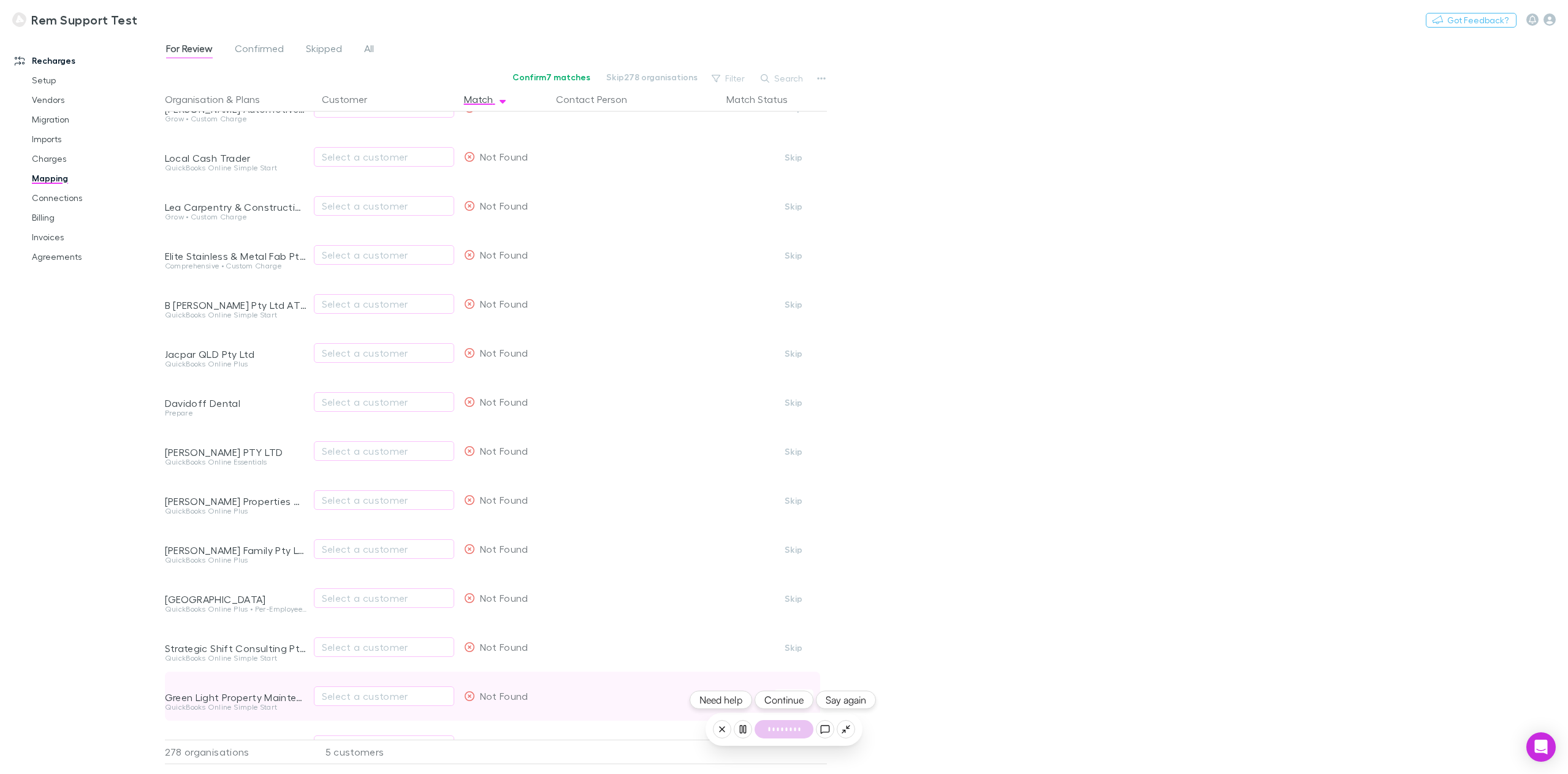
scroll to position [1834, 0]
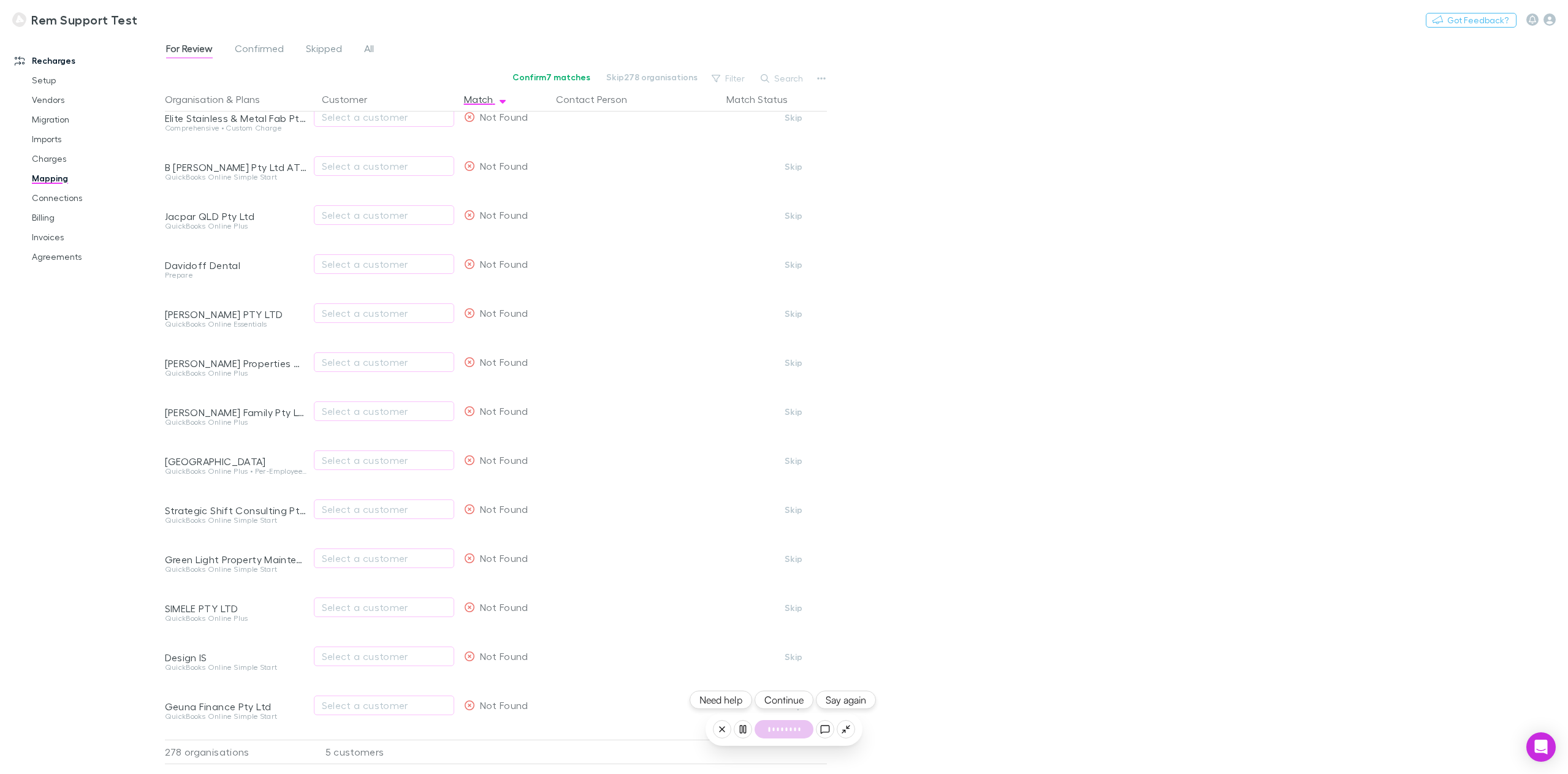
click at [782, 700] on button "Continue" at bounding box center [783, 699] width 59 height 18
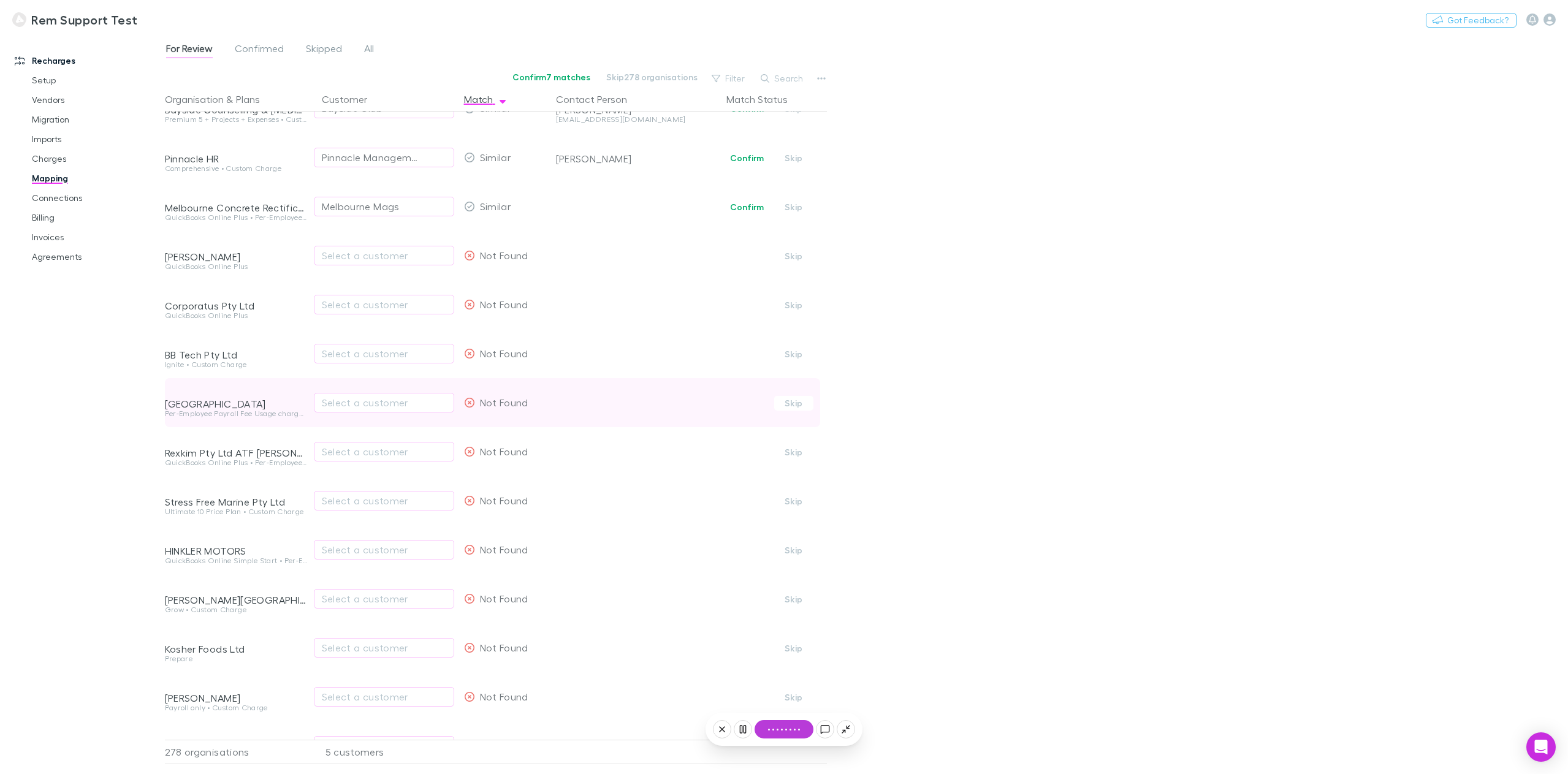
scroll to position [0, 0]
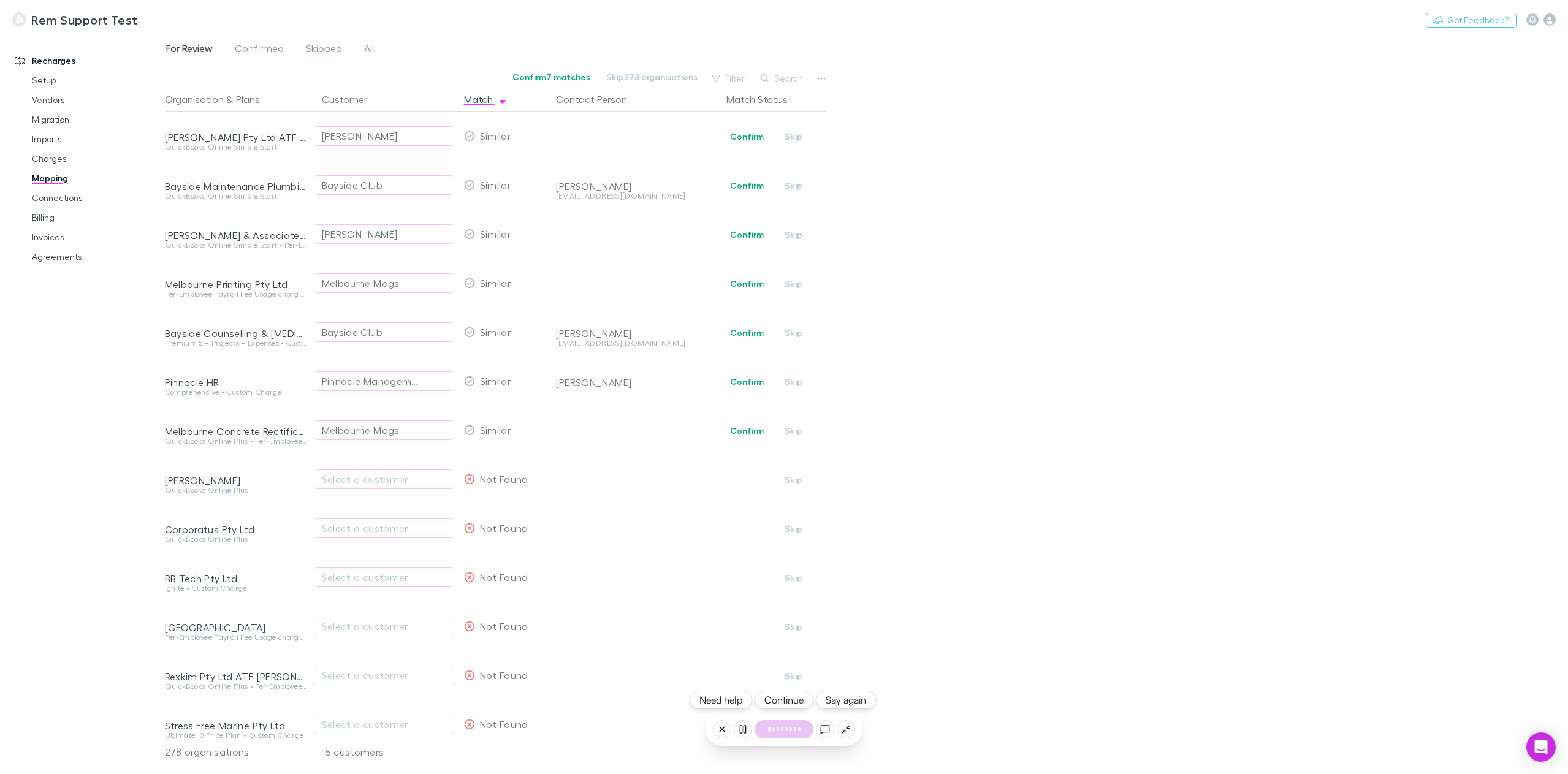
click at [785, 707] on button "Continue" at bounding box center [783, 699] width 59 height 18
click at [793, 476] on button "Skip" at bounding box center [793, 480] width 39 height 15
click at [822, 731] on icon at bounding box center [825, 730] width 8 height 8
type textarea "**********"
click at [776, 699] on button "Continue" at bounding box center [783, 699] width 59 height 18
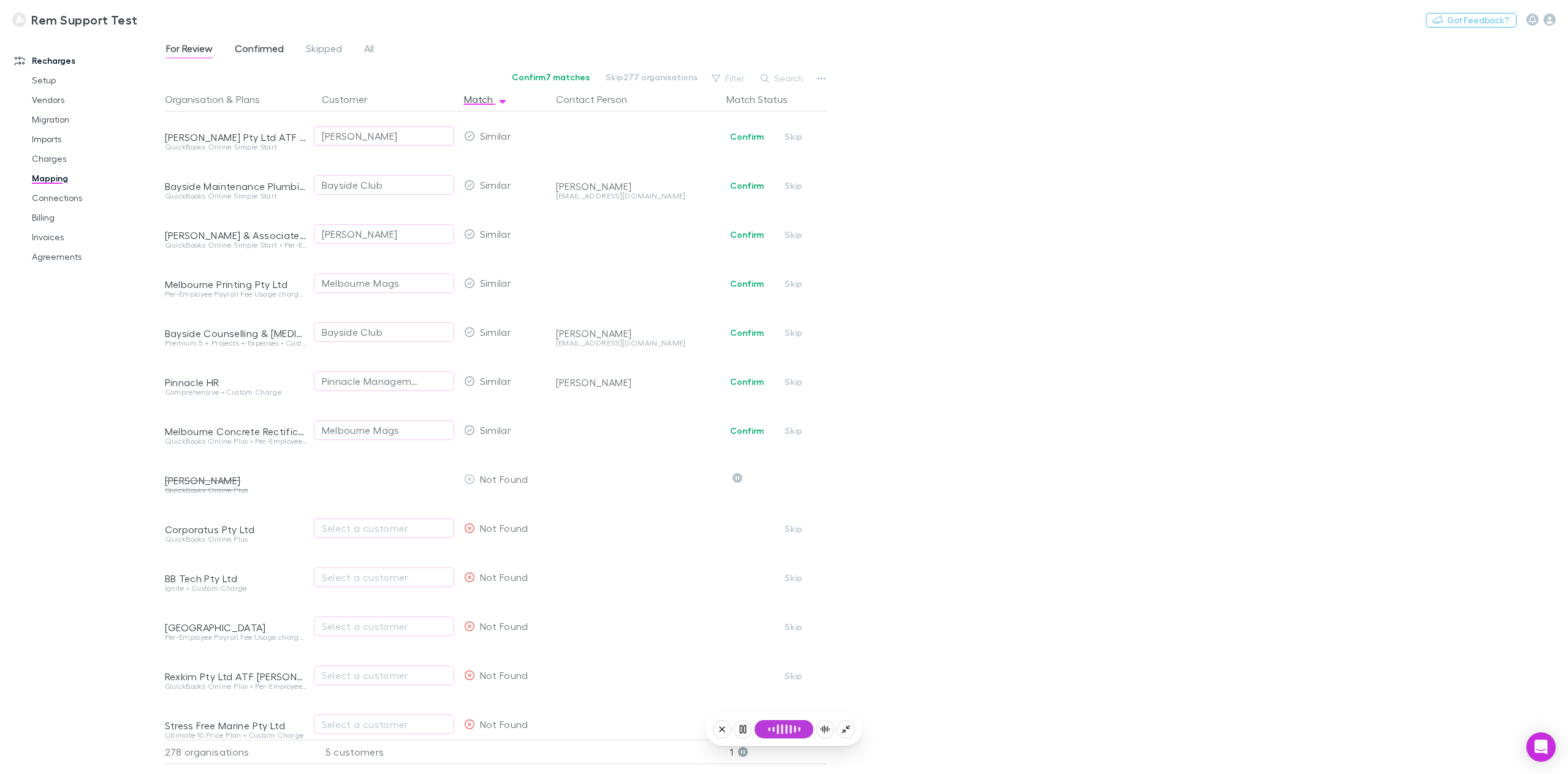
click at [264, 50] on span "Confirmed" at bounding box center [259, 50] width 49 height 16
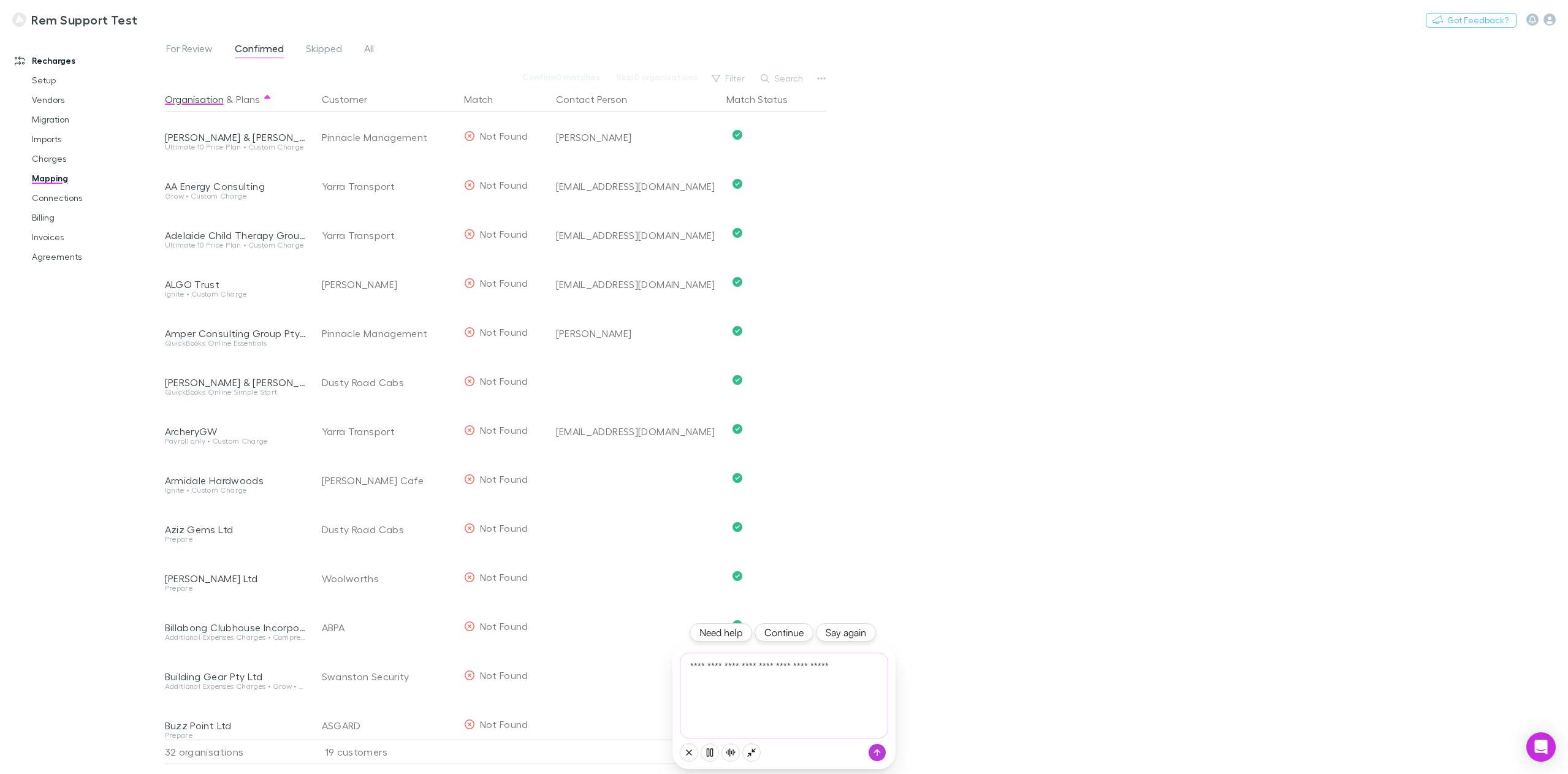
type textarea "**********"
click at [573, 105] on button "Contact Person" at bounding box center [599, 99] width 86 height 24
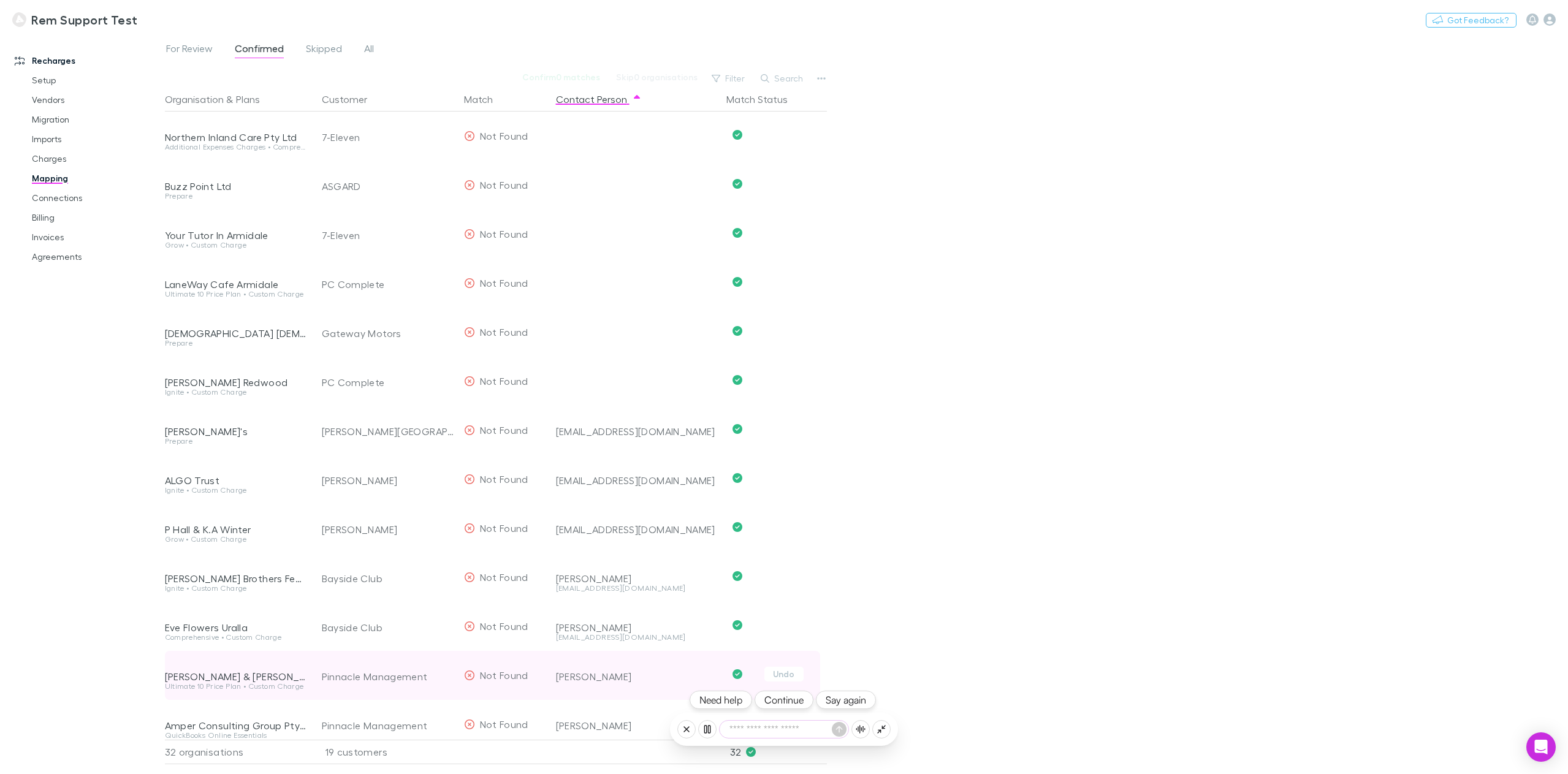
drag, startPoint x: 789, startPoint y: 696, endPoint x: 793, endPoint y: 691, distance: 6.4
click at [789, 696] on button "Continue" at bounding box center [783, 699] width 59 height 18
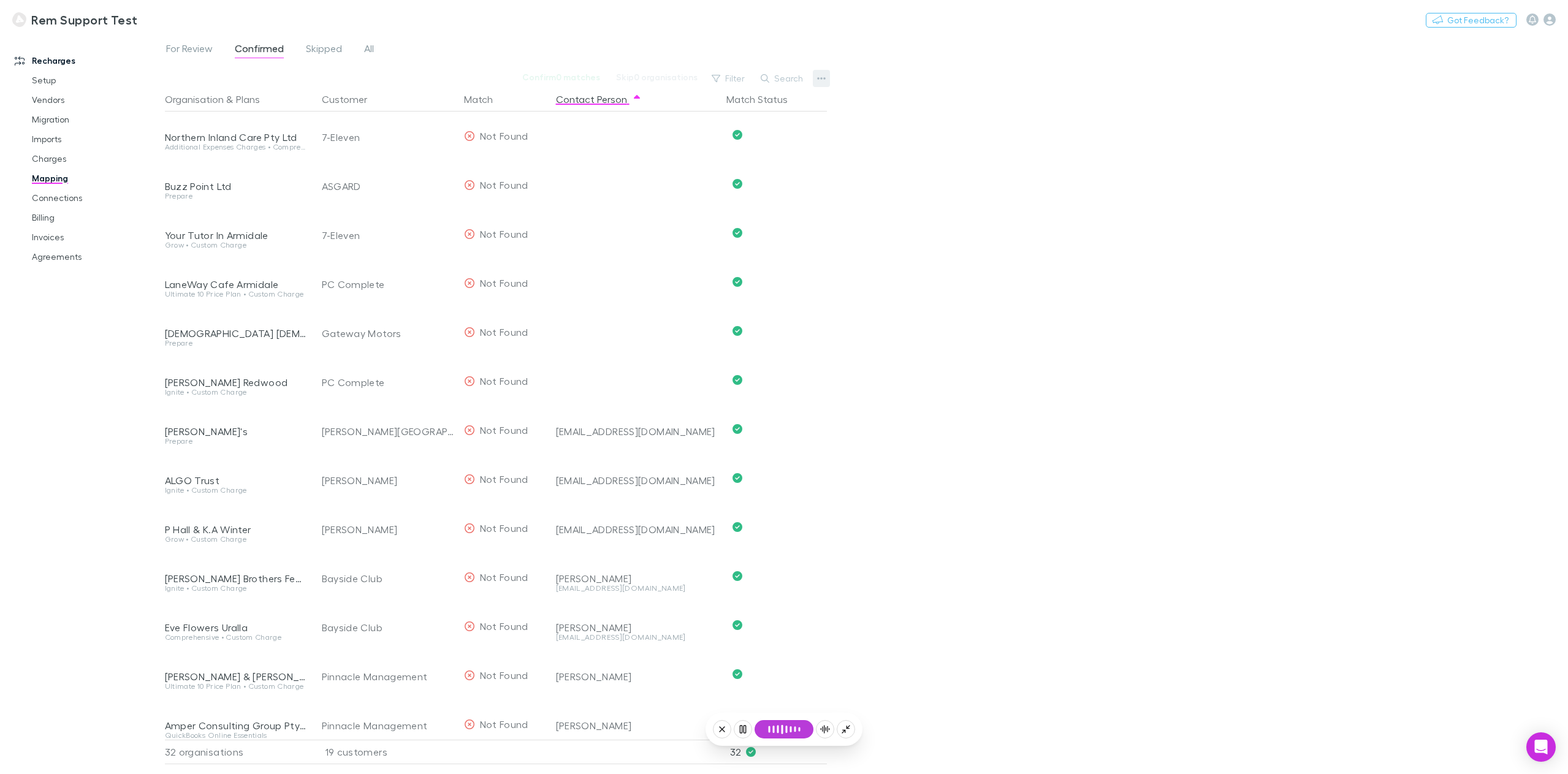
click at [824, 75] on icon "button" at bounding box center [821, 79] width 9 height 9
click at [1125, 288] on div at bounding box center [784, 387] width 1568 height 774
click at [792, 701] on button "Continue" at bounding box center [783, 699] width 59 height 18
click at [255, 46] on span "Confirmed" at bounding box center [259, 50] width 49 height 16
click at [780, 700] on button "Continue" at bounding box center [783, 699] width 59 height 18
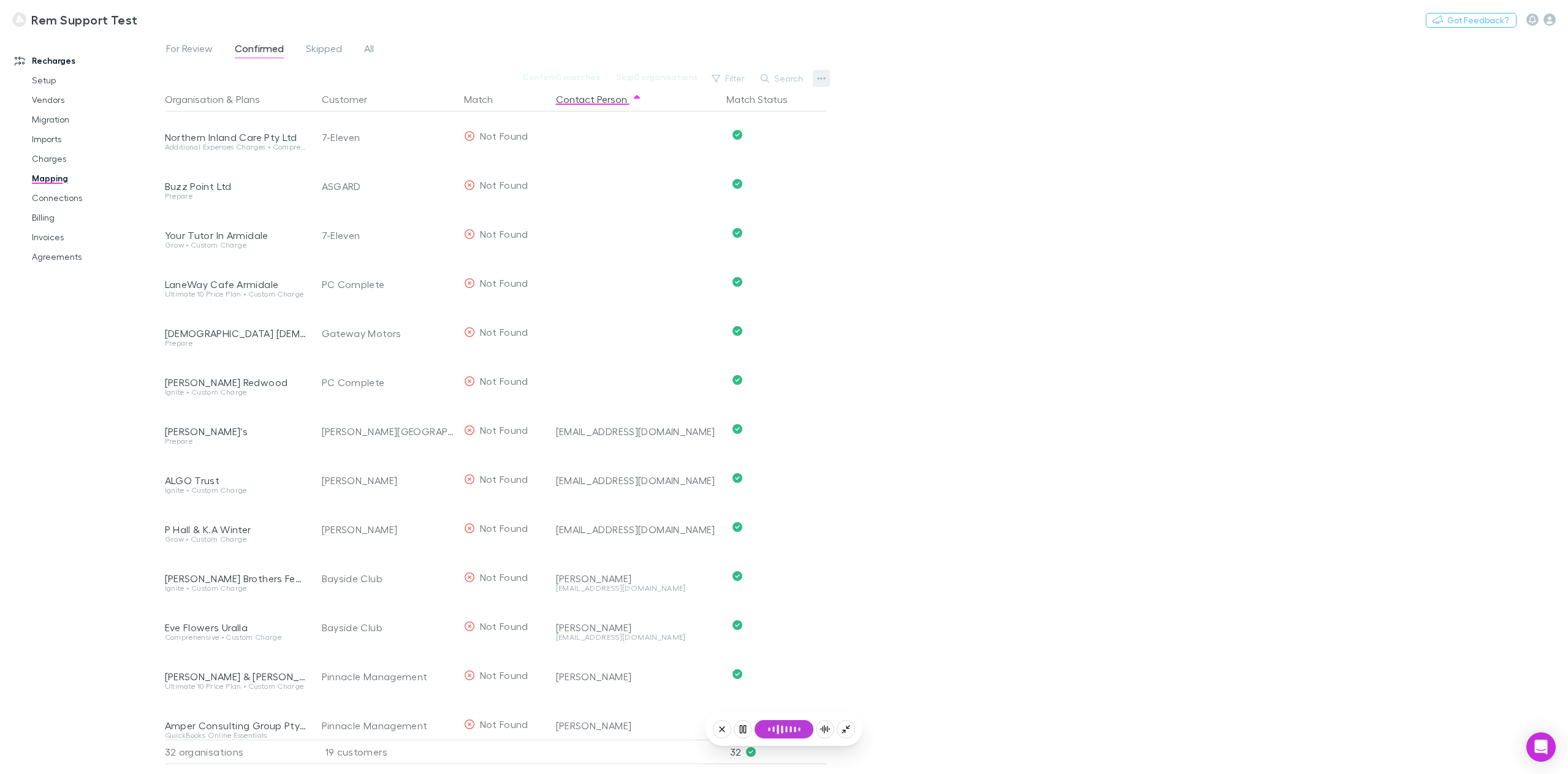
click at [824, 79] on icon "button" at bounding box center [821, 78] width 9 height 2
click at [1031, 387] on div at bounding box center [784, 387] width 1568 height 774
click at [782, 702] on button "Continue" at bounding box center [783, 699] width 59 height 18
type textarea "**********"
click at [787, 704] on button "Continue" at bounding box center [783, 699] width 59 height 18
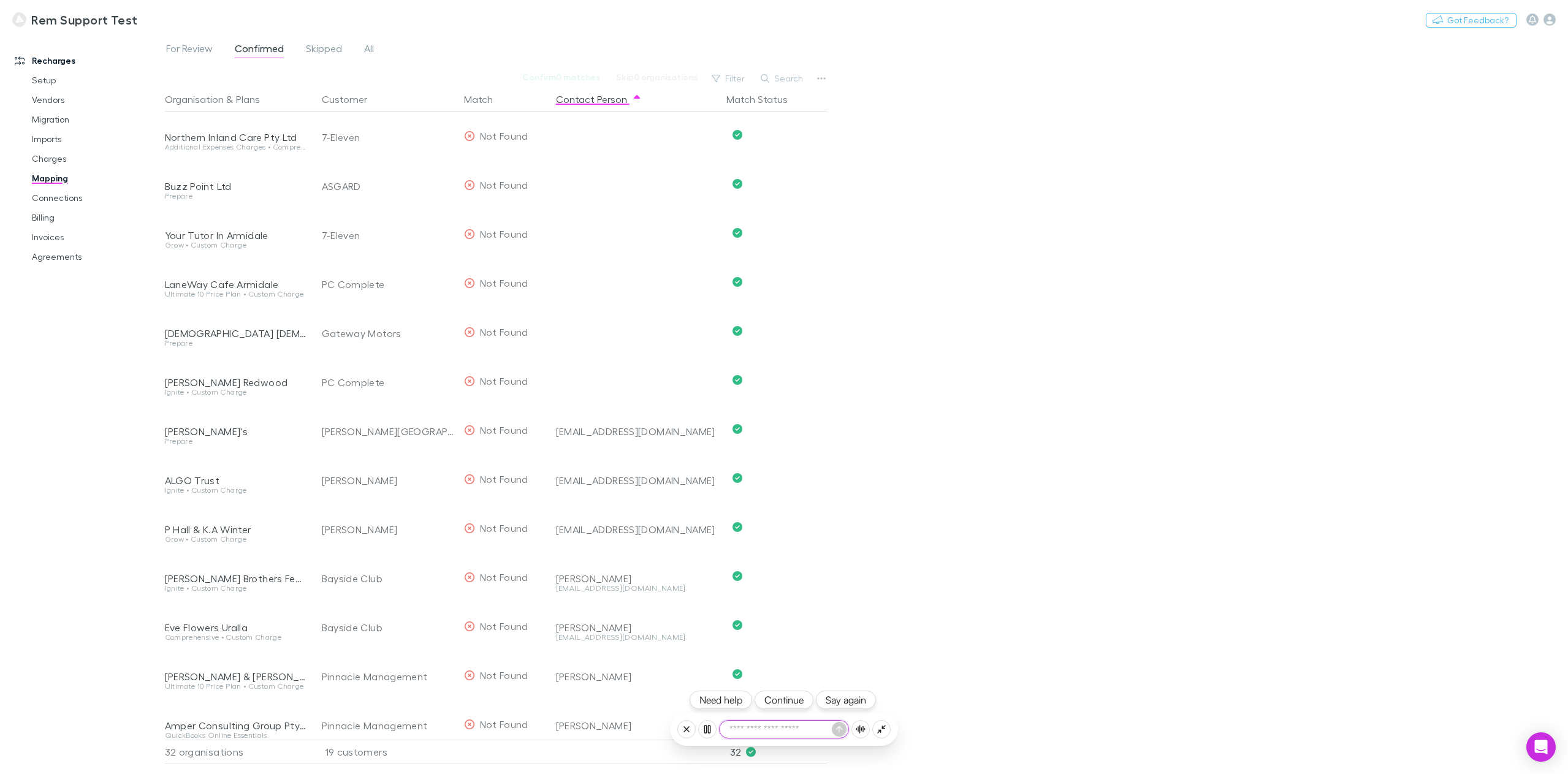
click at [782, 697] on button "Continue" at bounding box center [783, 699] width 59 height 18
click at [775, 752] on span "6/8 completed" at bounding box center [784, 753] width 78 height 15
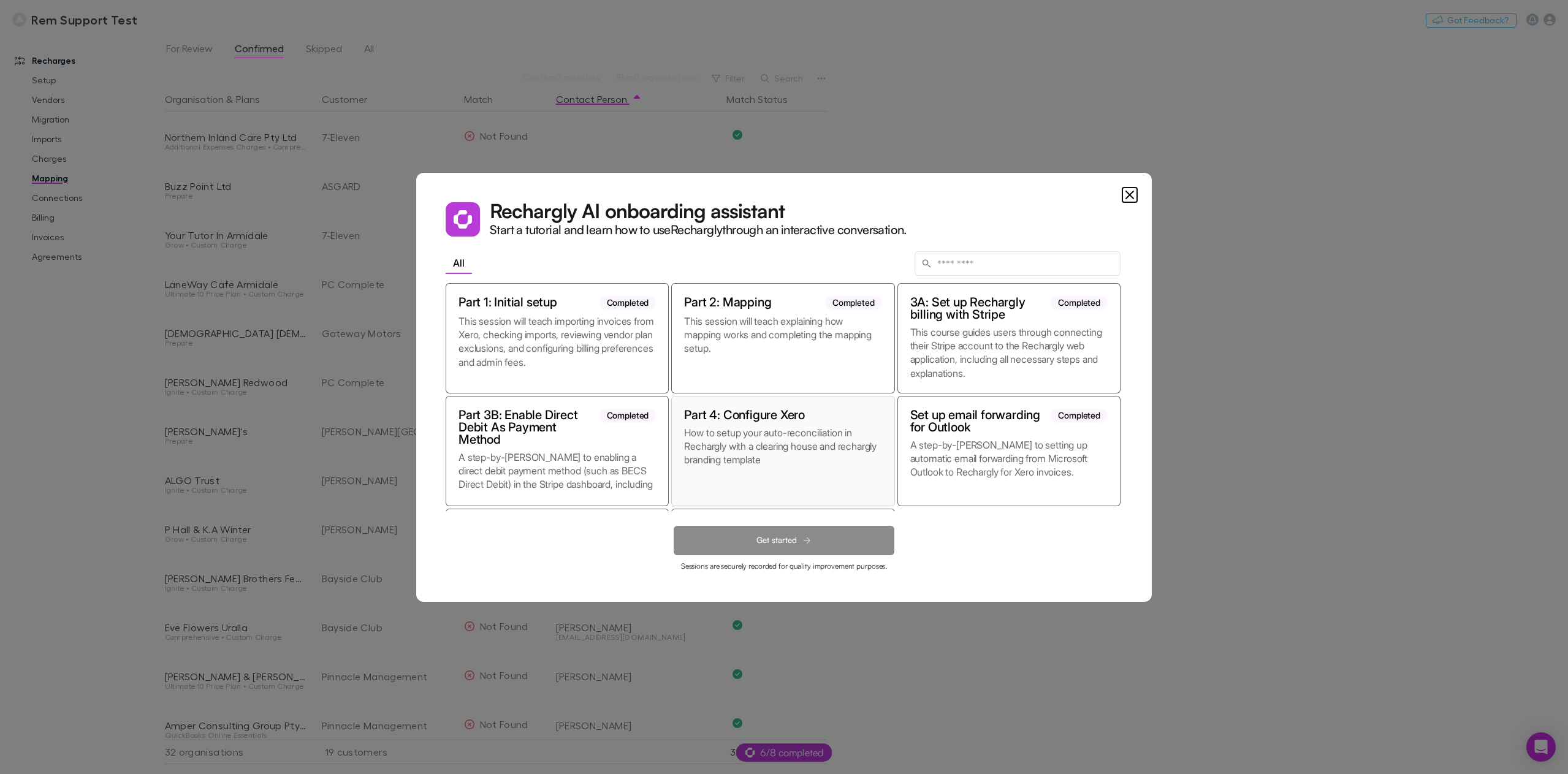
click at [806, 456] on p "How to setup your auto-reconciliation in Rechargly with a clearing house and re…" at bounding box center [782, 460] width 197 height 68
click at [821, 542] on button "Get started" at bounding box center [783, 540] width 221 height 29
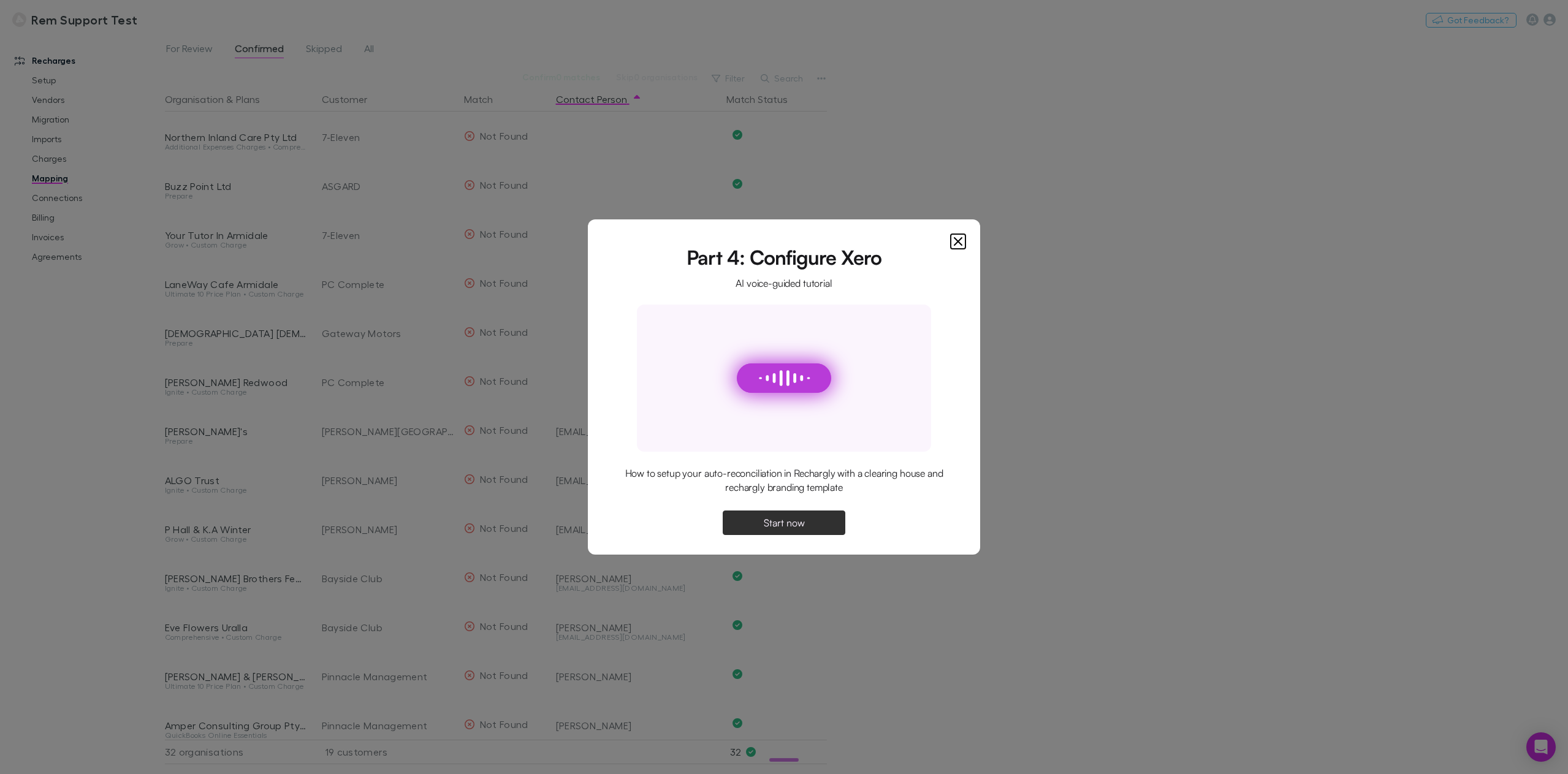
click at [795, 519] on span "Start now" at bounding box center [784, 523] width 41 height 9
click at [799, 523] on span "Continue" at bounding box center [784, 523] width 39 height 9
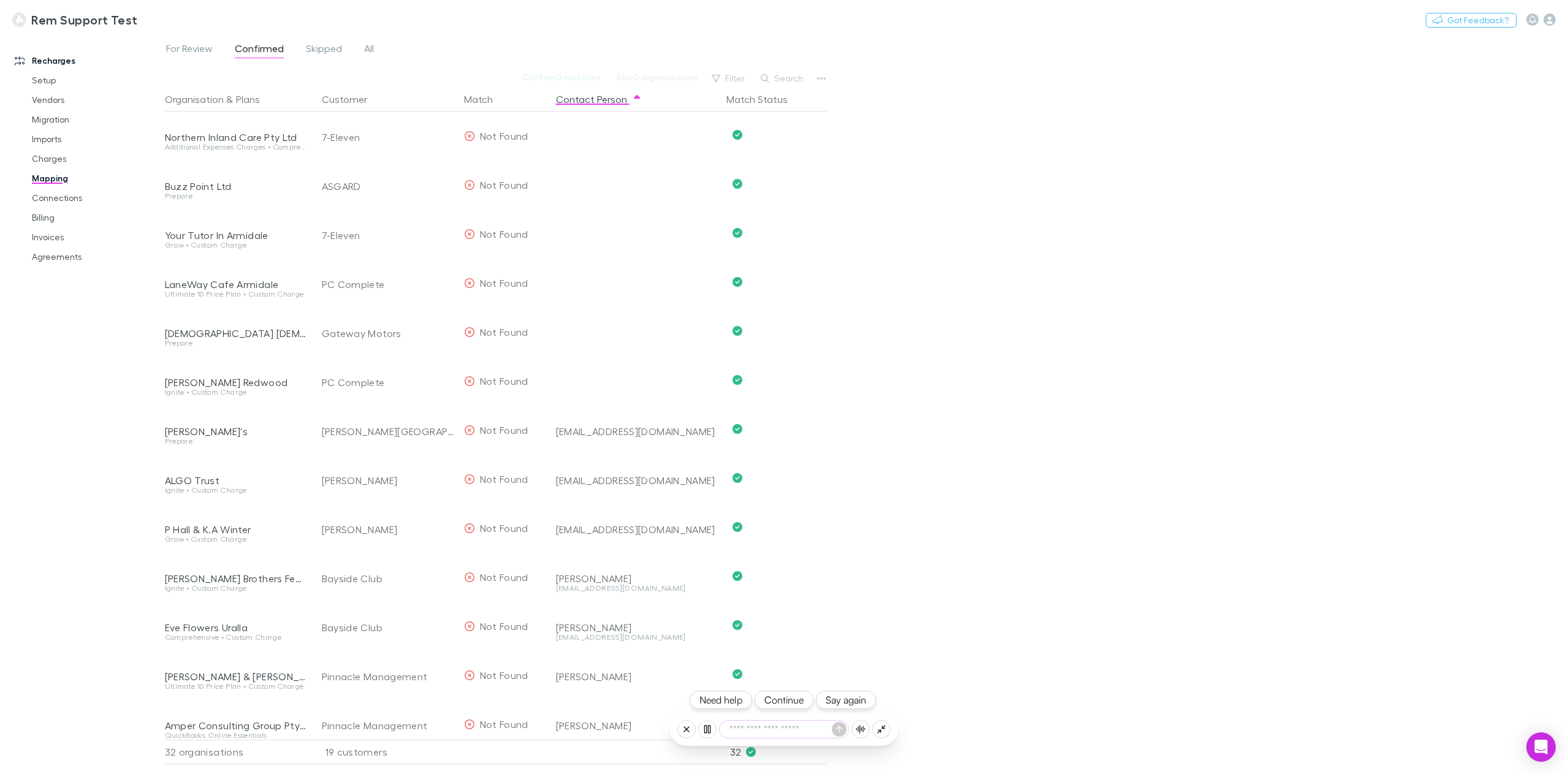
click at [778, 704] on button "Continue" at bounding box center [783, 699] width 59 height 18
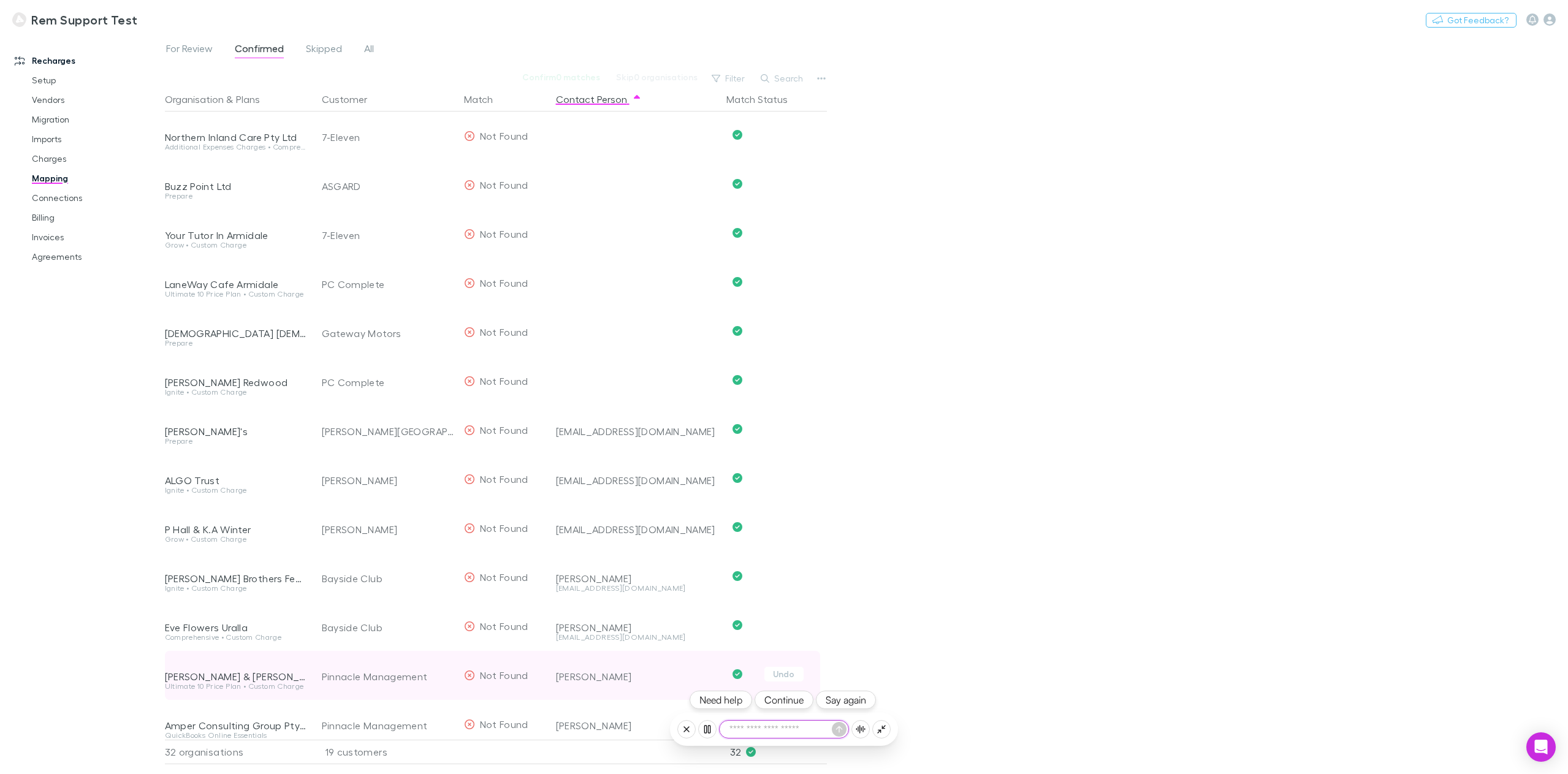
click at [791, 695] on button "Continue" at bounding box center [783, 699] width 59 height 18
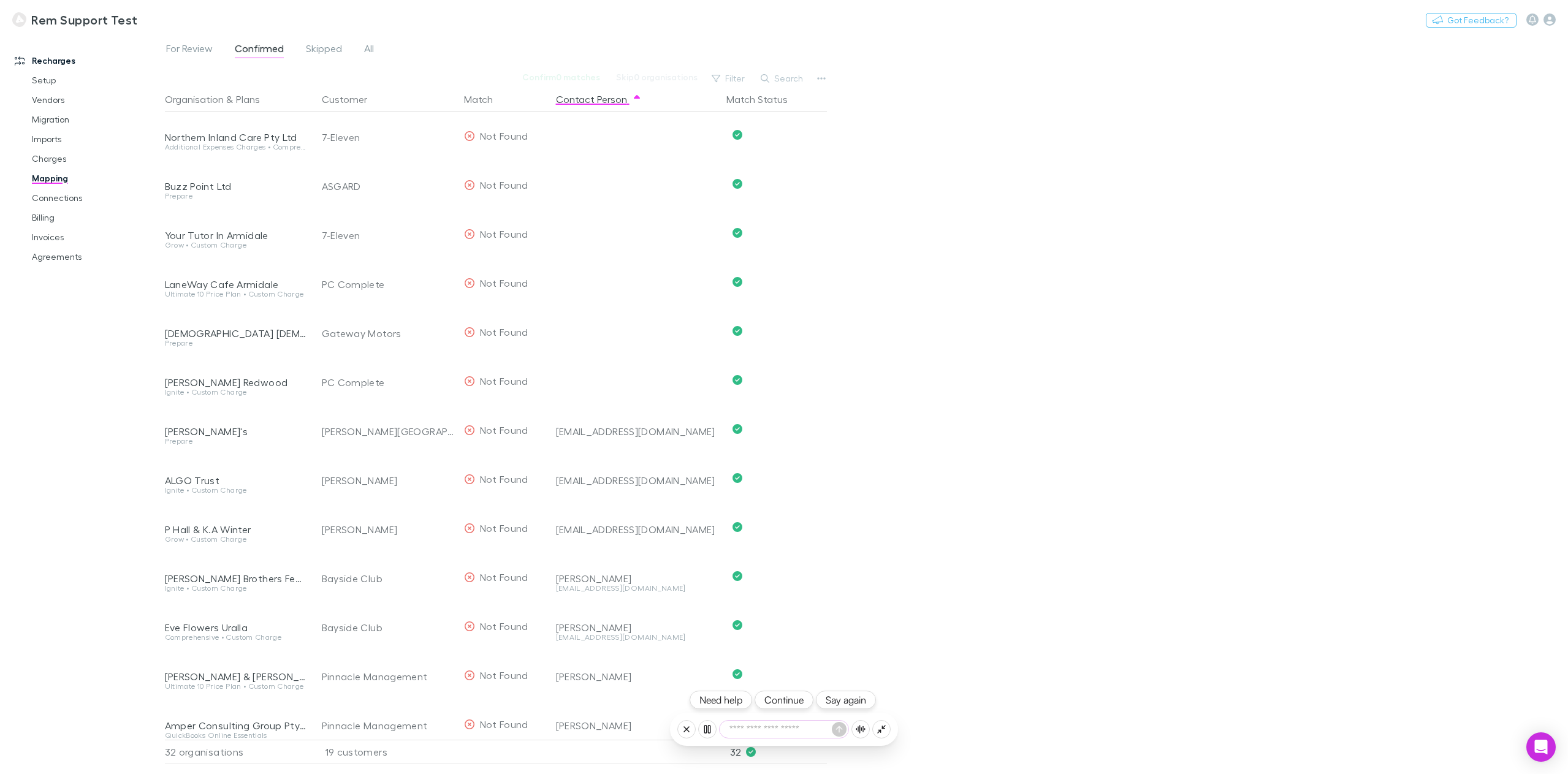
click at [780, 729] on textarea at bounding box center [784, 730] width 129 height 17
type textarea "**********"
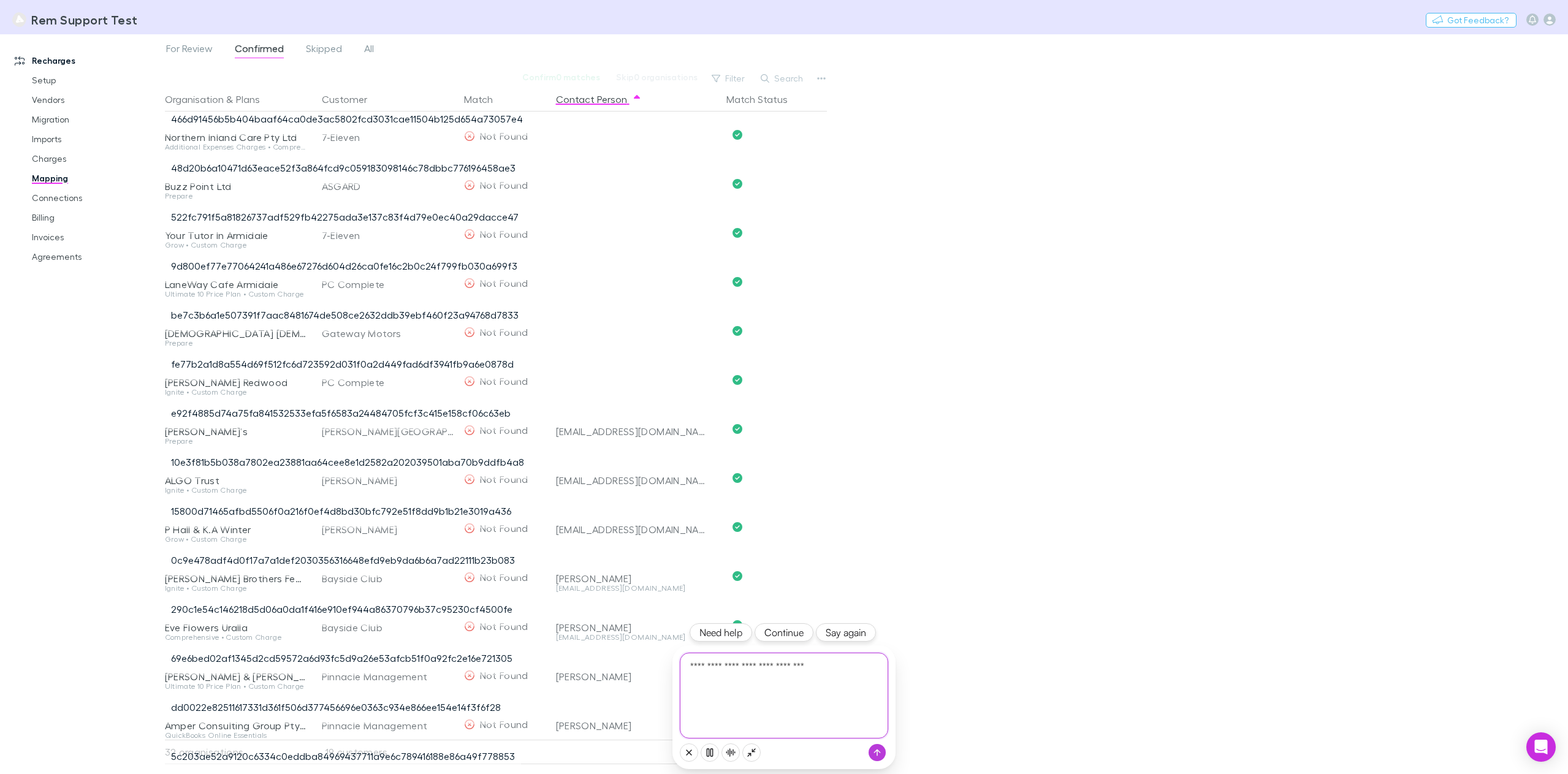
type textarea "**********"
click at [1251, 200] on div "For Review Confirmed Skipped All Confirm 0 matches Skip 0 organisations Filter …" at bounding box center [866, 405] width 1403 height 740
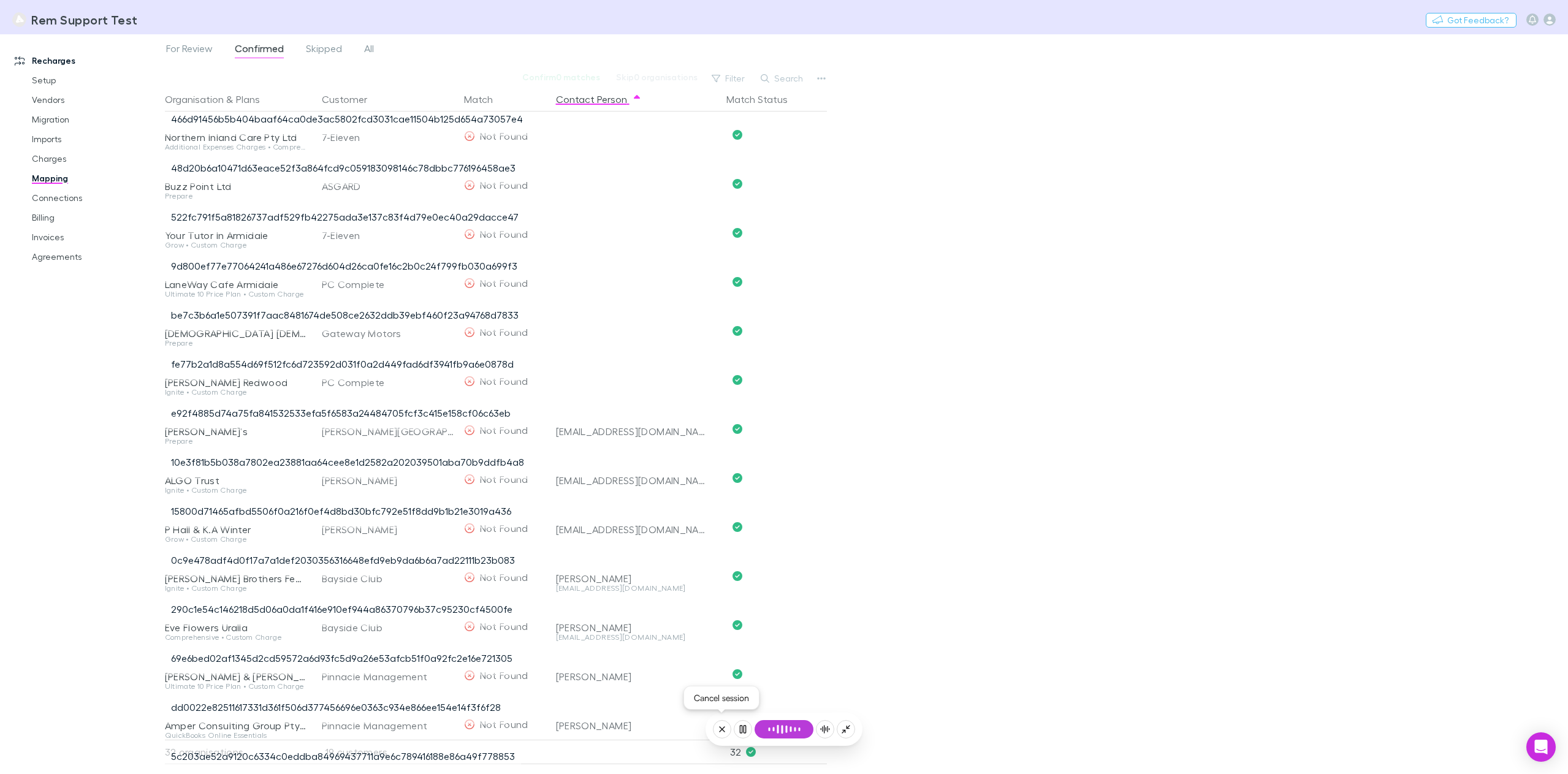
click at [727, 735] on button at bounding box center [721, 729] width 18 height 18
click at [793, 683] on button "Yes, let's wrap up" at bounding box center [784, 680] width 167 height 27
click at [809, 633] on button "Will do later" at bounding box center [784, 633] width 167 height 27
